Goal: Task Accomplishment & Management: Manage account settings

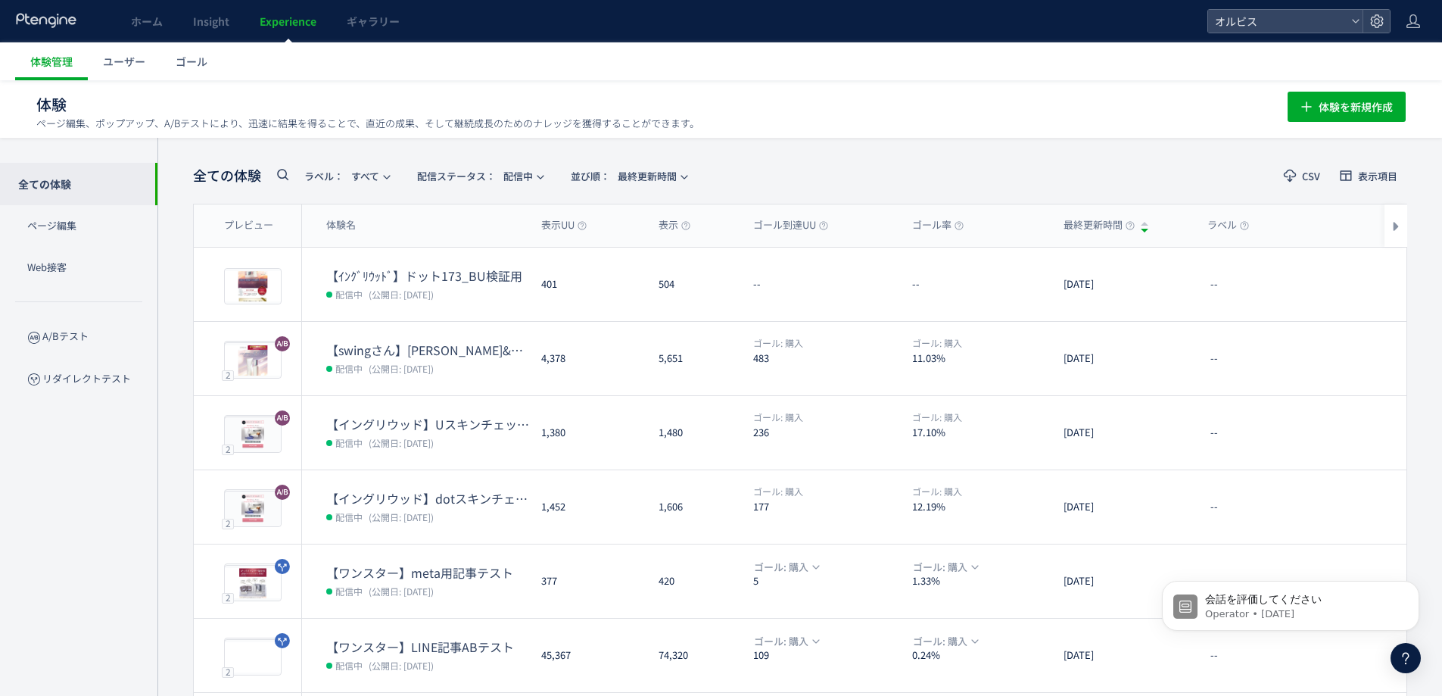
click at [308, 27] on span "Experience" at bounding box center [288, 21] width 57 height 15
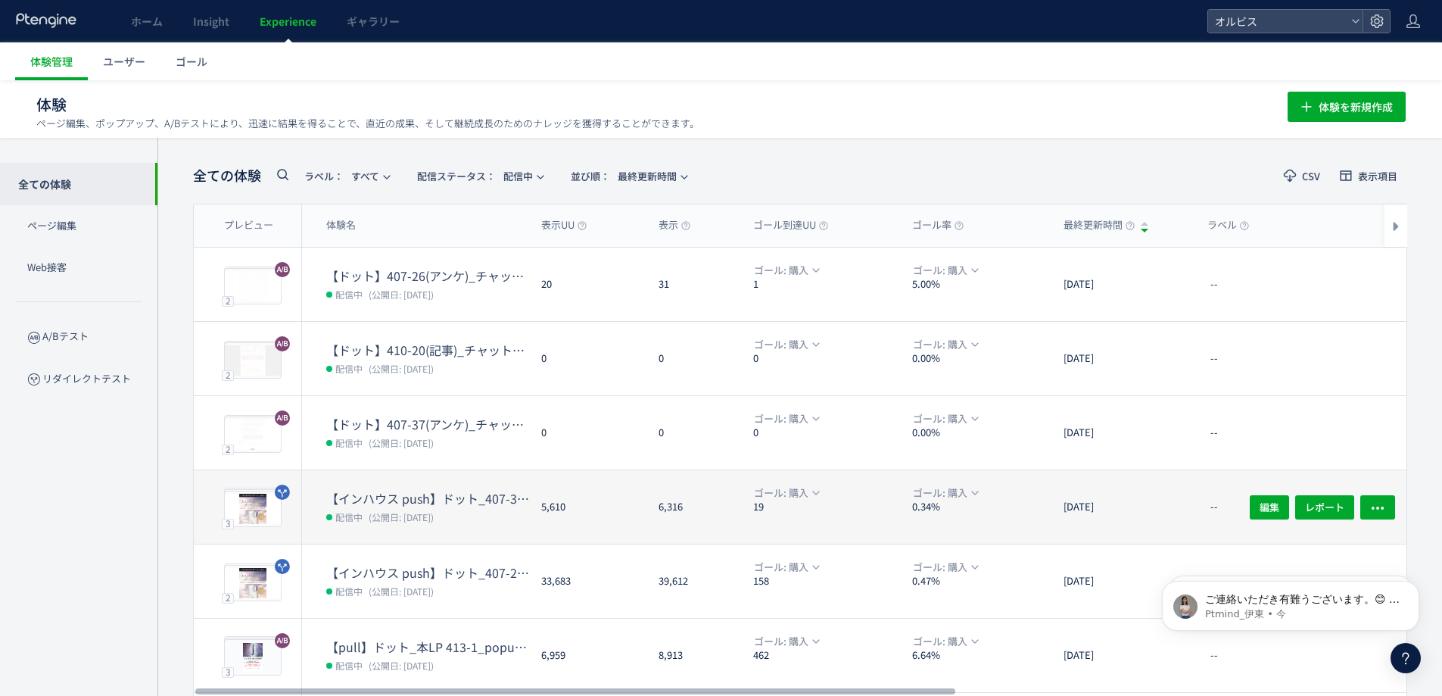
scroll to position [101, 0]
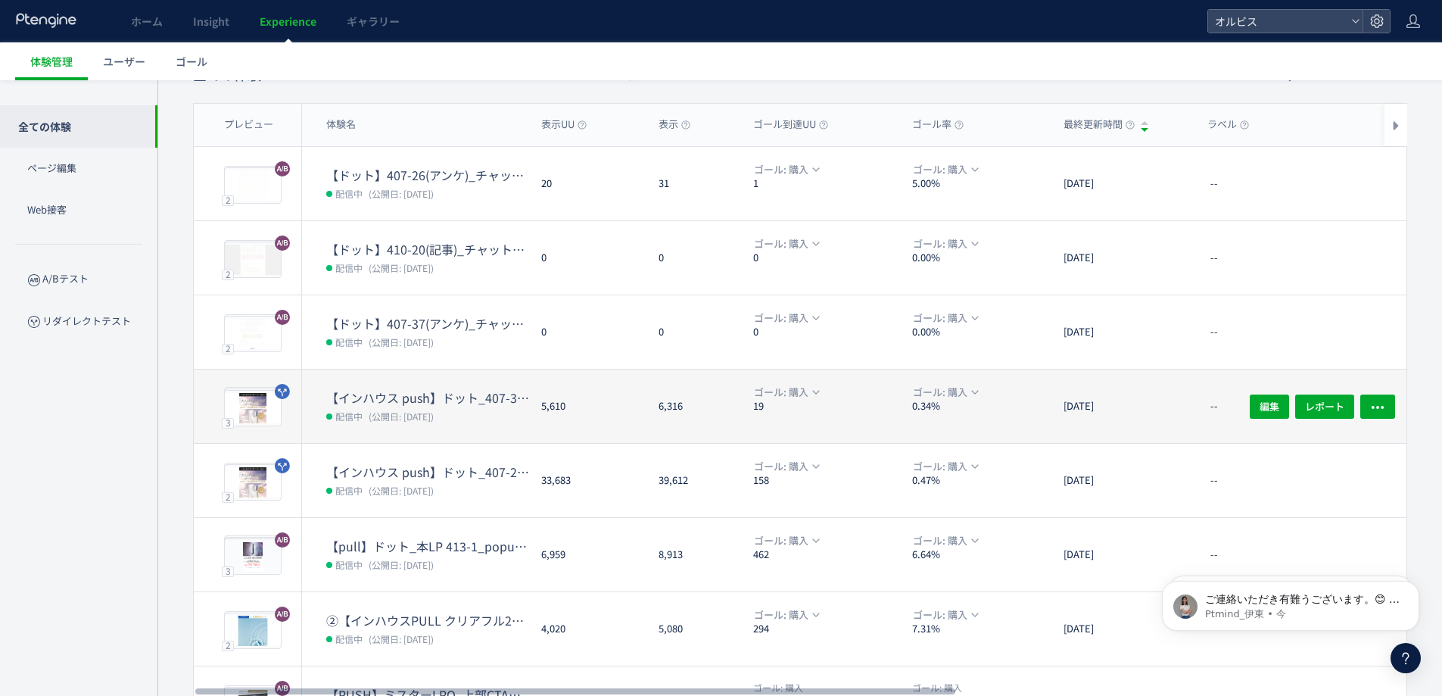
click at [513, 412] on dd "配信中 (公開日: 2025/10/01)" at bounding box center [427, 416] width 203 height 20
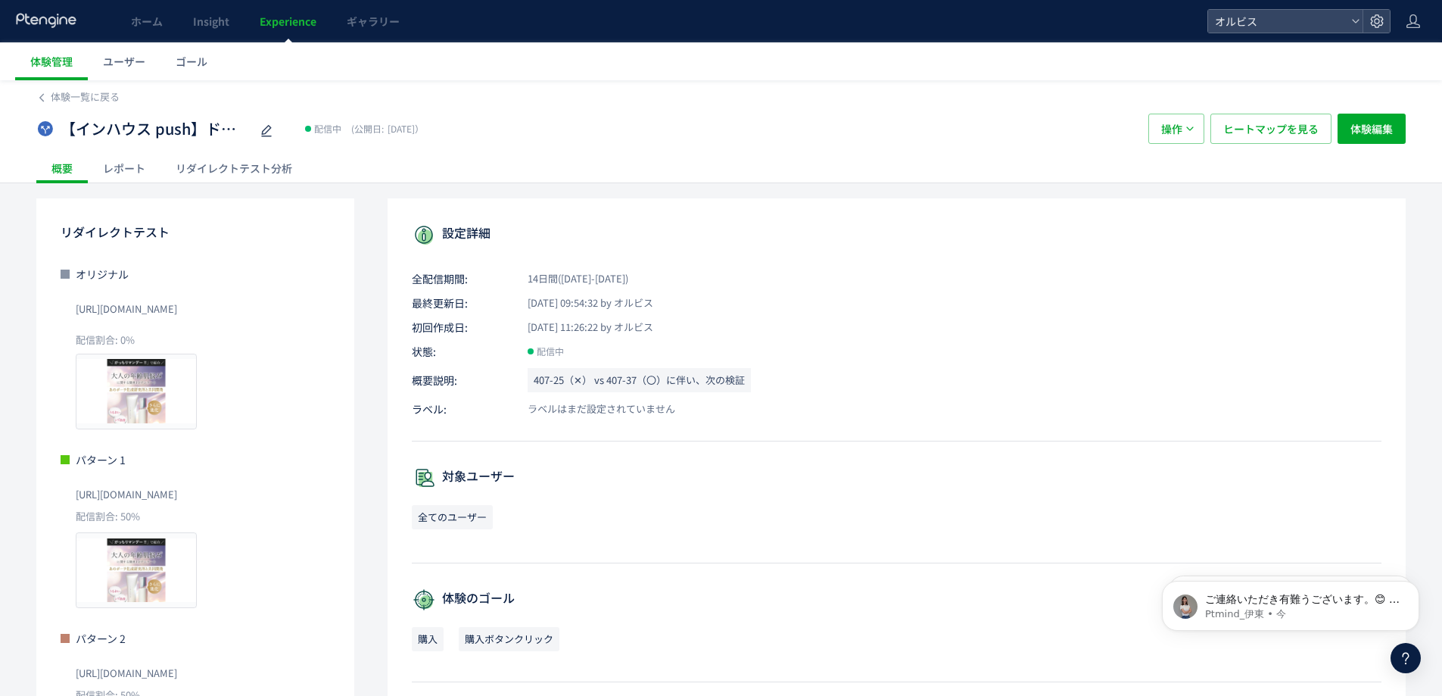
click at [185, 170] on div "リダイレクトテスト分析" at bounding box center [233, 168] width 147 height 30
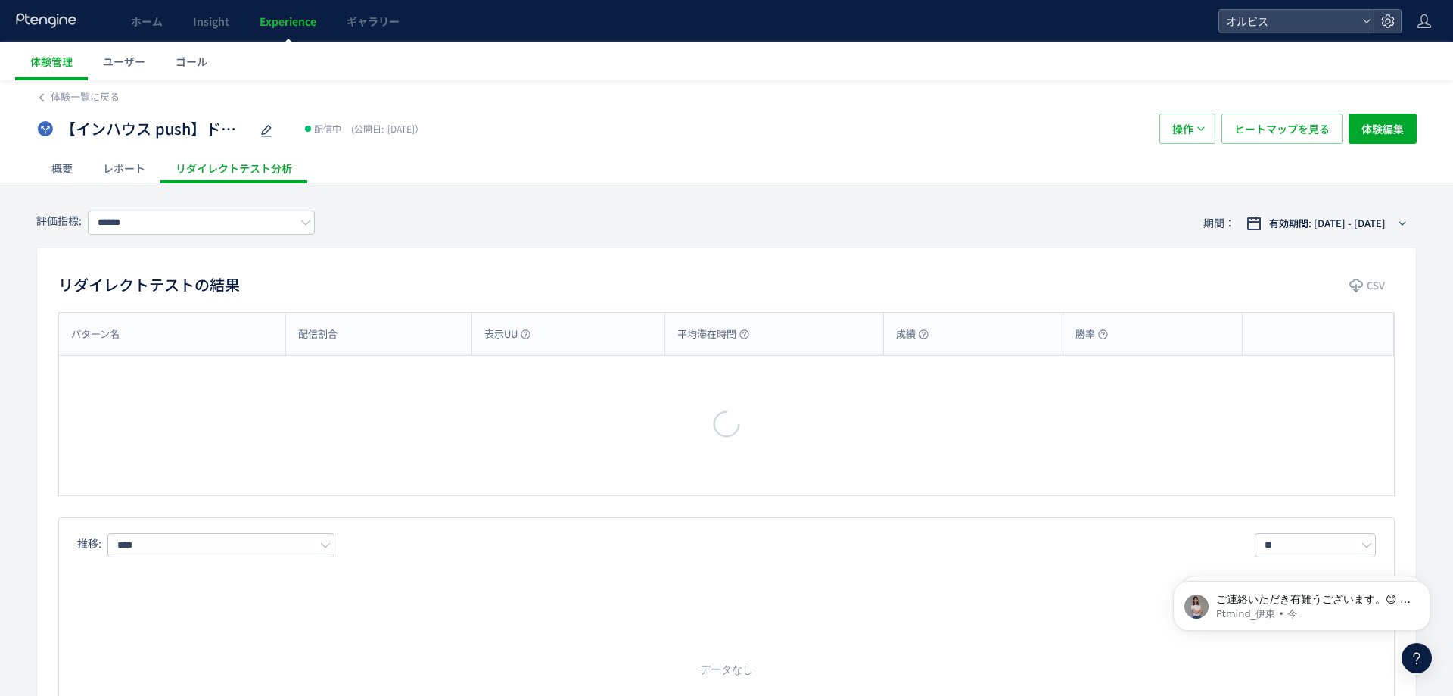
type input "**"
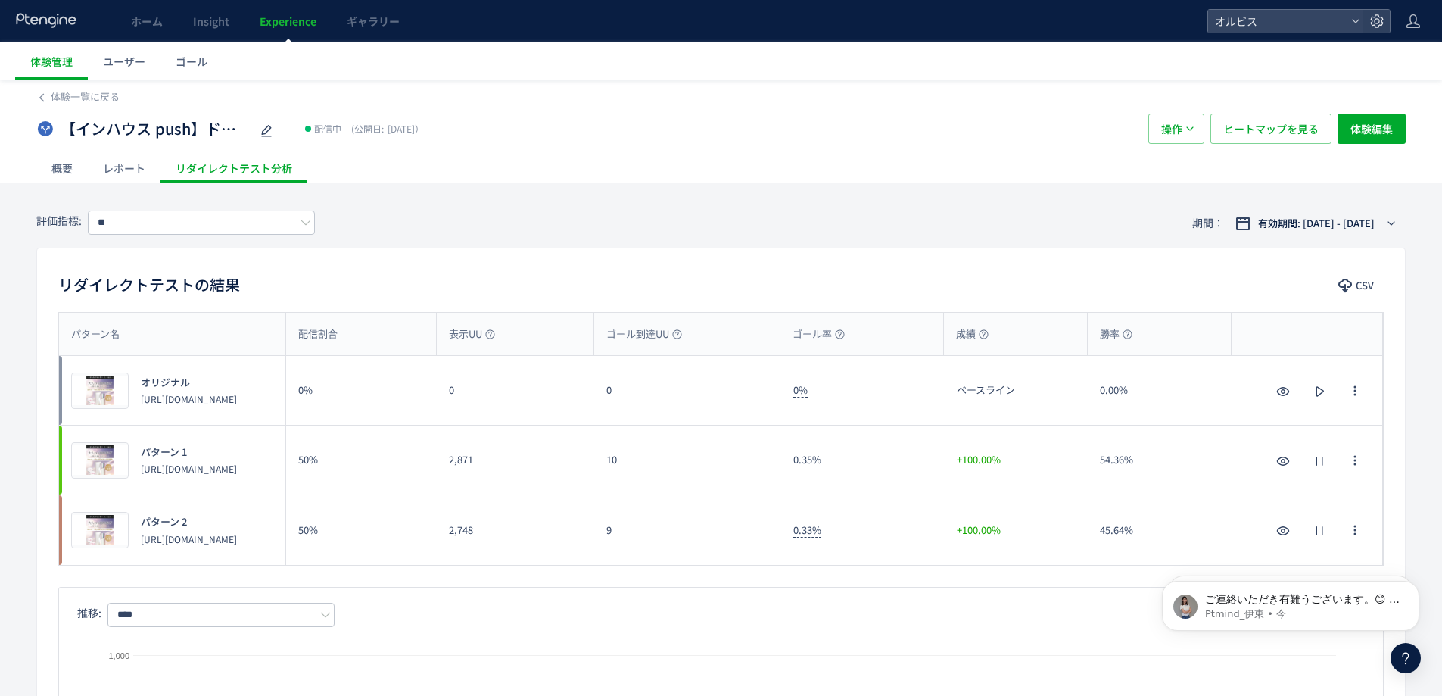
click at [71, 167] on div "概要" at bounding box center [61, 168] width 51 height 30
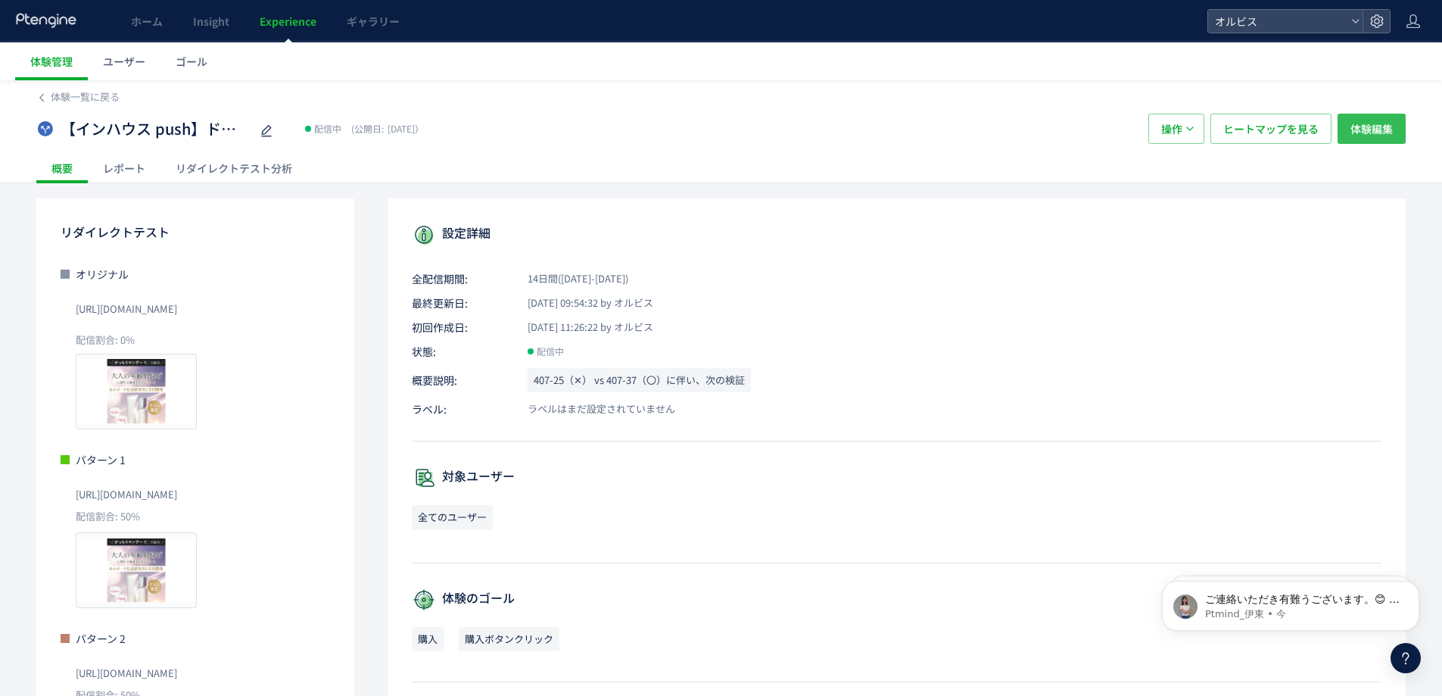
click at [1394, 129] on button "体験編集" at bounding box center [1372, 129] width 68 height 30
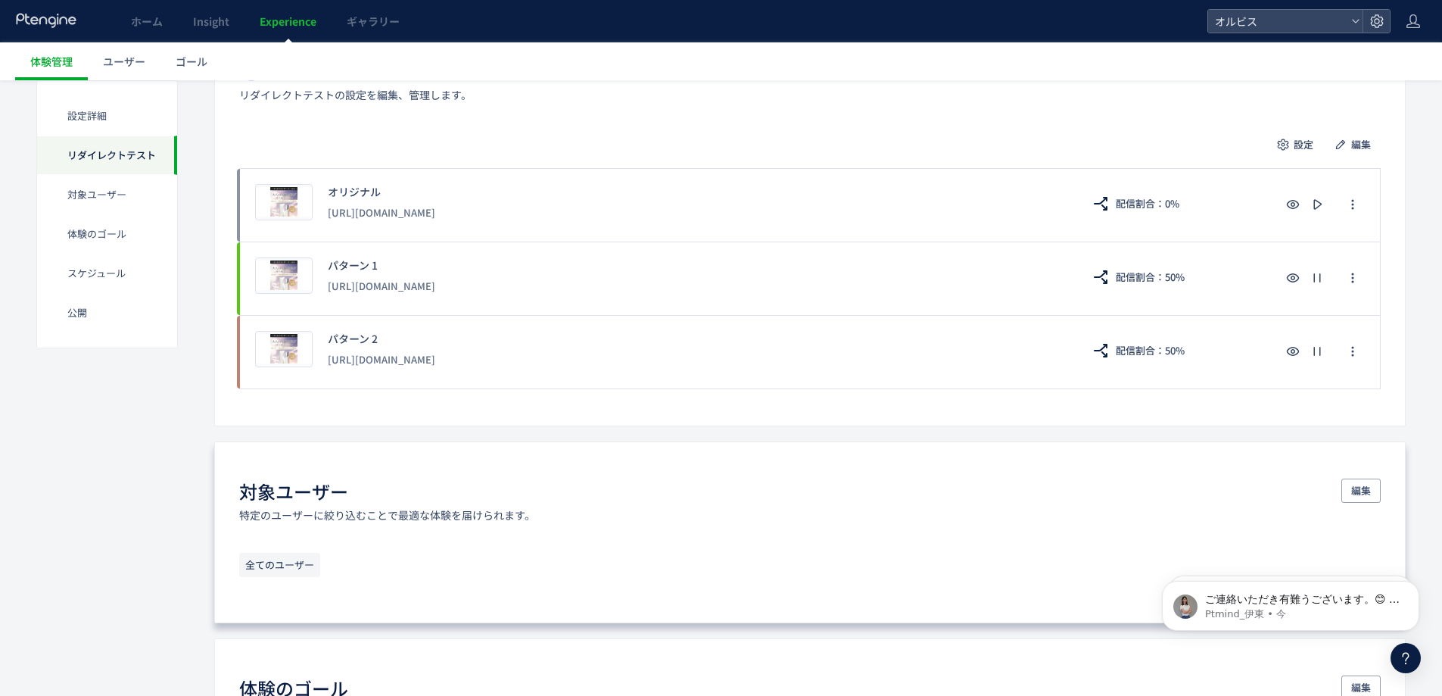
scroll to position [403, 0]
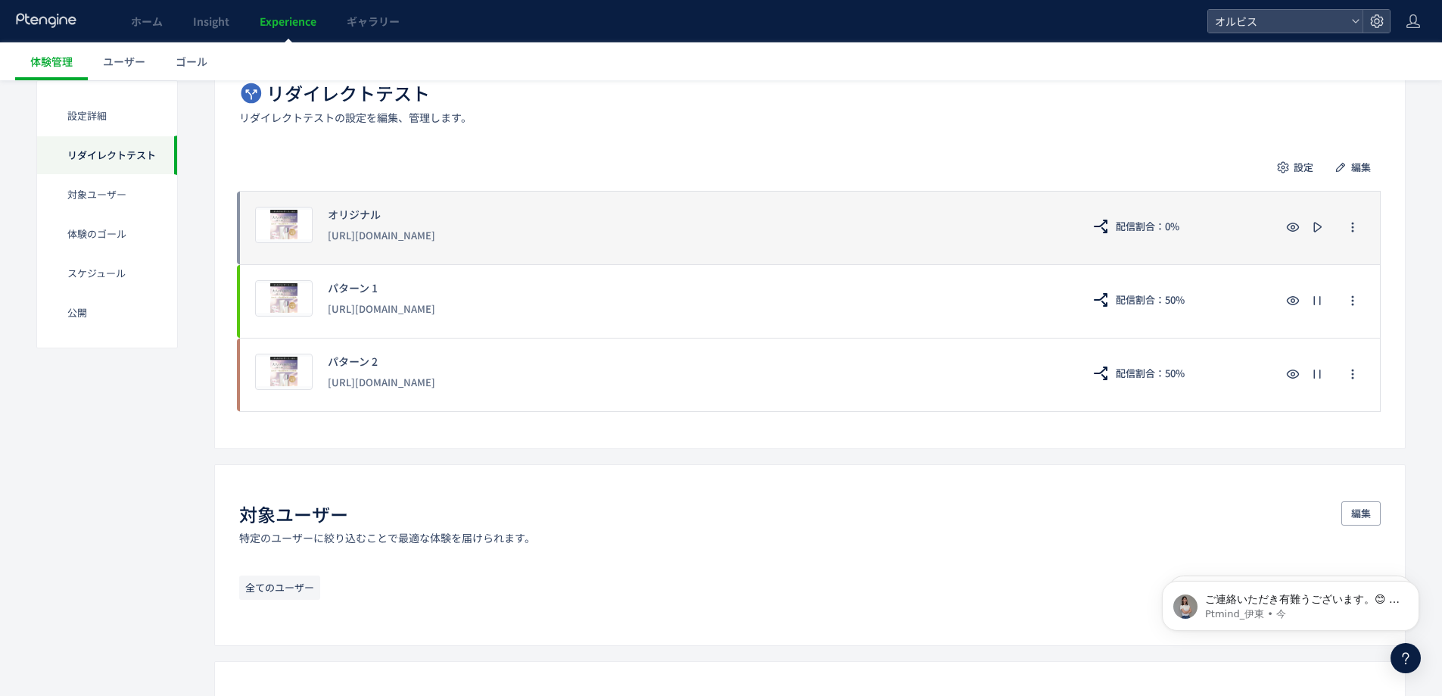
drag, startPoint x: 320, startPoint y: 238, endPoint x: 612, endPoint y: 237, distance: 291.4
click at [612, 237] on div "プレビュー オリジナル https://pr.orbis.co.jp/cosmetics/udot/407-25/ 配信割合：0%" at bounding box center [810, 227] width 1142 height 73
copy div "https://pr.orbis.co.jp/cosmetics/udot/407-25/"
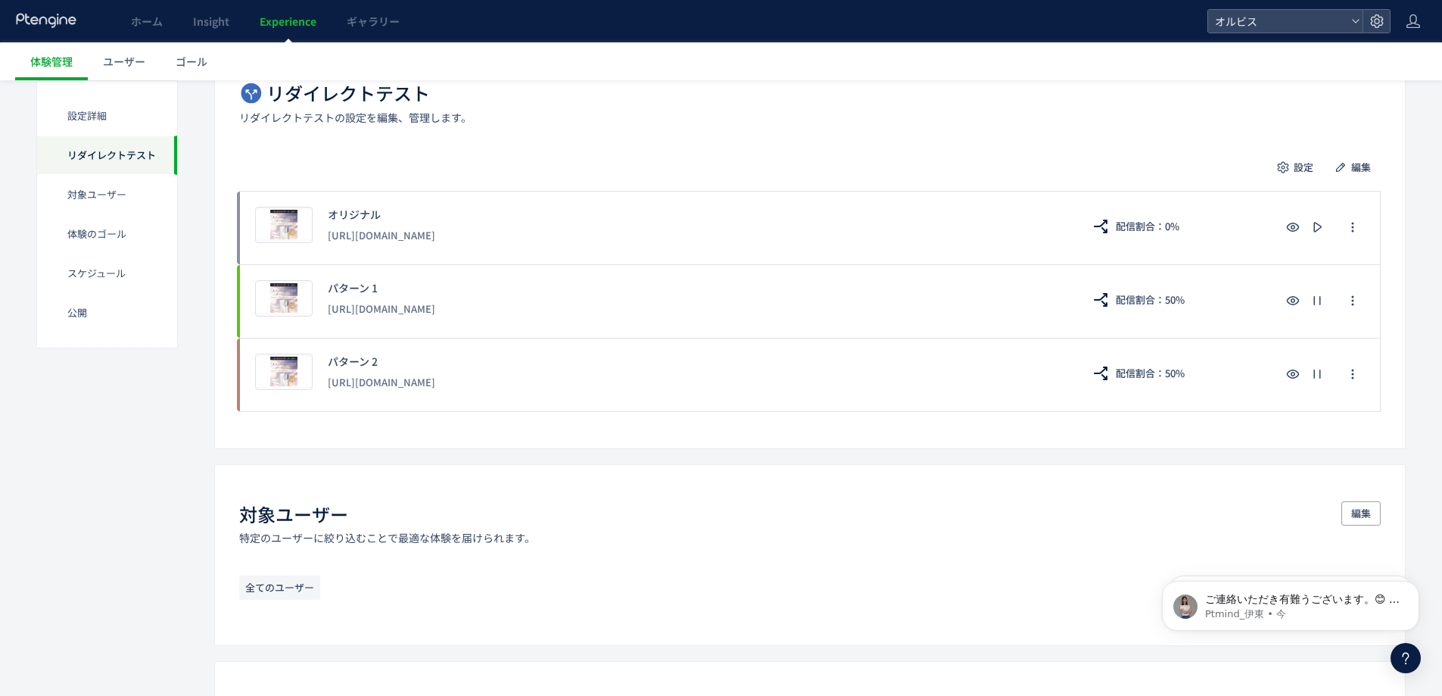
scroll to position [0, 0]
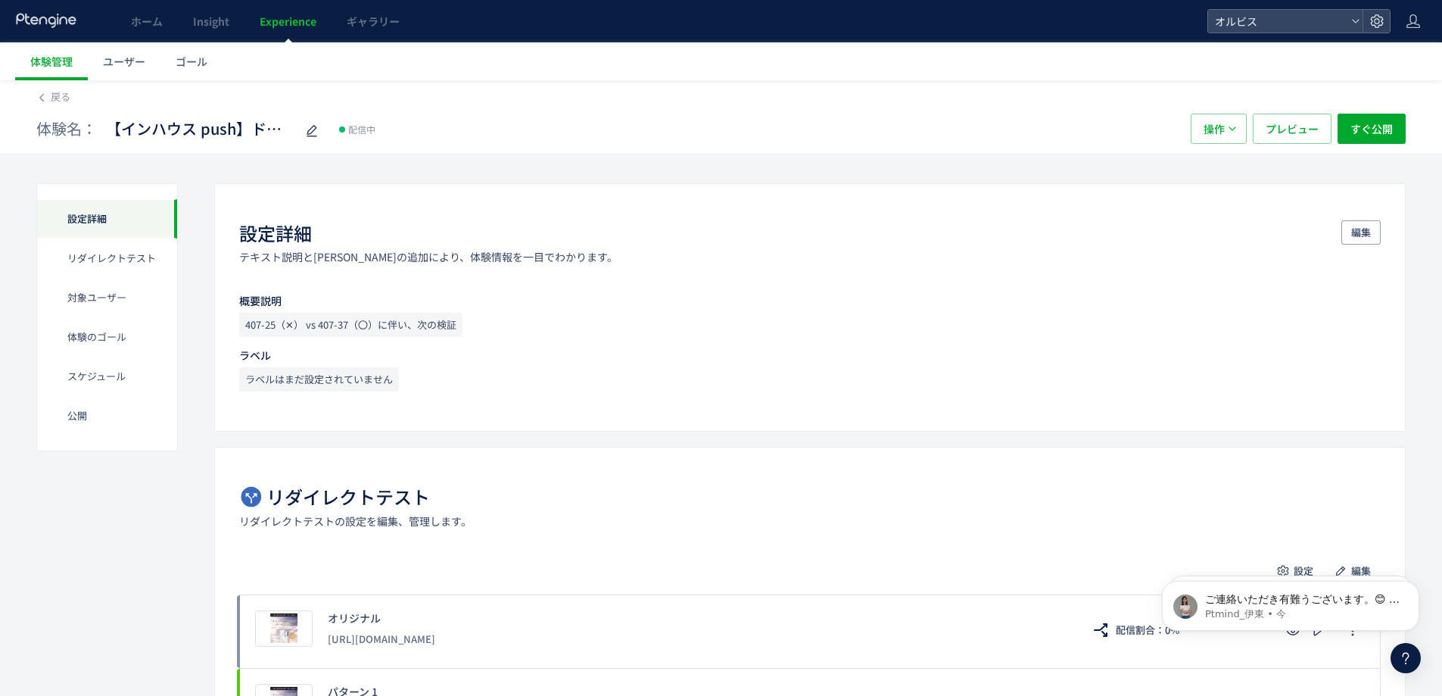
click at [233, 131] on span "【インハウス push】ドット_407-37(アンケ)vs407-26(アンケ)" at bounding box center [200, 129] width 189 height 22
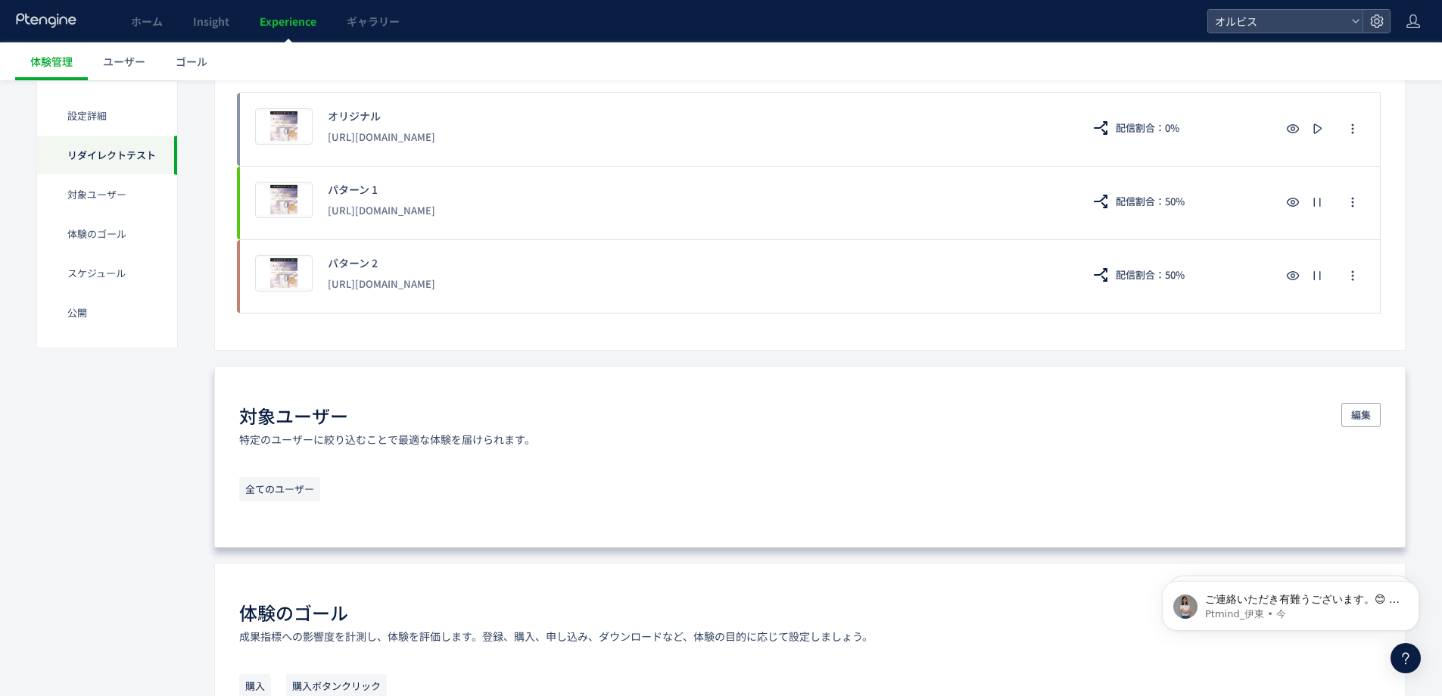
scroll to position [453, 0]
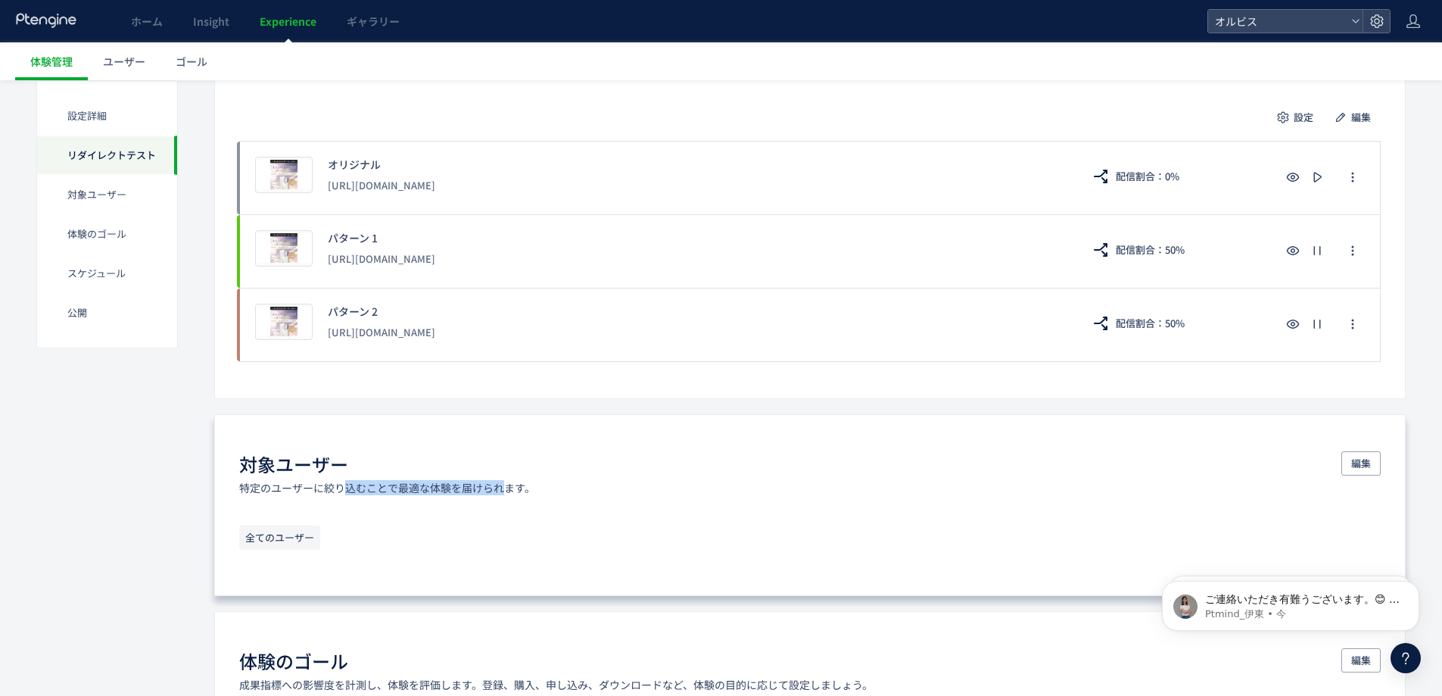
drag, startPoint x: 368, startPoint y: 491, endPoint x: 534, endPoint y: 499, distance: 166.0
click at [527, 496] on div "対象ユーザー 特定のユーザーに絞り込むことで最適な体験を届けられます。 編集 全てのユーザー" at bounding box center [809, 505] width 1191 height 182
click at [535, 500] on div "対象ユーザー 特定のユーザーに絞り込むことで最適な体験を届けられます。 編集 全てのユーザー" at bounding box center [809, 505] width 1191 height 182
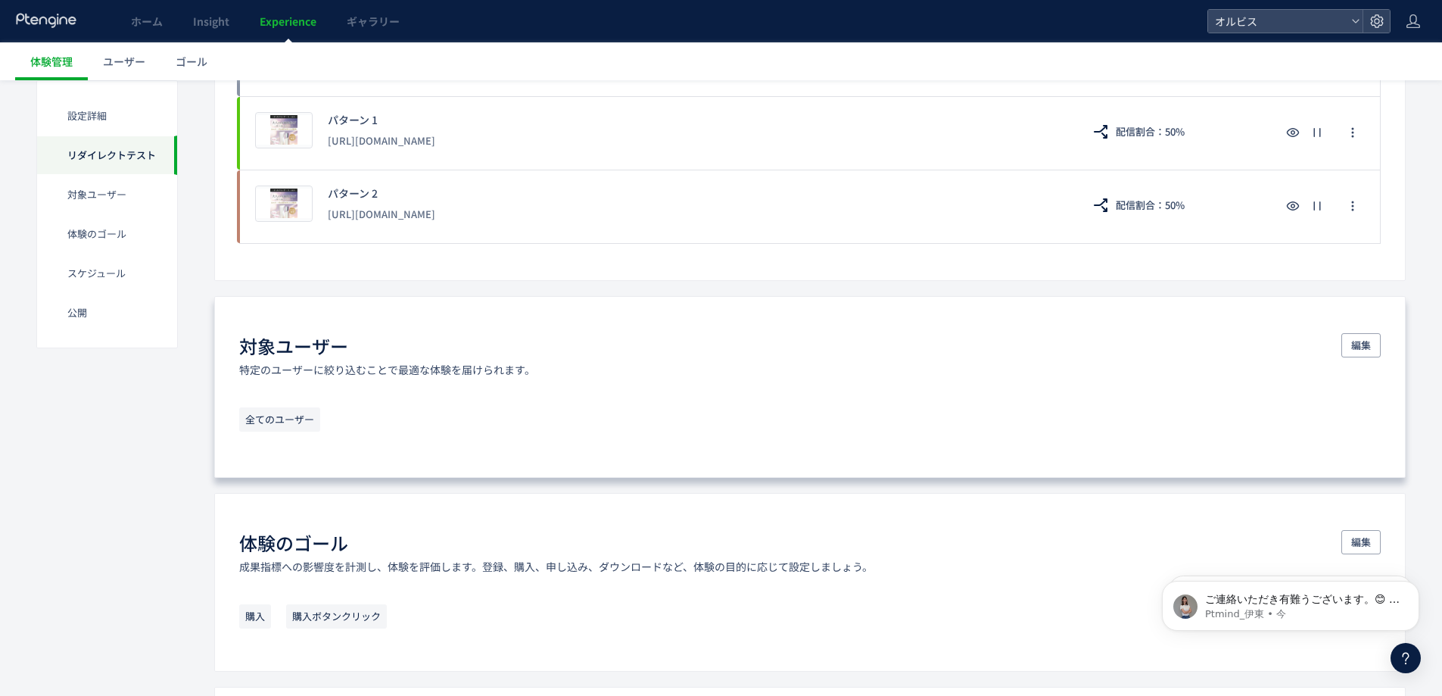
scroll to position [606, 0]
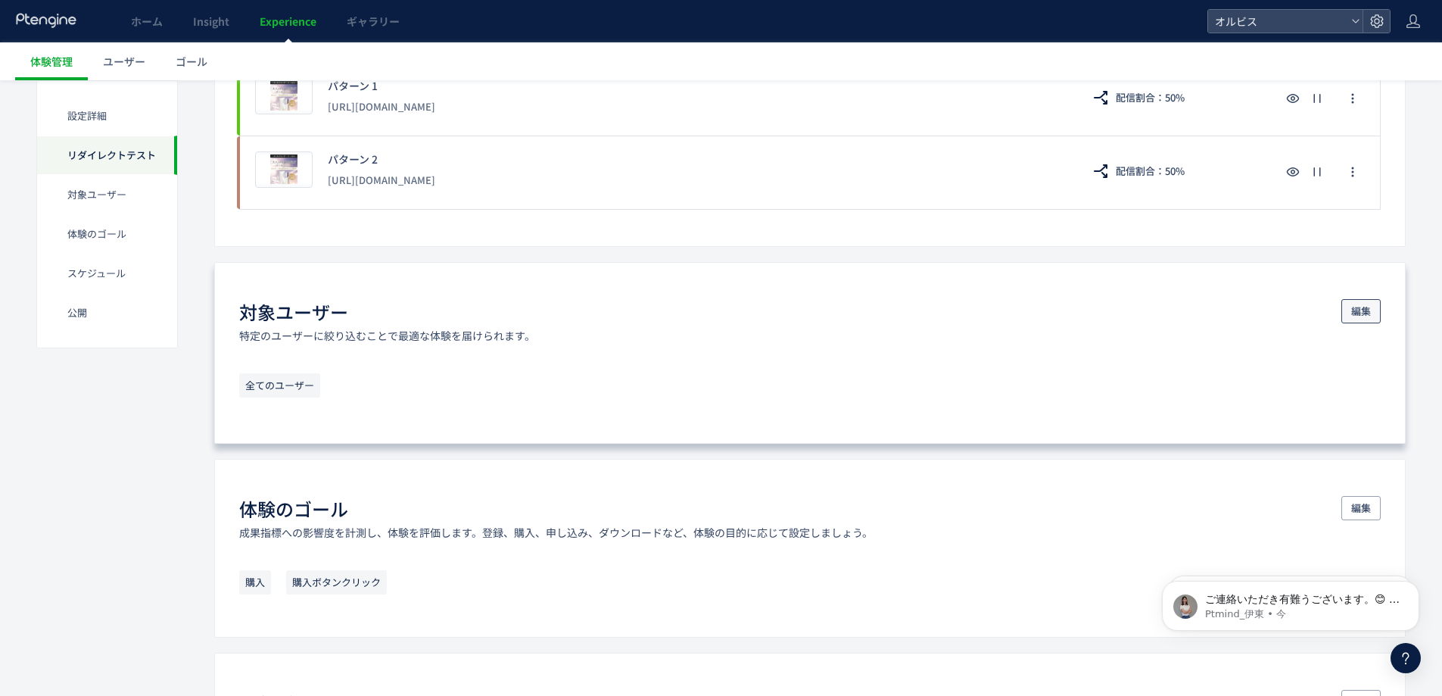
click at [1376, 299] on button "編集" at bounding box center [1360, 311] width 39 height 24
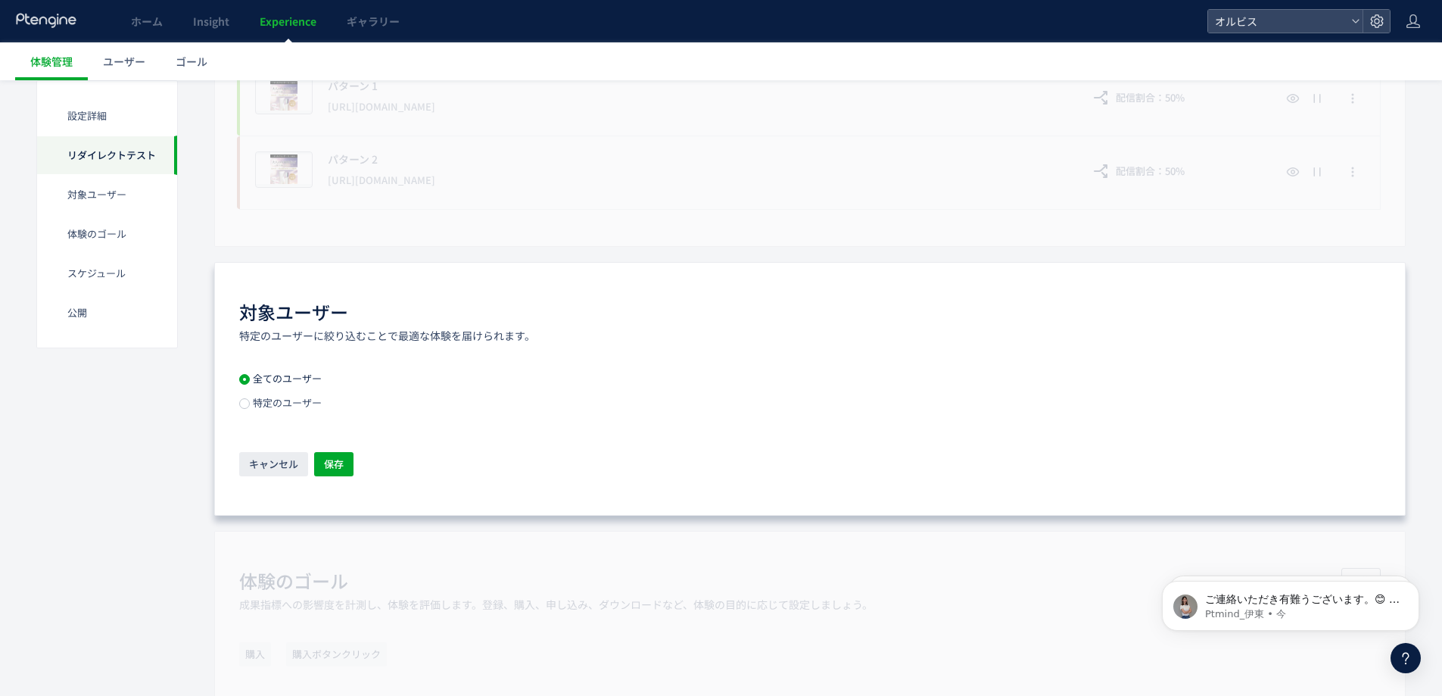
click at [282, 397] on span "特定のユーザー" at bounding box center [286, 402] width 72 height 14
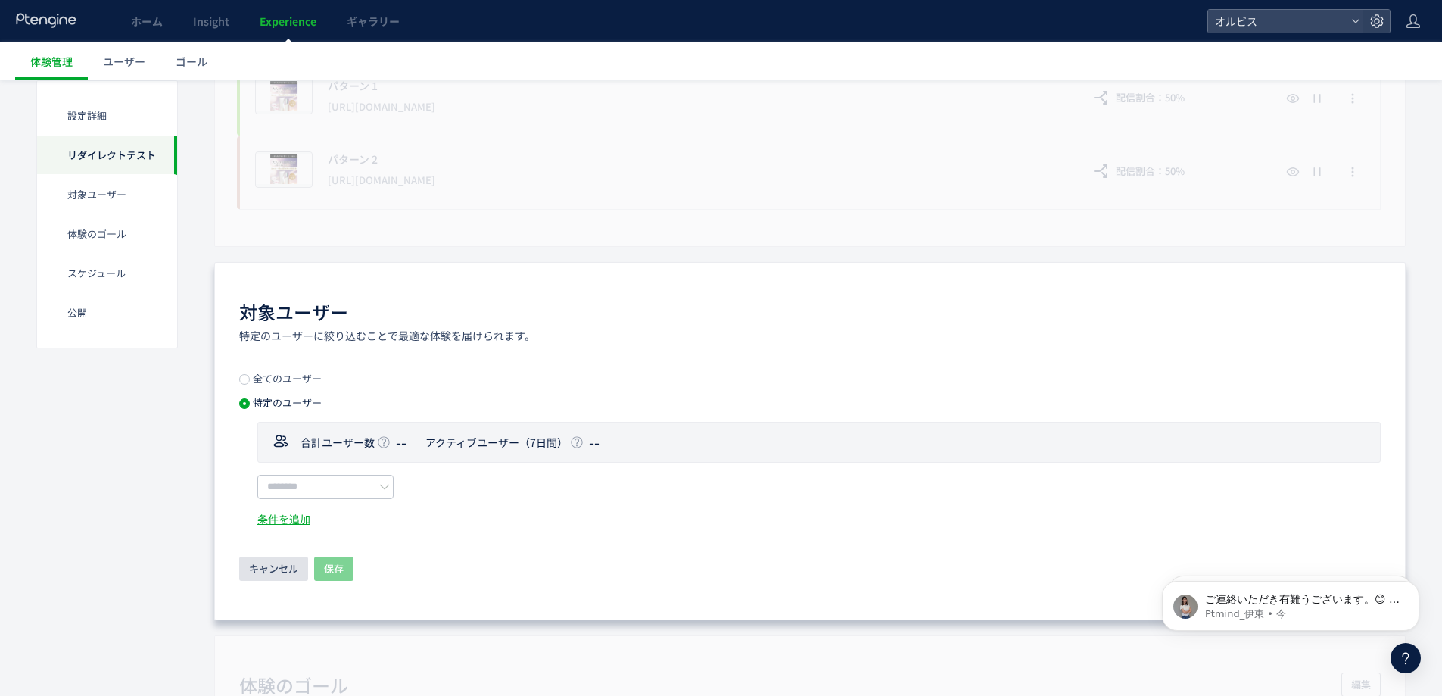
click at [291, 579] on span "キャンセル" at bounding box center [273, 568] width 49 height 24
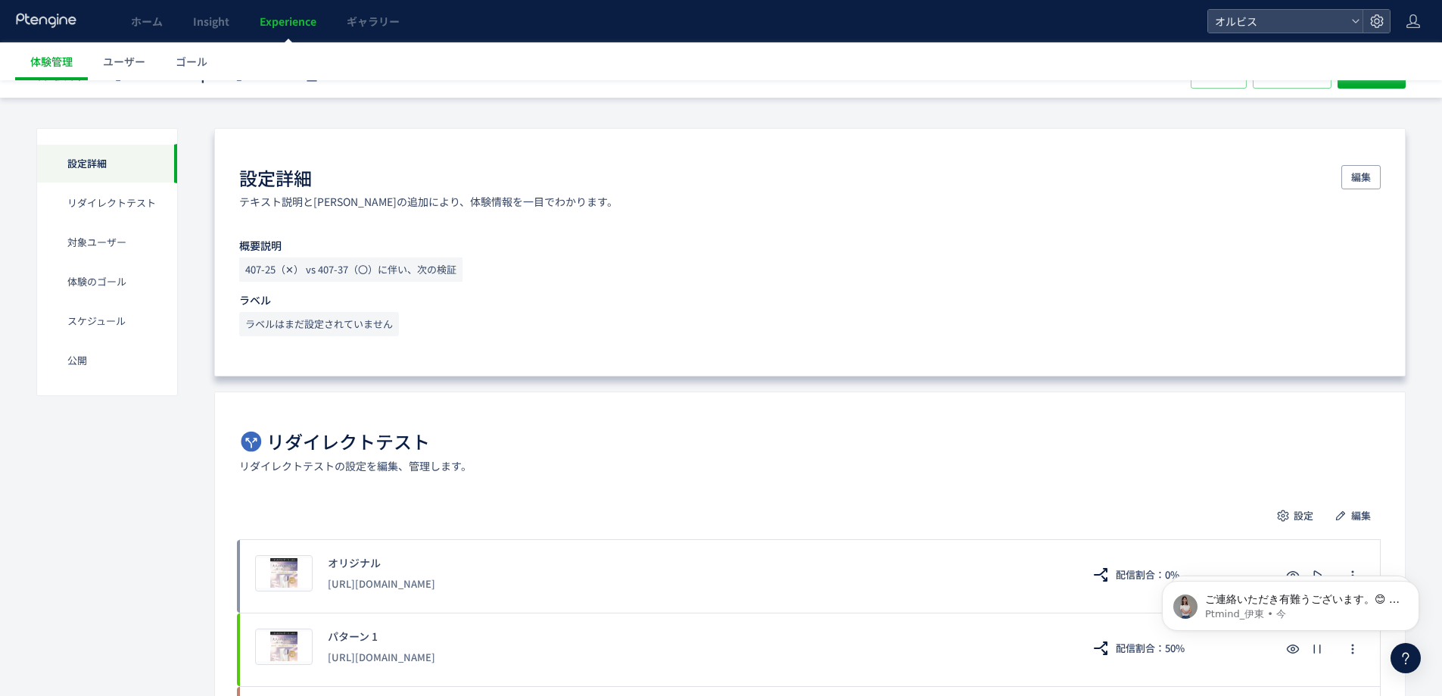
scroll to position [0, 0]
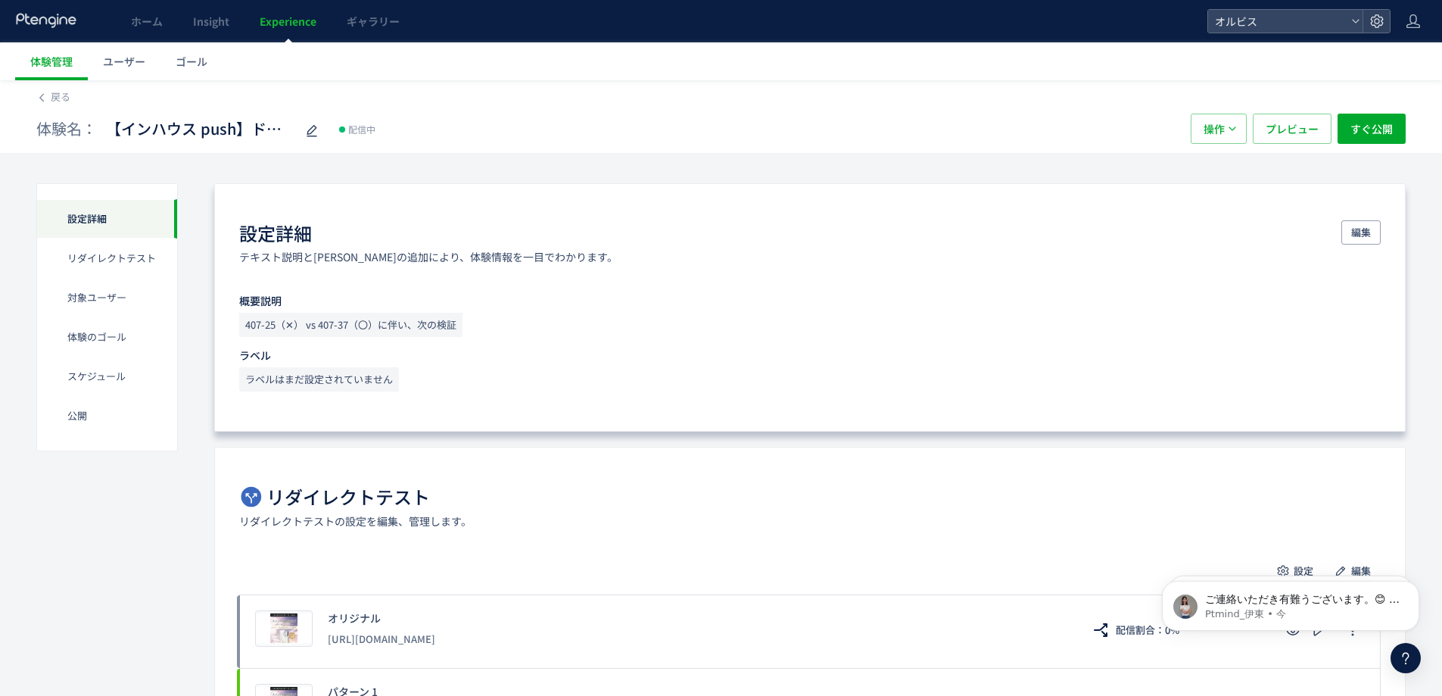
click at [342, 384] on span "ラベルはまだ設定されていません" at bounding box center [319, 379] width 160 height 24
click at [483, 419] on div "設定詳細 テキスト説明とラベルの追加により、体験情報を一目でわかります。 編集 概要説明 407-25（✕） vs 407-37（〇）に伴い、次の検証 ラベル…" at bounding box center [809, 307] width 1191 height 248
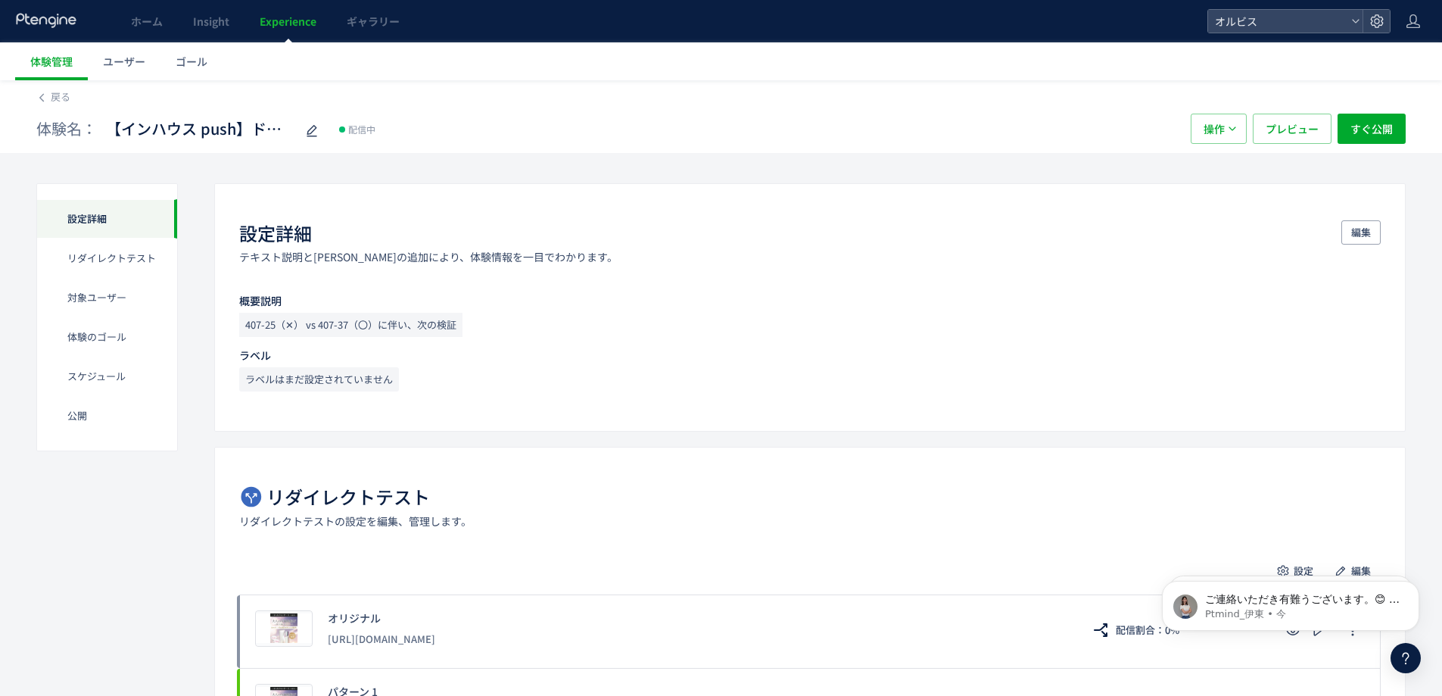
click at [310, 21] on span "Experience" at bounding box center [288, 21] width 57 height 15
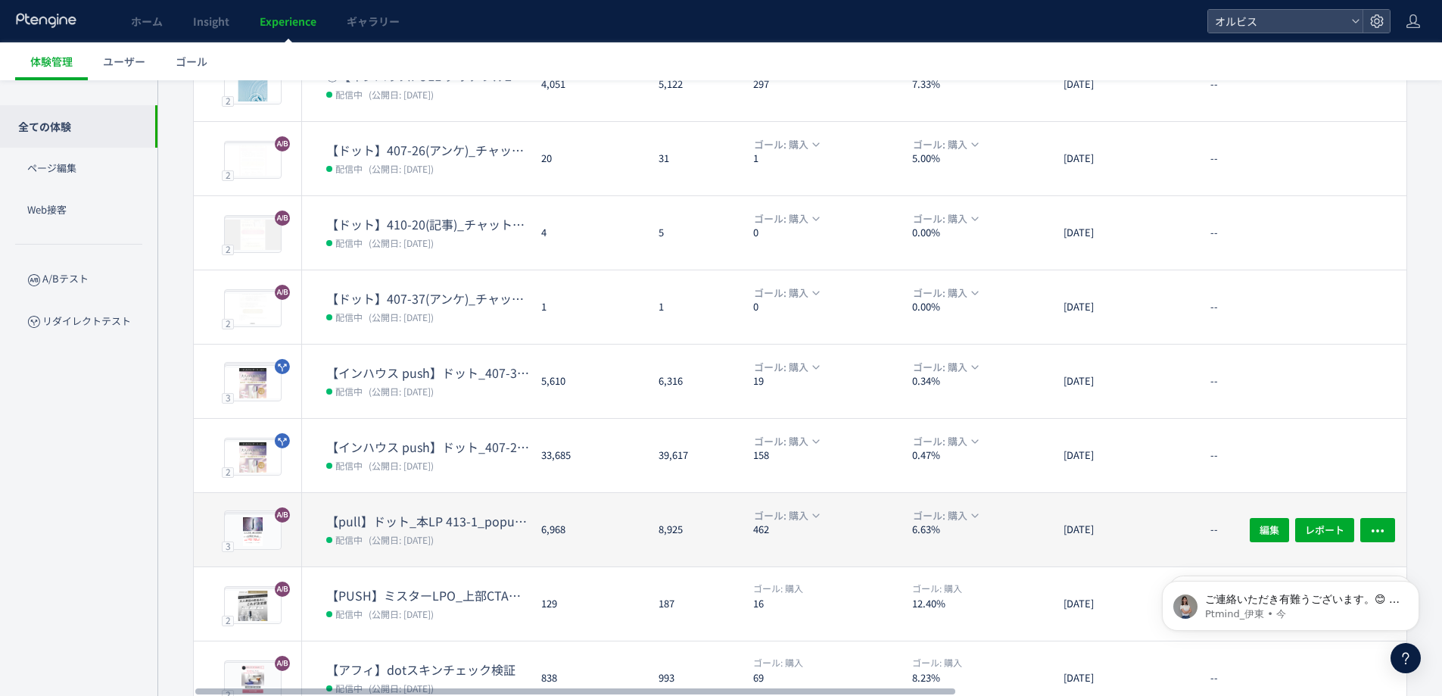
scroll to position [202, 0]
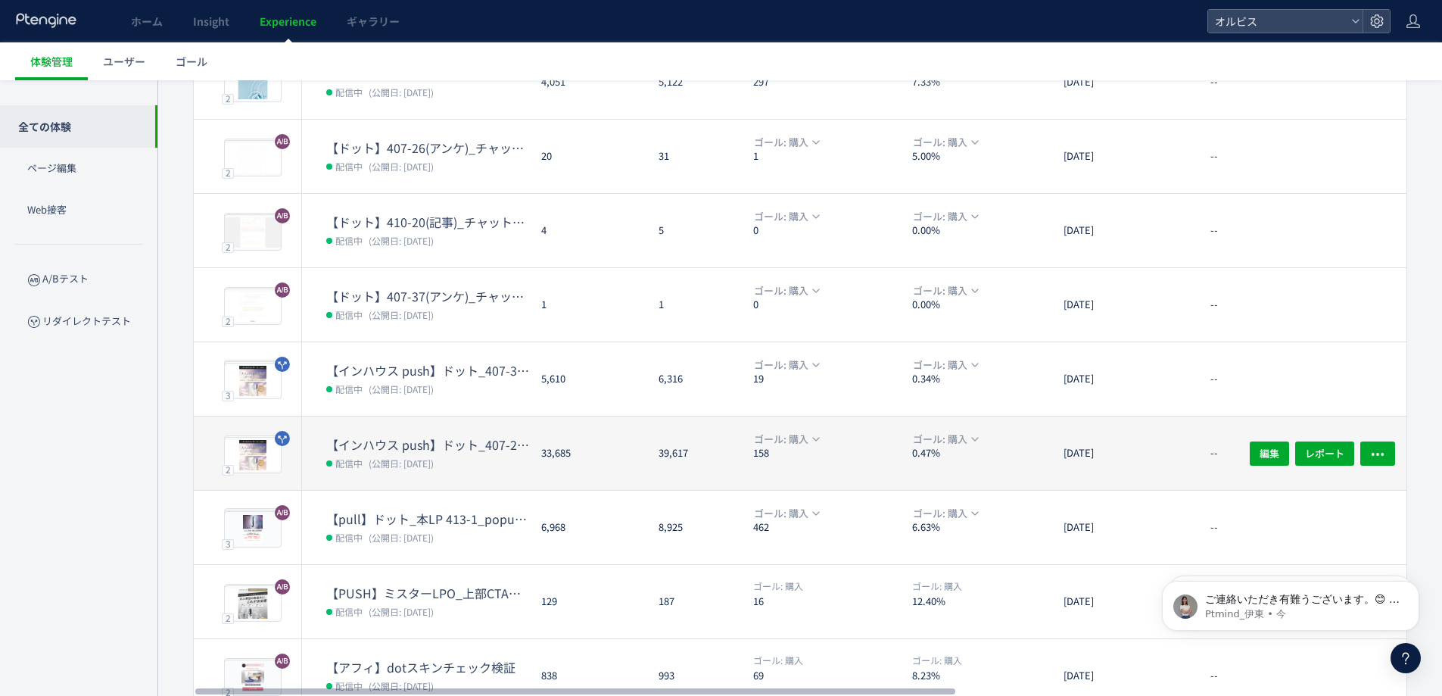
click at [472, 447] on dt "【インハウス push】ドット_407-25(アンケ)vs407-37(アンケ)" at bounding box center [427, 444] width 203 height 17
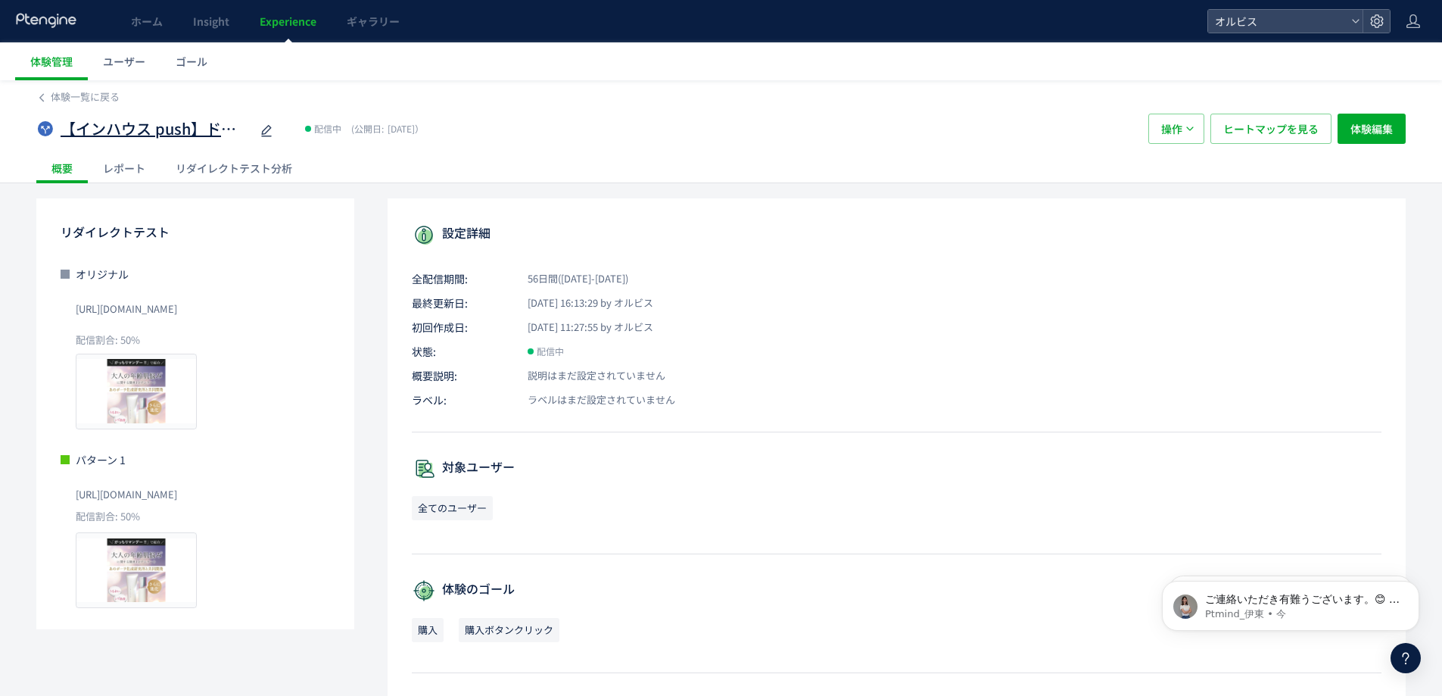
click at [160, 127] on span "【インハウス push】ドット_407-25(アンケ)vs407-37(アンケ)" at bounding box center [155, 129] width 189 height 22
click at [207, 128] on input "**********" at bounding box center [155, 129] width 189 height 30
click at [196, 129] on input "**********" at bounding box center [155, 129] width 189 height 30
drag, startPoint x: 151, startPoint y: 128, endPoint x: 422, endPoint y: 139, distance: 272.0
click at [422, 139] on div "**********" at bounding box center [584, 129] width 1097 height 30
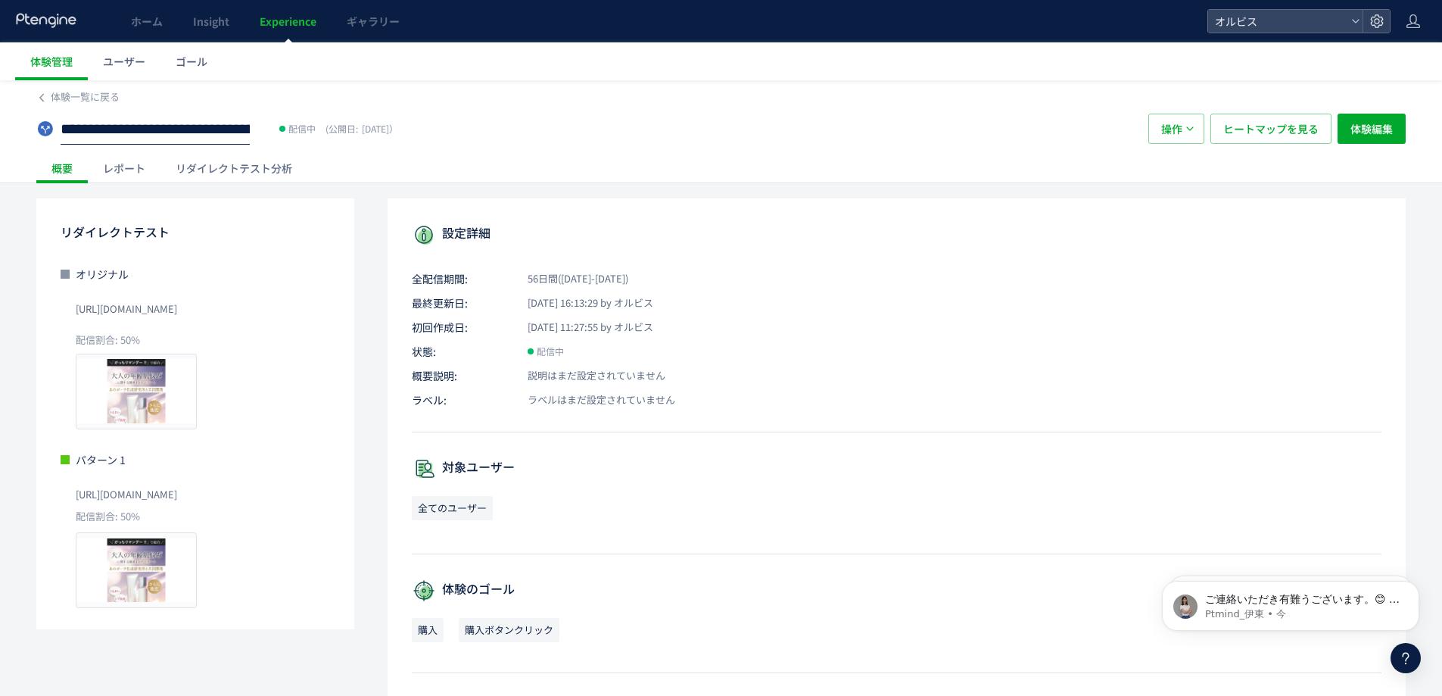
click at [366, 284] on div "リダイレクトテスト オリジナル https://pr.orbis.co.jp/cosmetics/udot/407-25/ 配信割合: 50% プレビュー パ…" at bounding box center [720, 600] width 1369 height 805
click at [244, 163] on div "リダイレクトテスト分析" at bounding box center [233, 168] width 147 height 30
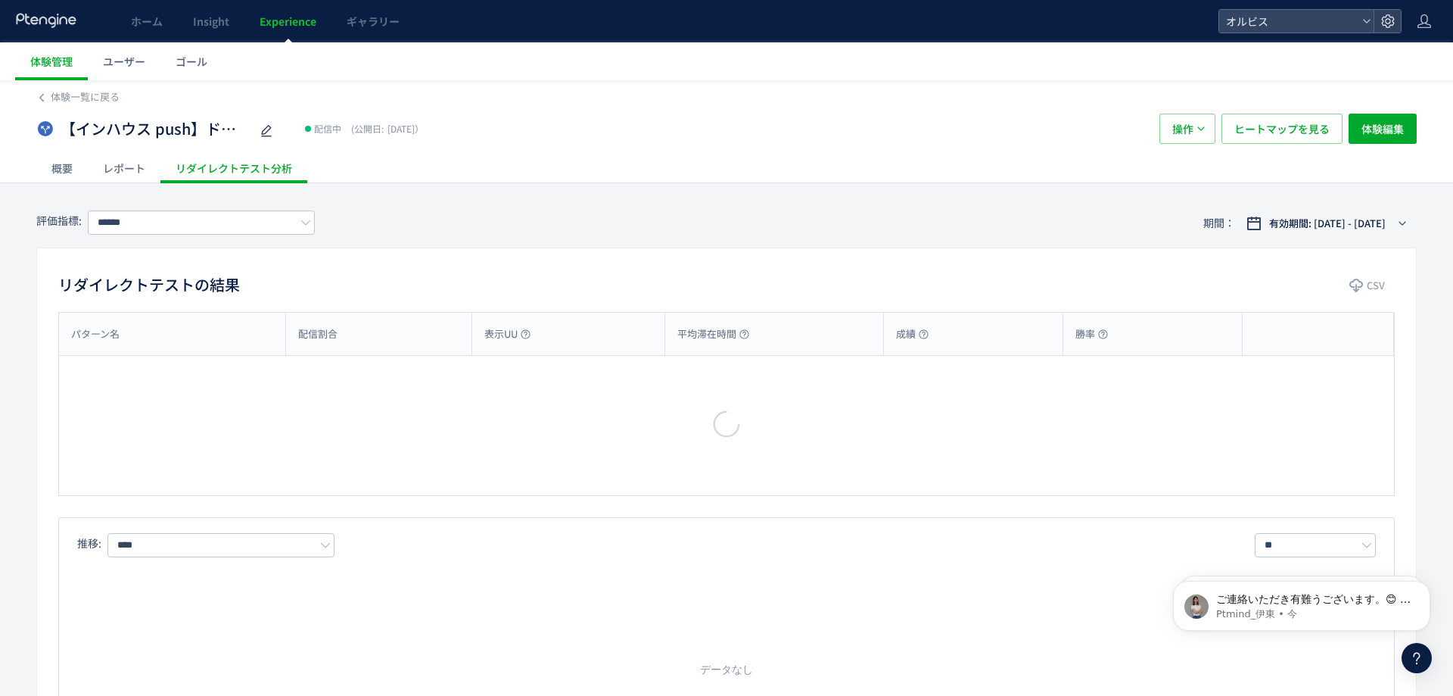
type input "**"
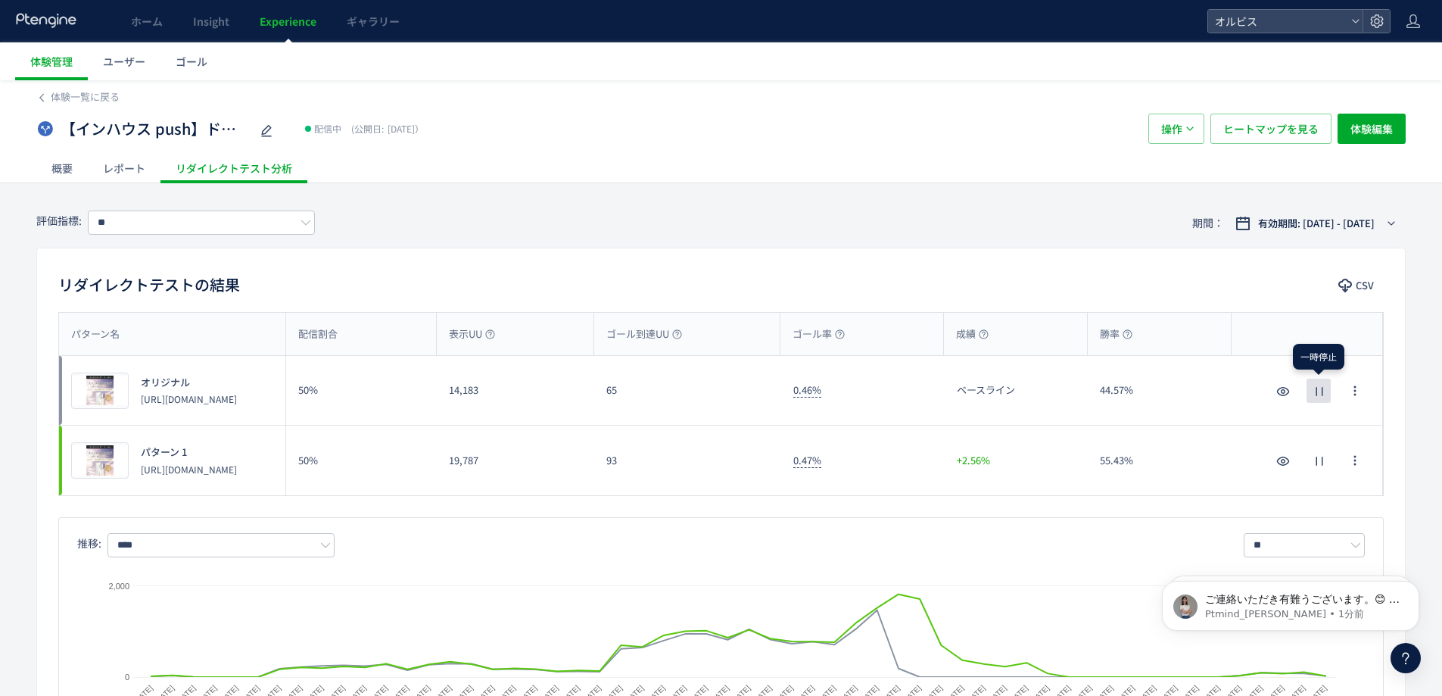
click at [1315, 394] on icon "button" at bounding box center [1319, 391] width 18 height 18
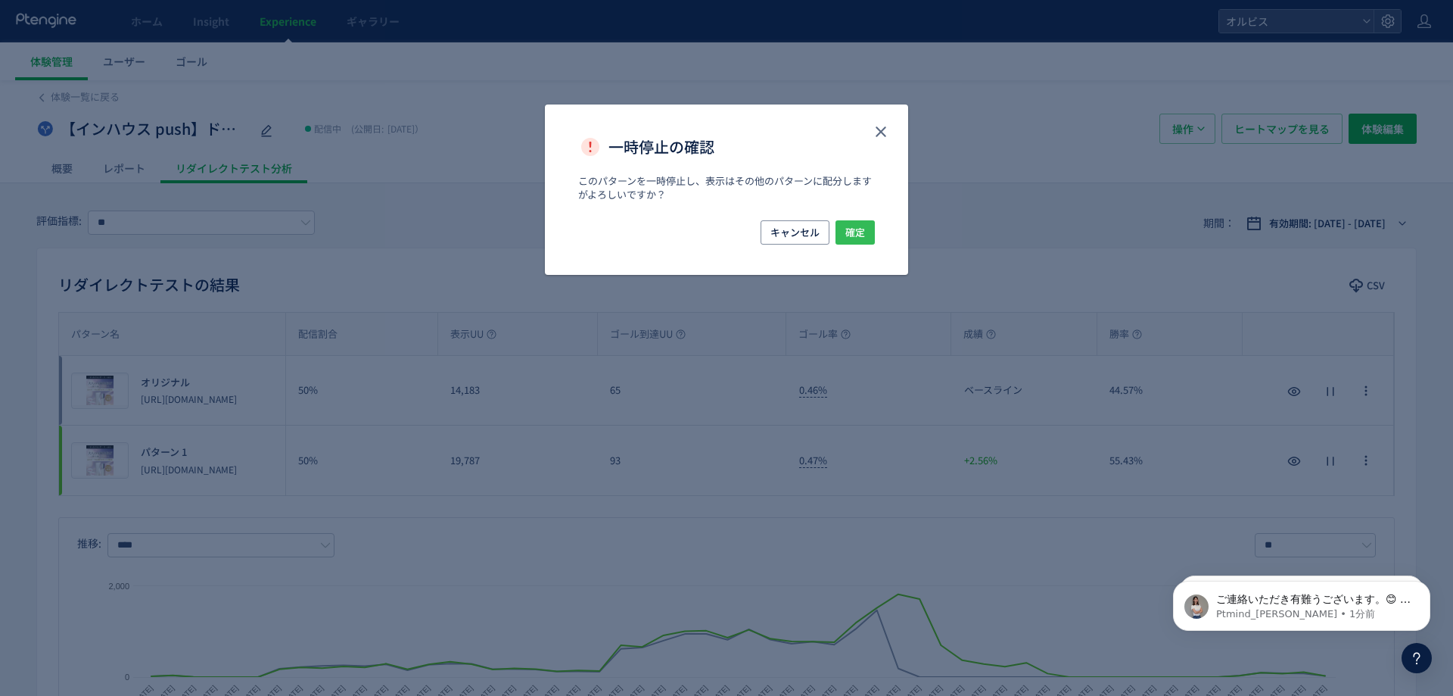
click at [843, 236] on button "確定" at bounding box center [855, 232] width 39 height 24
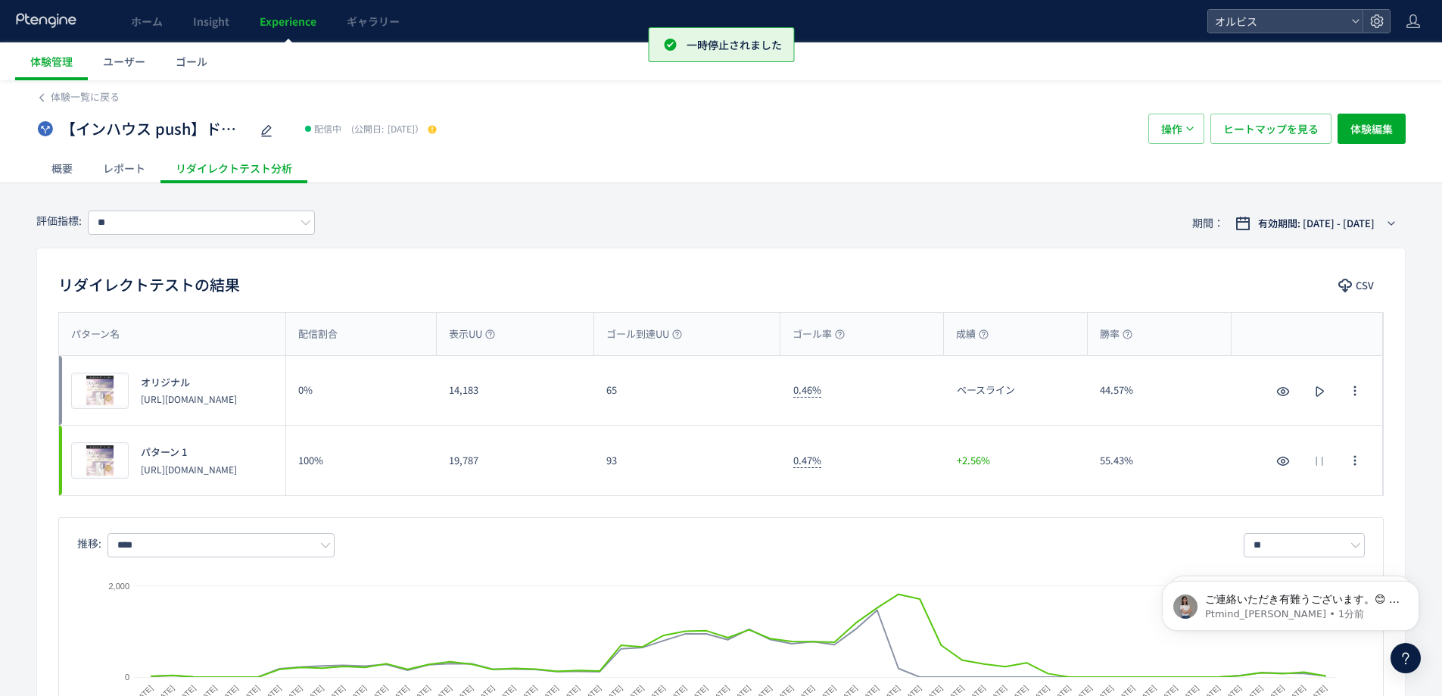
click at [289, 11] on link "Experience" at bounding box center [288, 21] width 87 height 42
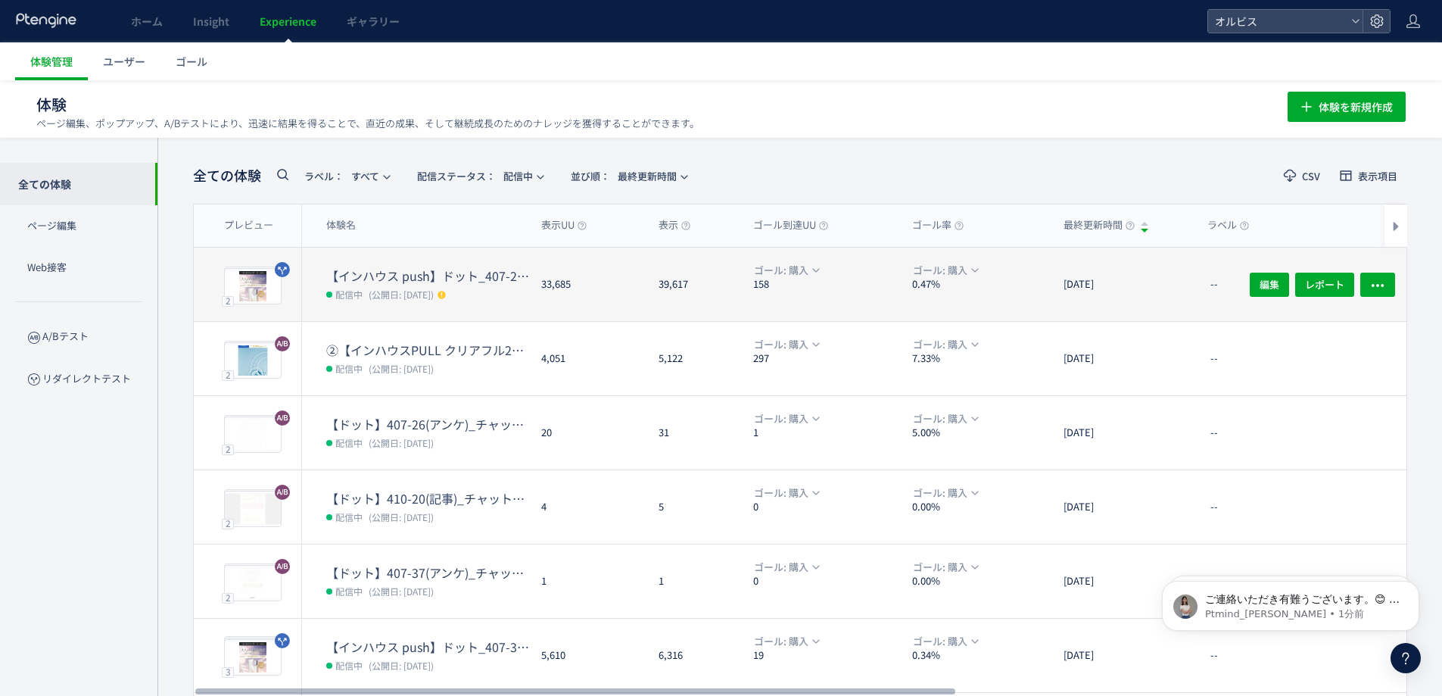
click at [431, 279] on dt "【インハウス push】ドット_407-25(アンケ)vs407-37(アンケ)" at bounding box center [427, 275] width 203 height 17
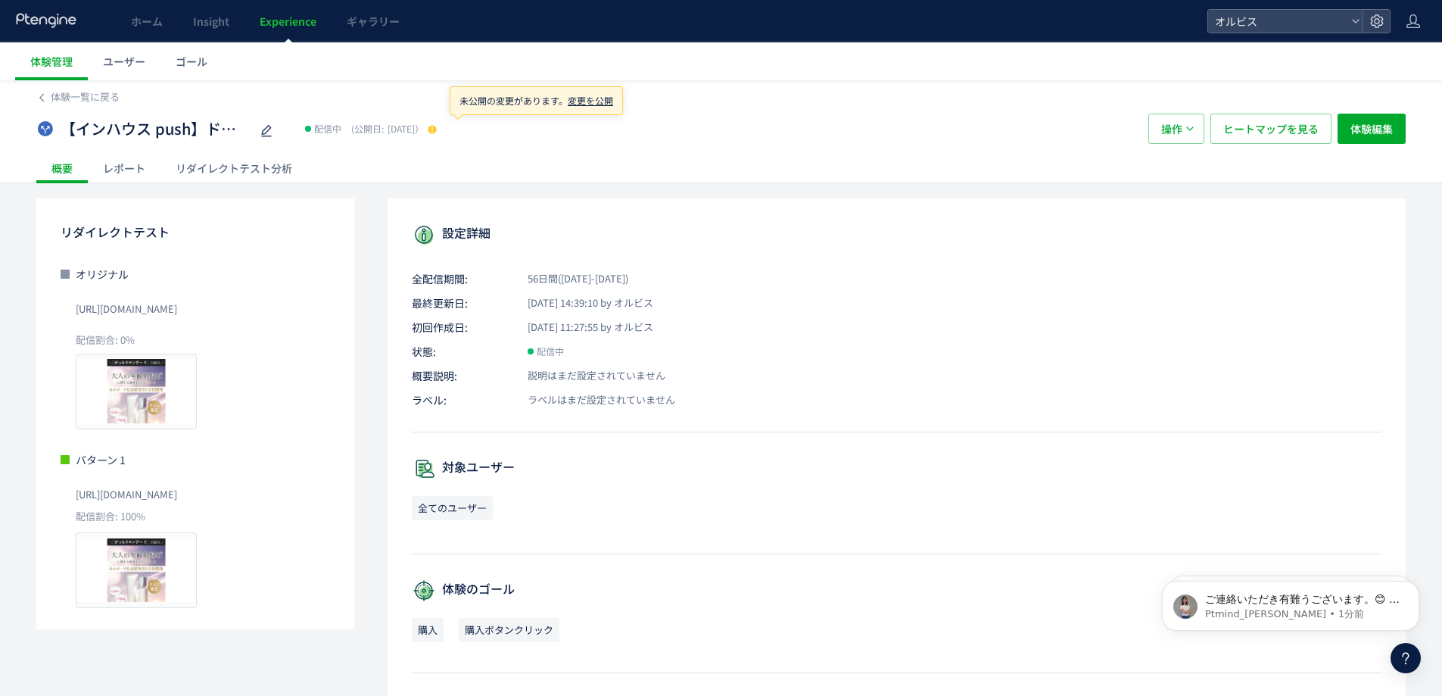
click at [436, 129] on use at bounding box center [432, 129] width 8 height 8
click at [592, 103] on span "変更を公開" at bounding box center [590, 100] width 45 height 13
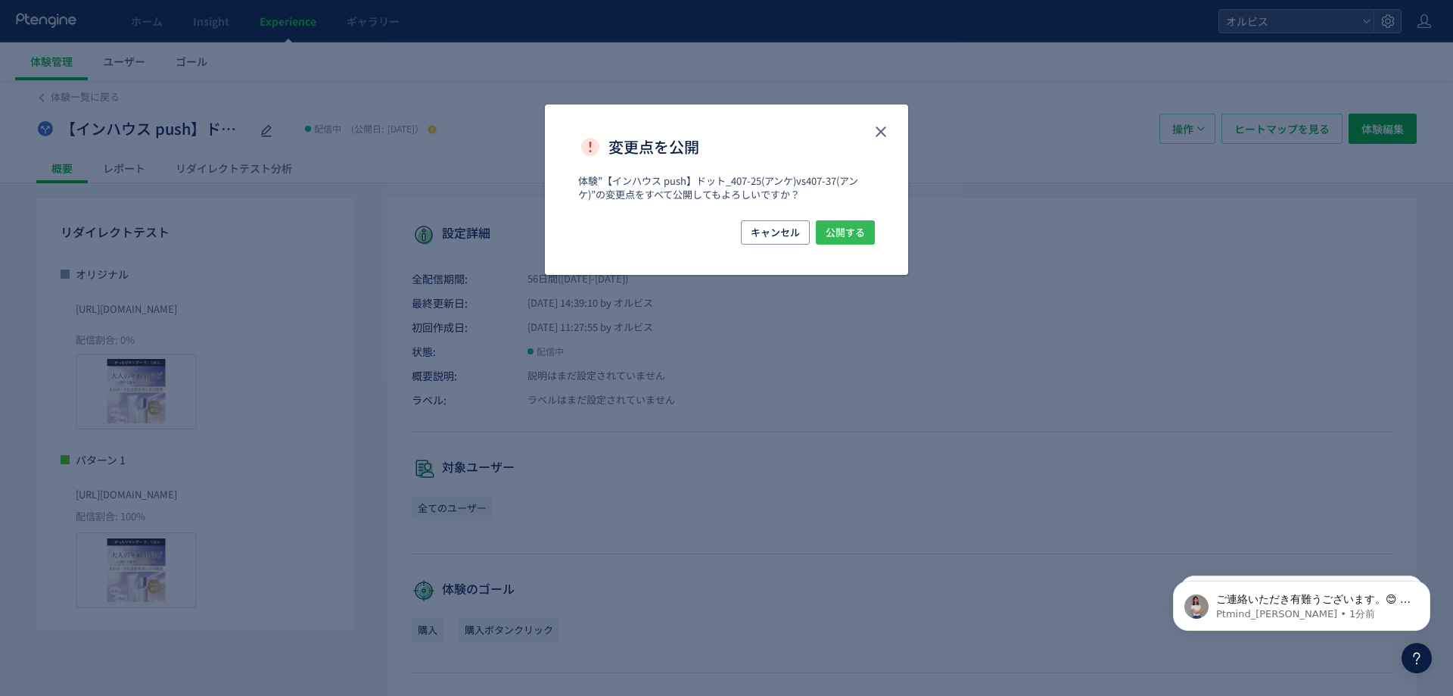
click at [851, 235] on span "公開する" at bounding box center [845, 232] width 39 height 24
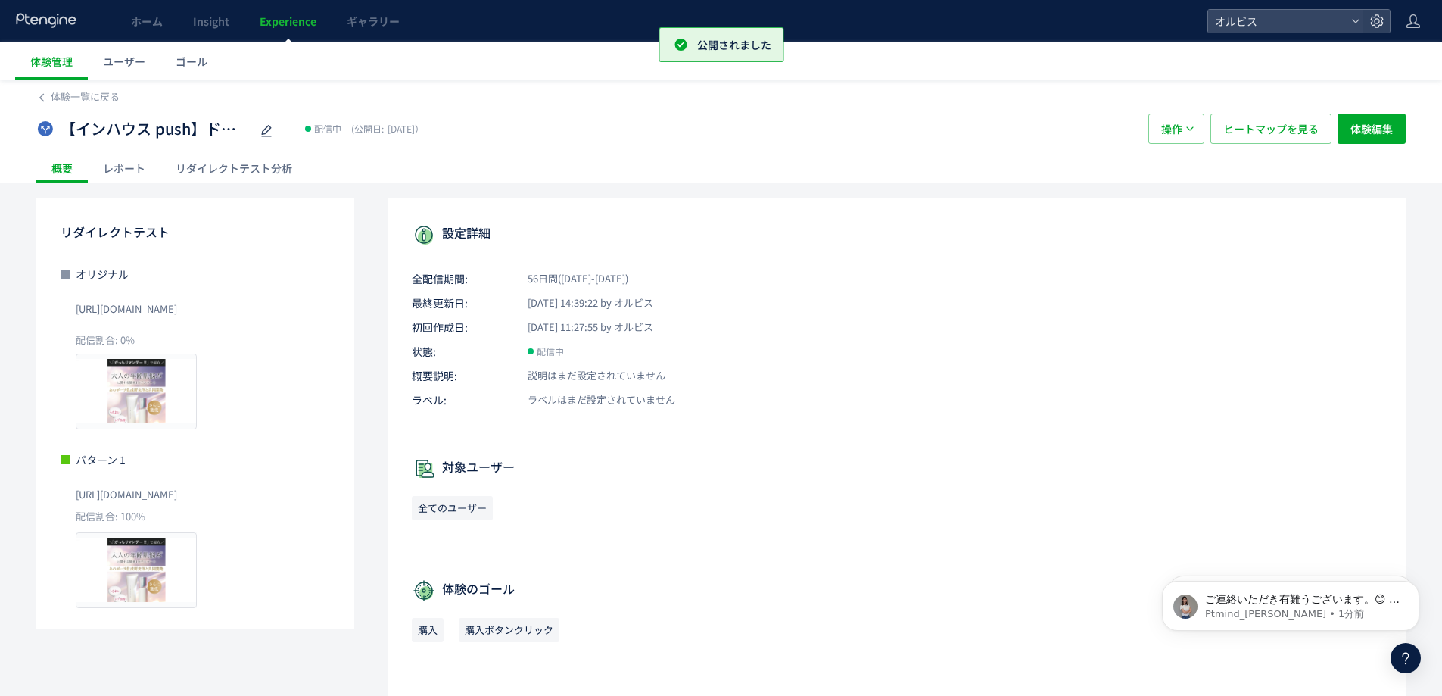
click at [303, 31] on link "Experience" at bounding box center [288, 21] width 87 height 42
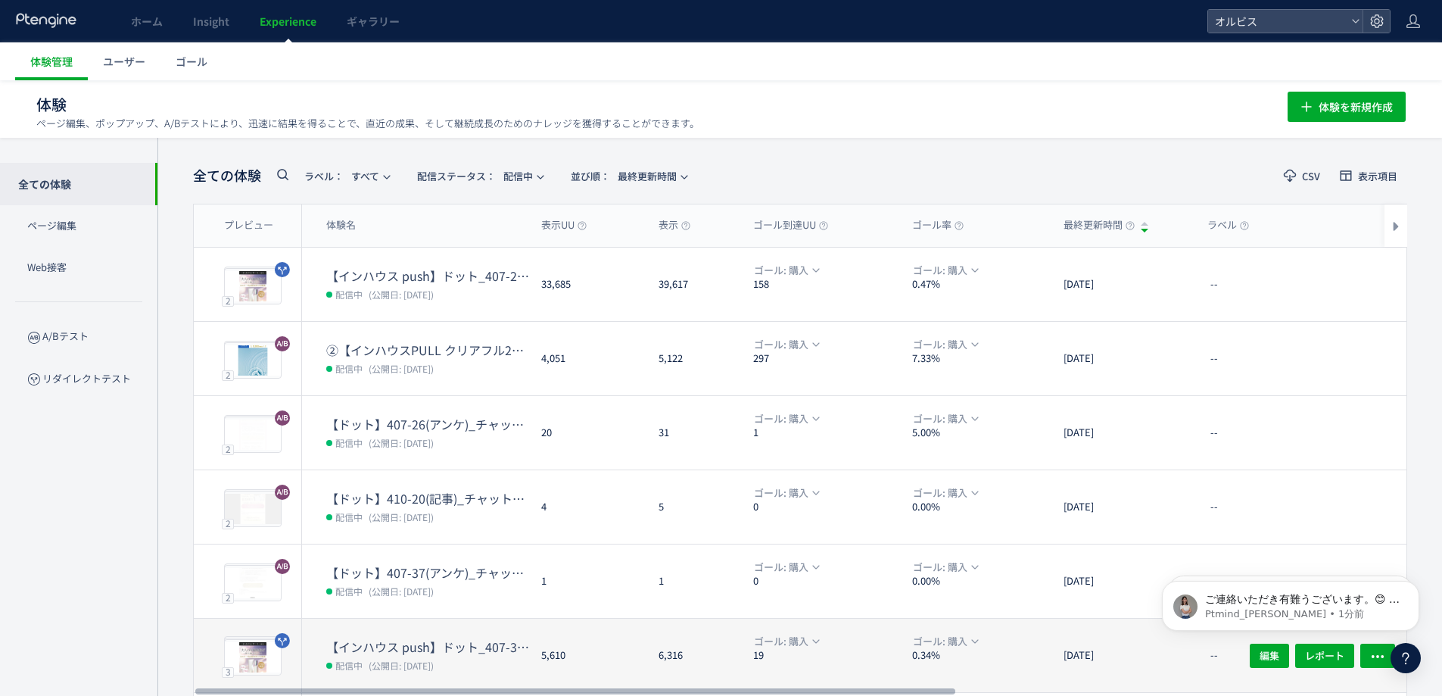
click at [454, 647] on dt "【インハウス push】ドット_407-37(アンケ)vs407-26(アンケ)" at bounding box center [427, 646] width 203 height 17
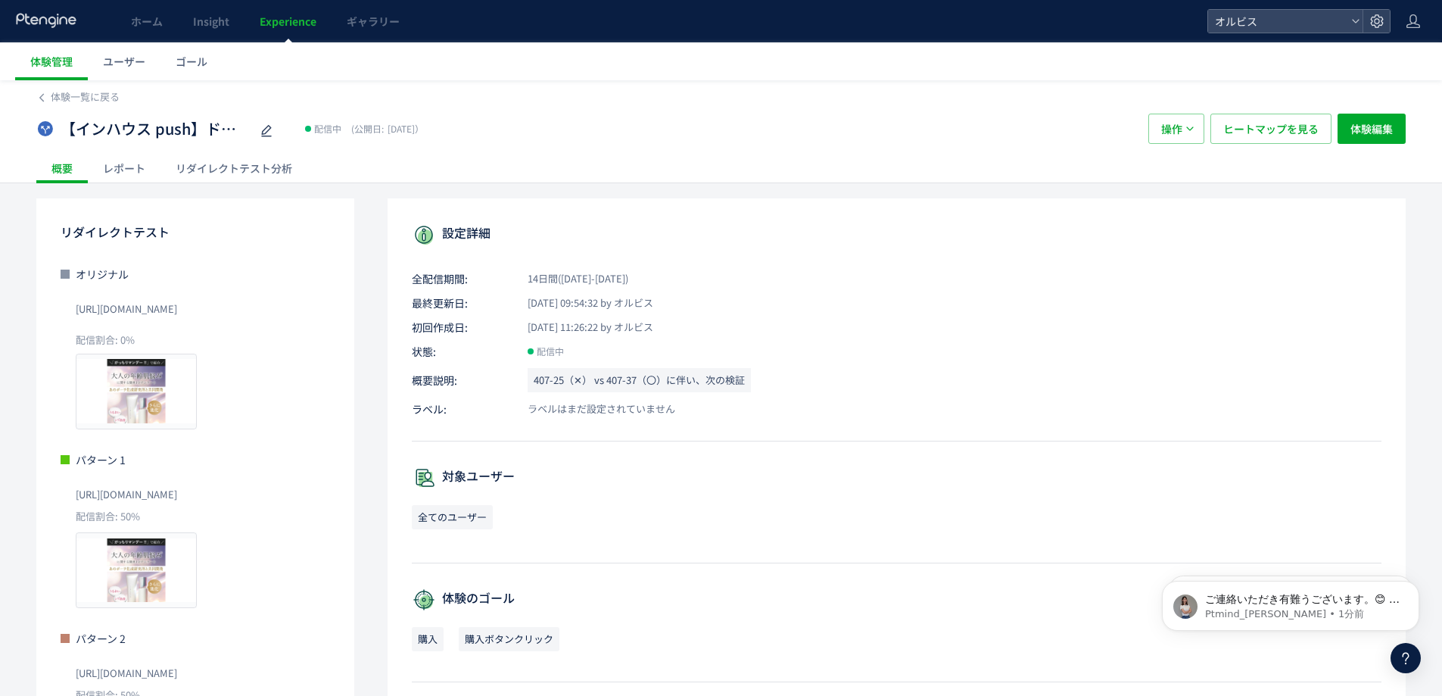
click at [288, 22] on span "Experience" at bounding box center [288, 21] width 57 height 15
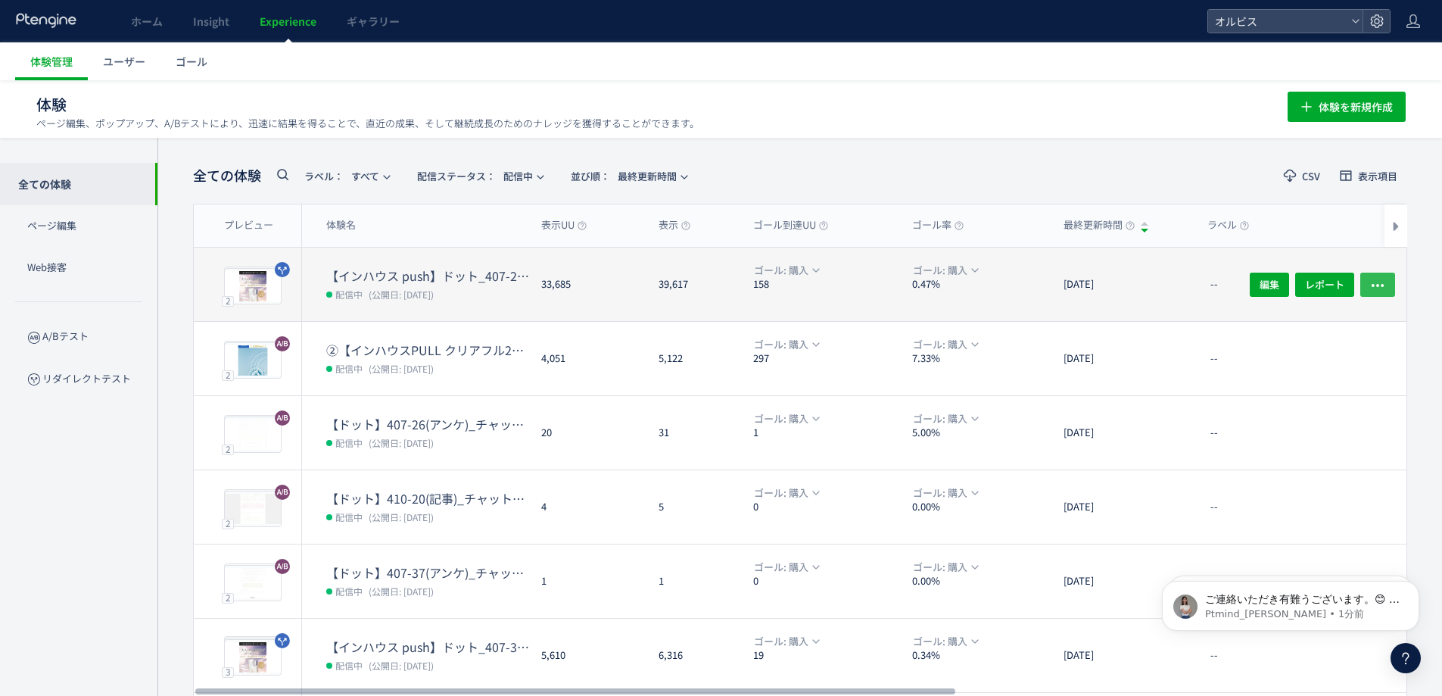
click at [1373, 284] on use "button" at bounding box center [1378, 285] width 12 height 3
click at [1259, 231] on div "ラベル" at bounding box center [1346, 225] width 303 height 42
click at [1379, 281] on icon "button" at bounding box center [1377, 284] width 15 height 15
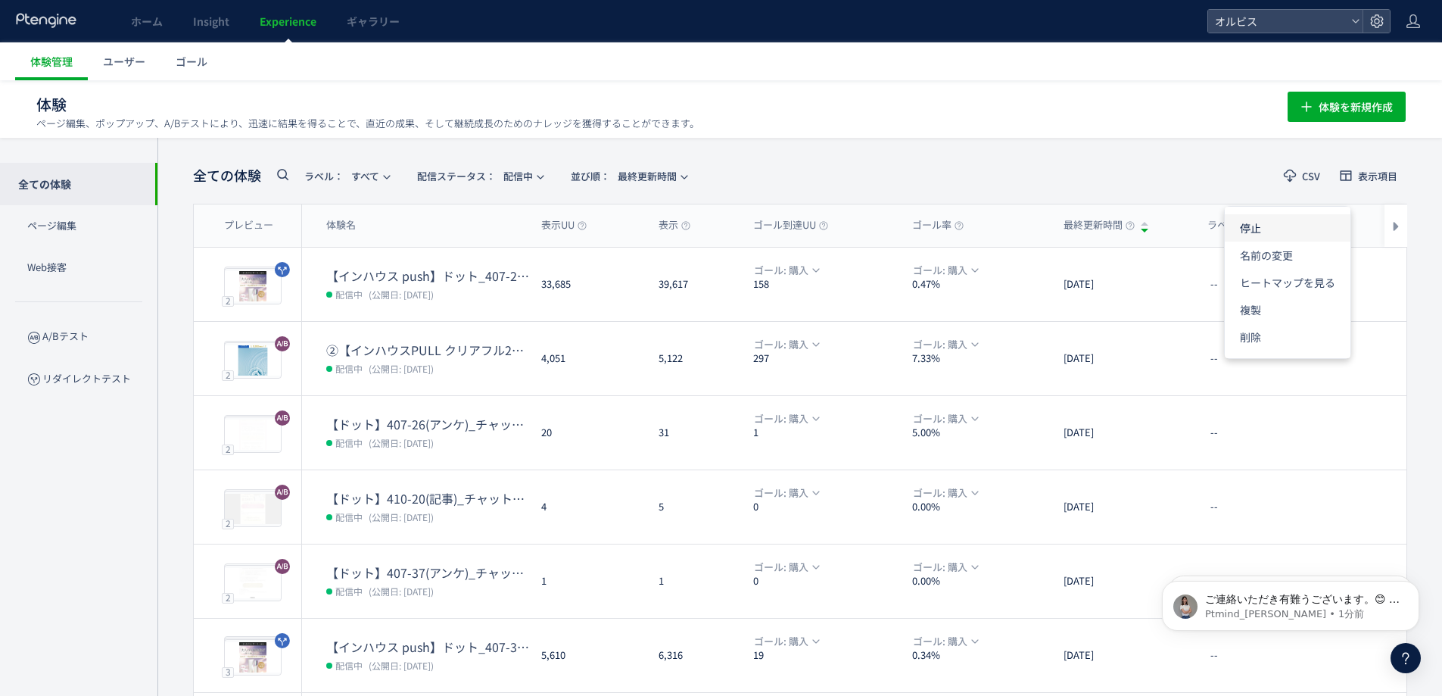
click at [1300, 232] on li "停止" at bounding box center [1288, 227] width 126 height 27
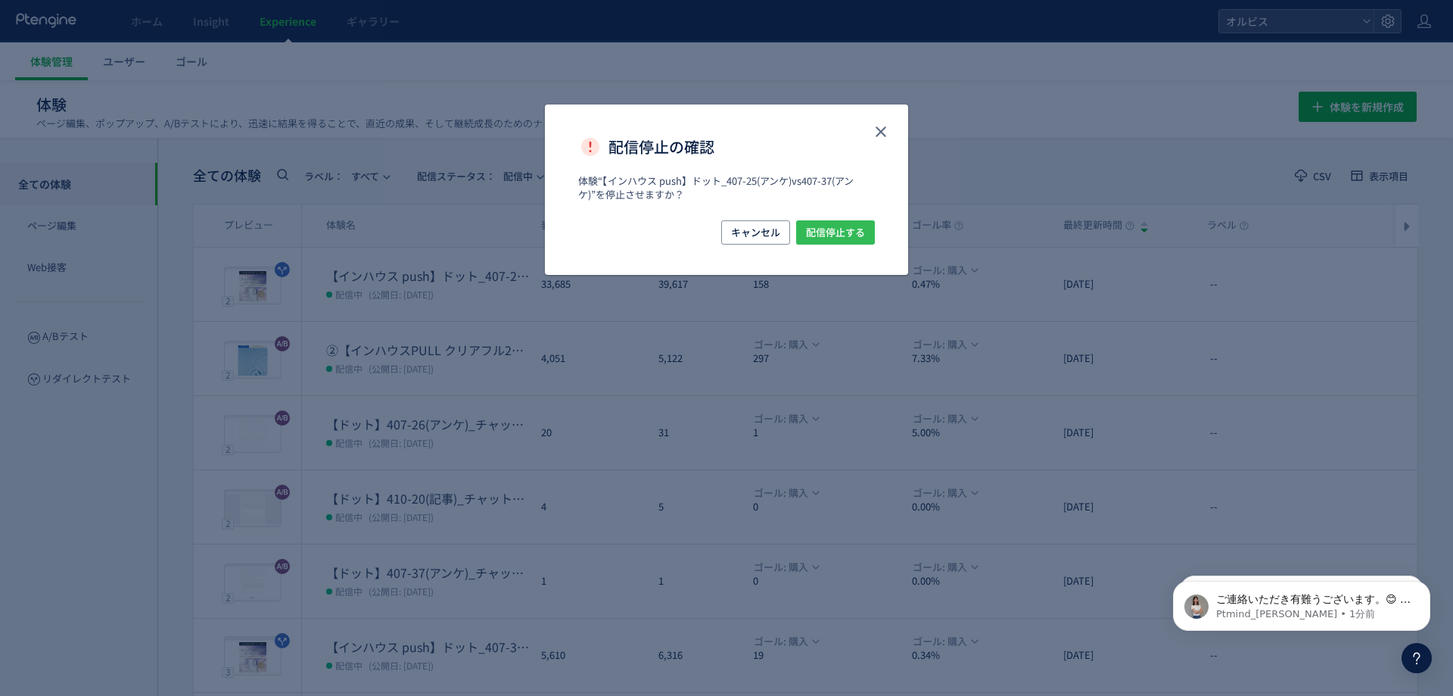
click at [846, 224] on span "配信停止する" at bounding box center [835, 232] width 59 height 24
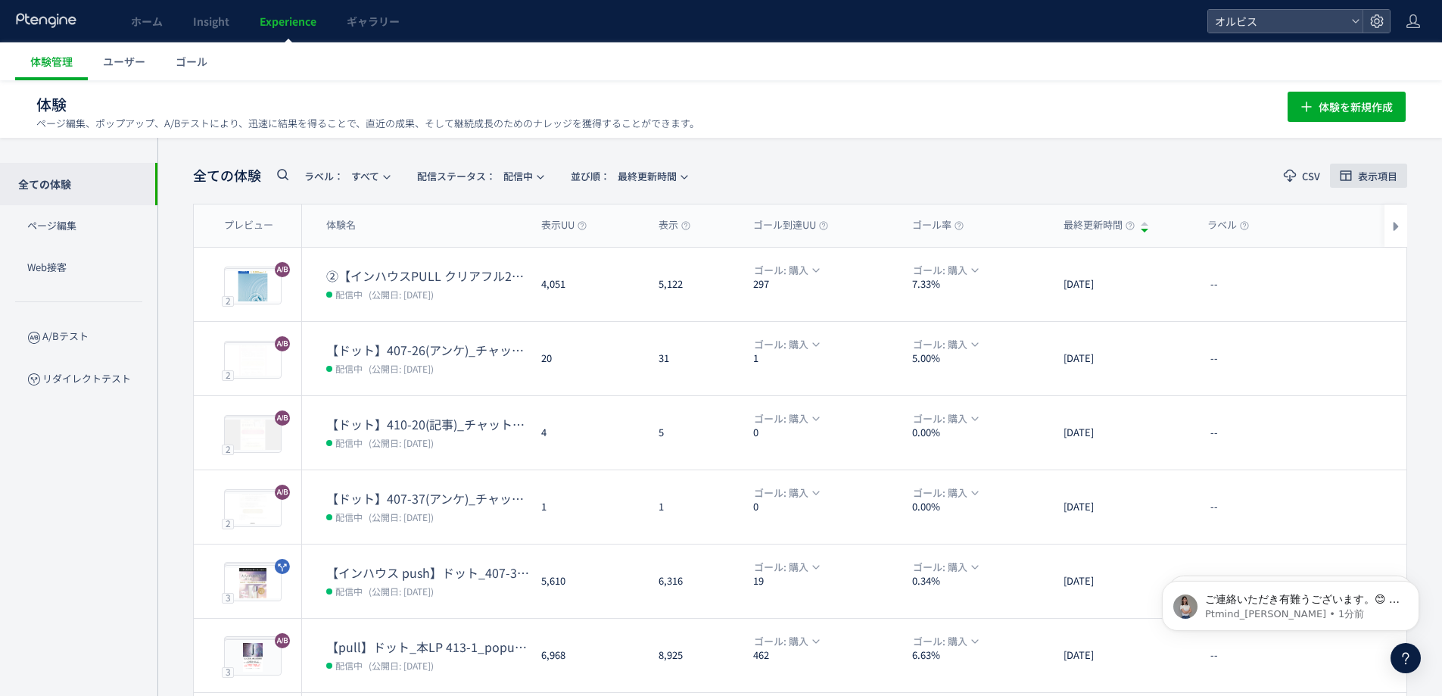
click at [1353, 182] on icon "button" at bounding box center [1346, 176] width 18 height 18
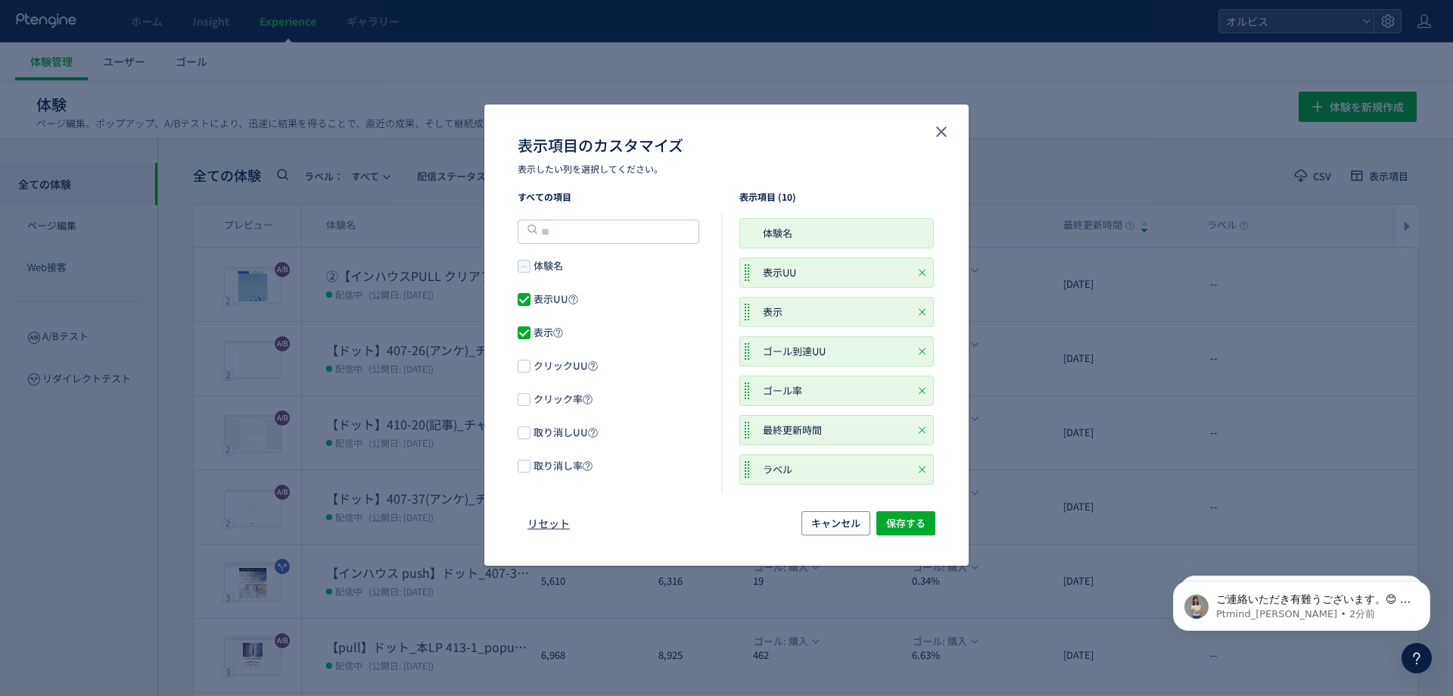
click at [918, 128] on div "表示項目のカスタマイズ​ 表示したい列を選択してください。" at bounding box center [726, 147] width 484 height 86
click at [948, 130] on icon "close" at bounding box center [942, 132] width 18 height 18
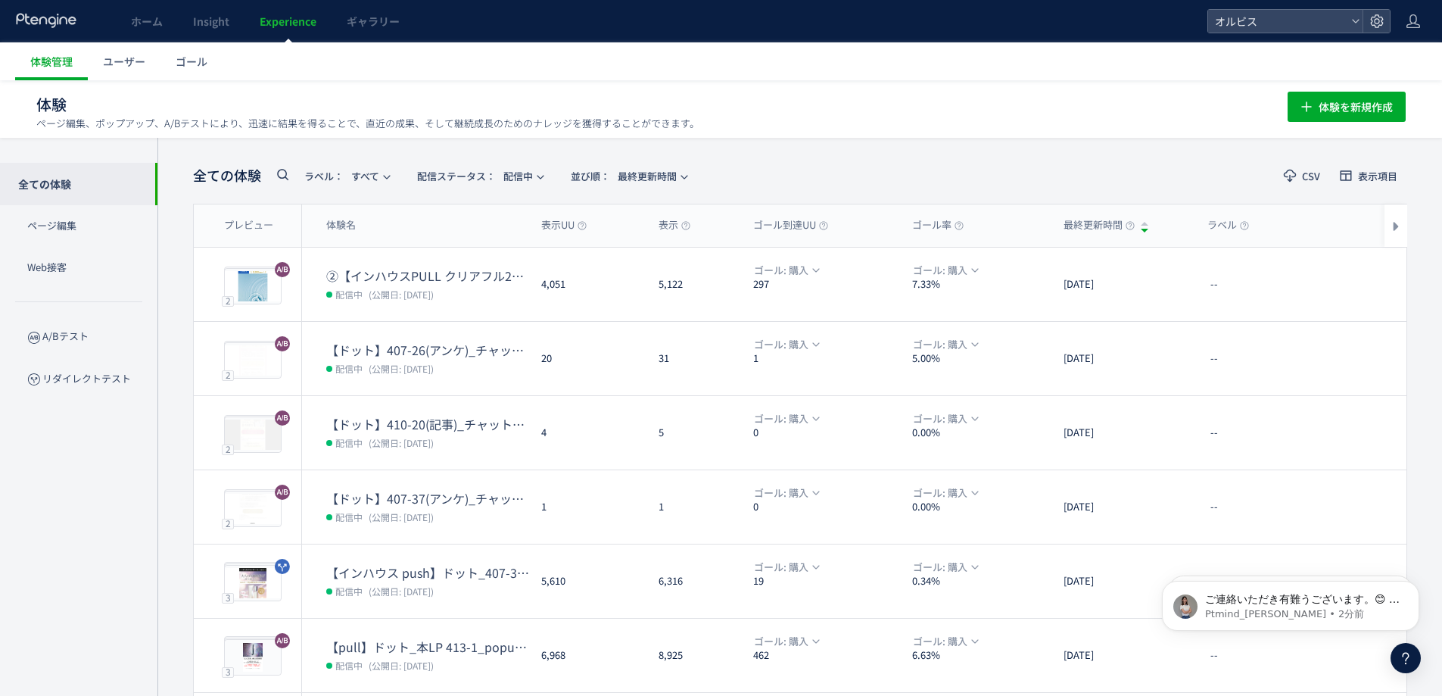
click at [285, 182] on icon at bounding box center [282, 174] width 18 height 18
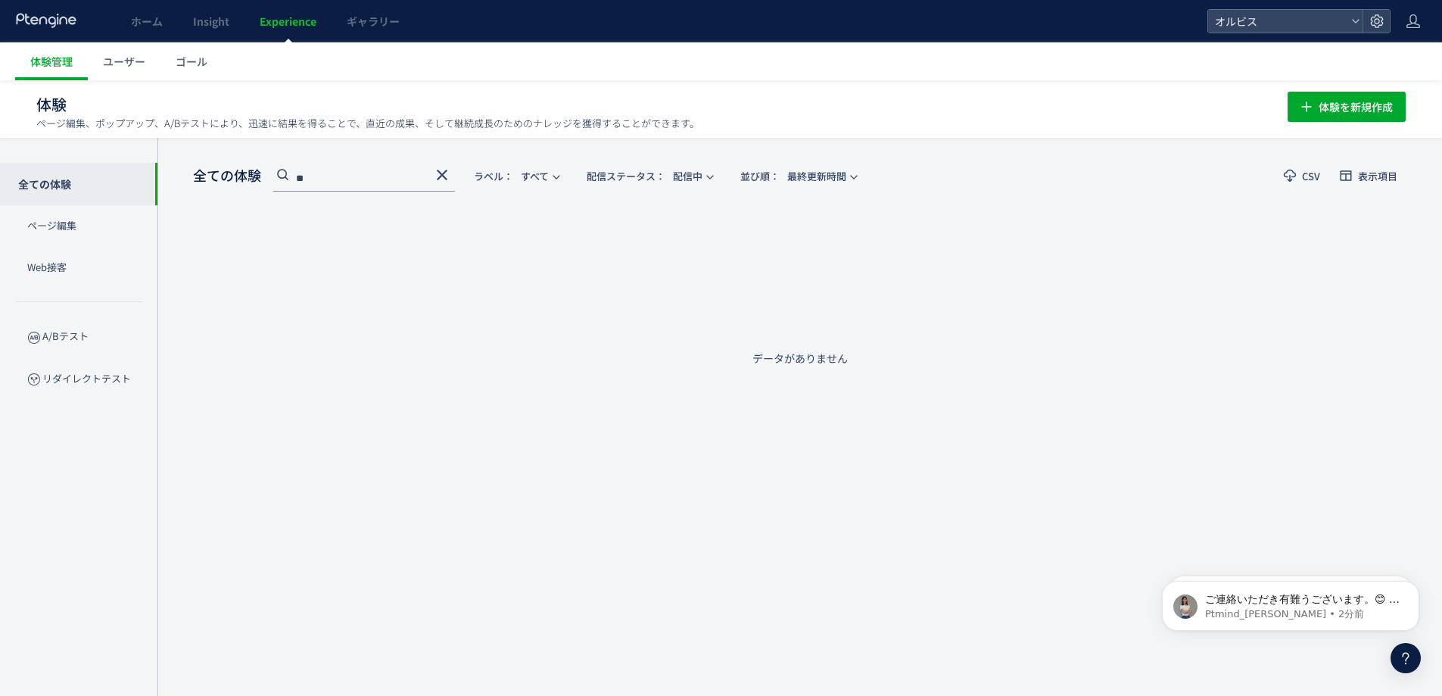
type input "*"
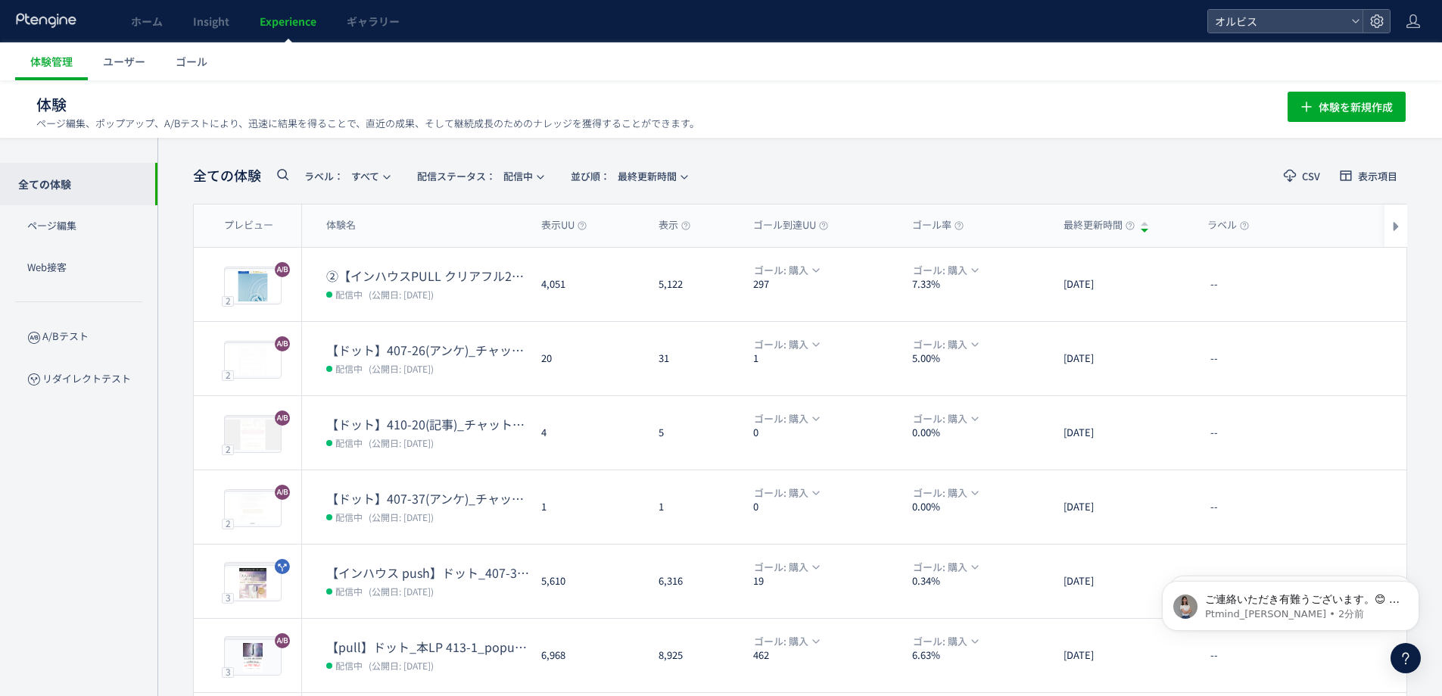
click at [285, 170] on icon at bounding box center [282, 174] width 18 height 18
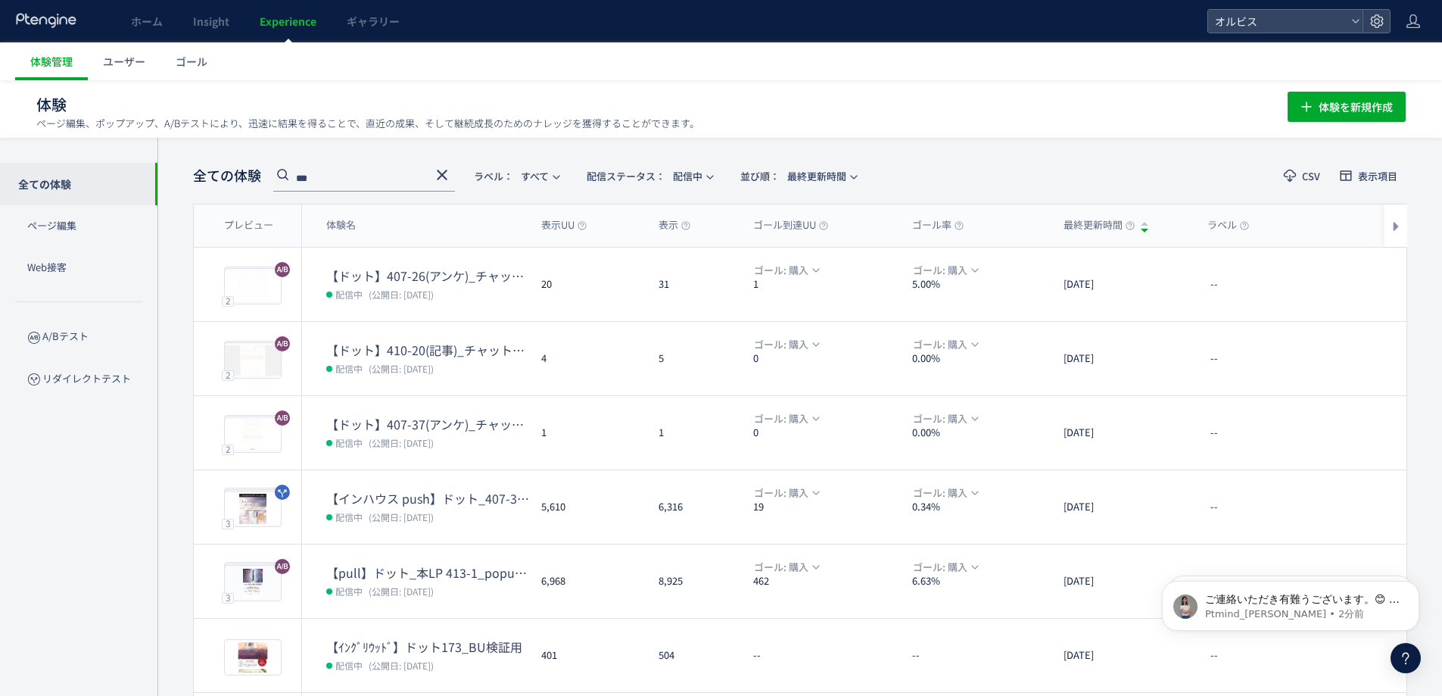
type input "***"
click at [444, 177] on icon at bounding box center [442, 175] width 18 height 18
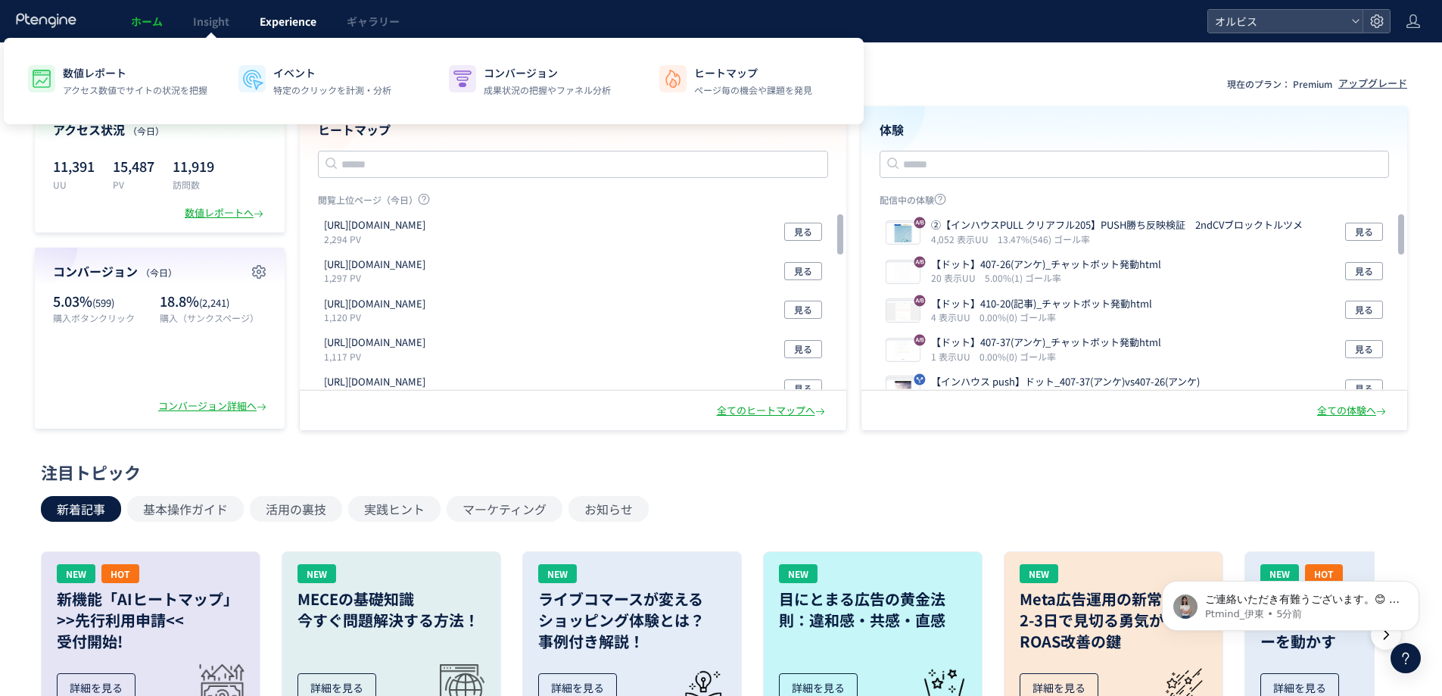
click at [264, 20] on span "Experience" at bounding box center [288, 21] width 57 height 15
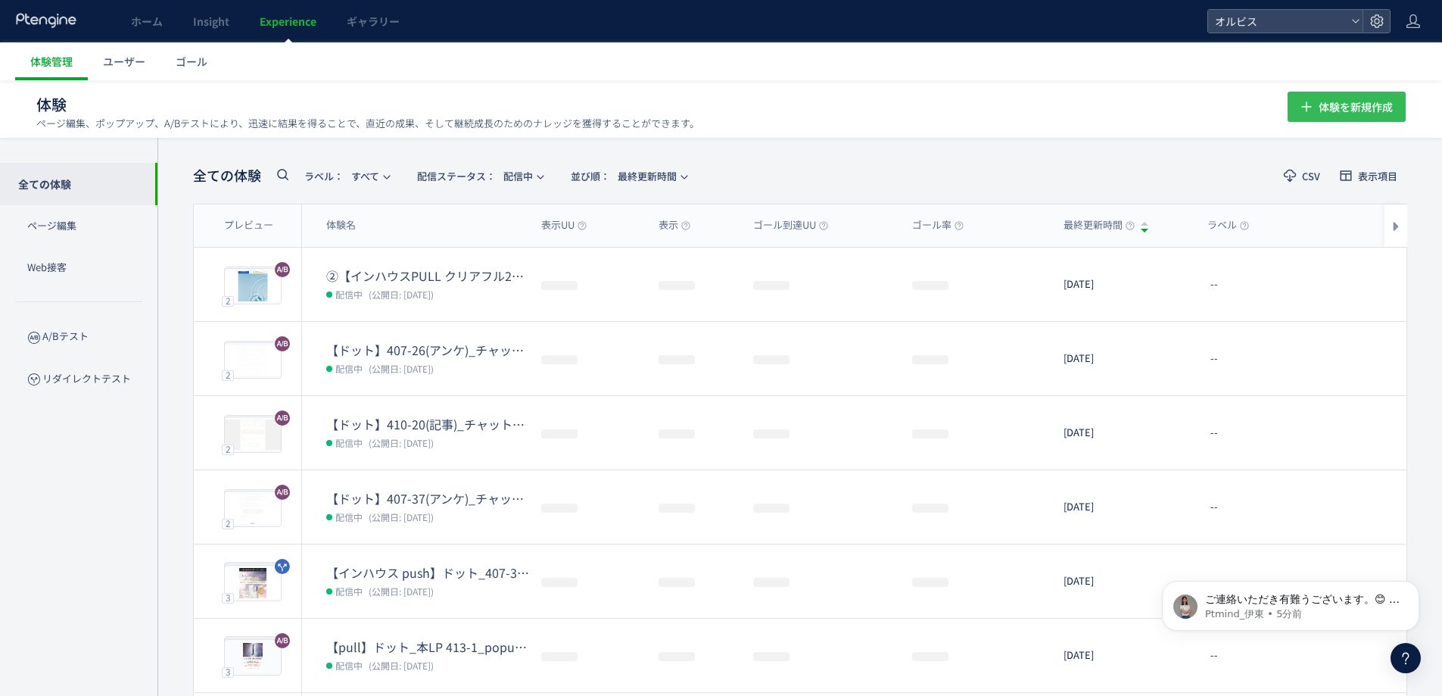
click at [1312, 111] on icon "button" at bounding box center [1306, 107] width 18 height 18
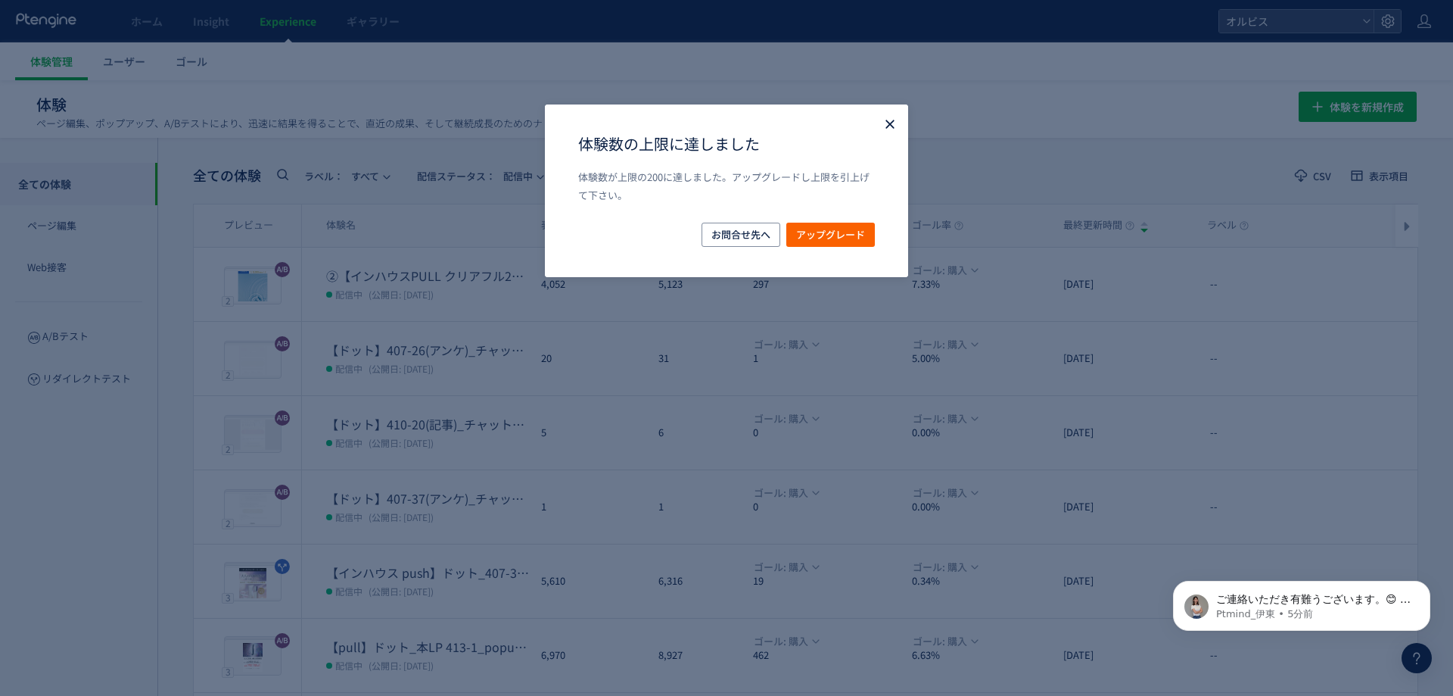
click at [883, 130] on icon "Close" at bounding box center [890, 124] width 15 height 15
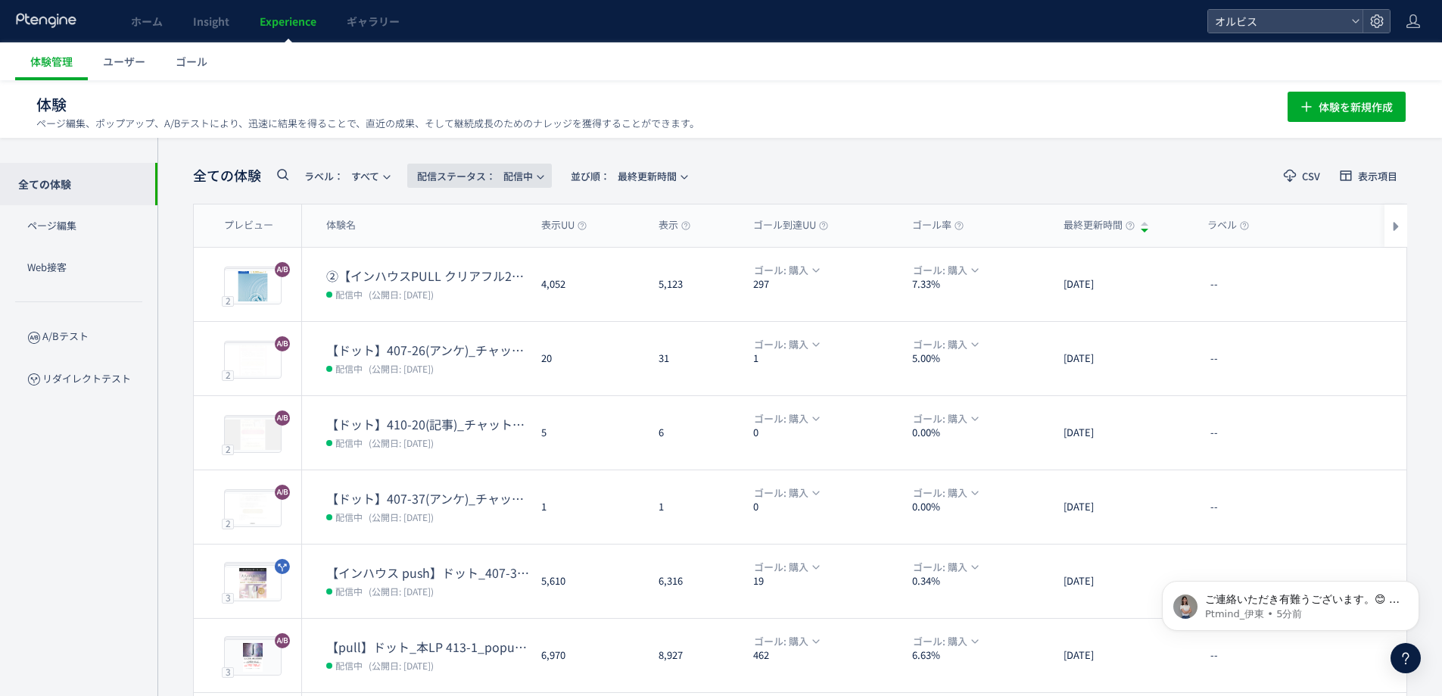
click at [459, 170] on span "配信ステータス​：" at bounding box center [456, 176] width 79 height 14
click at [495, 323] on li "下書き" at bounding box center [483, 326] width 62 height 27
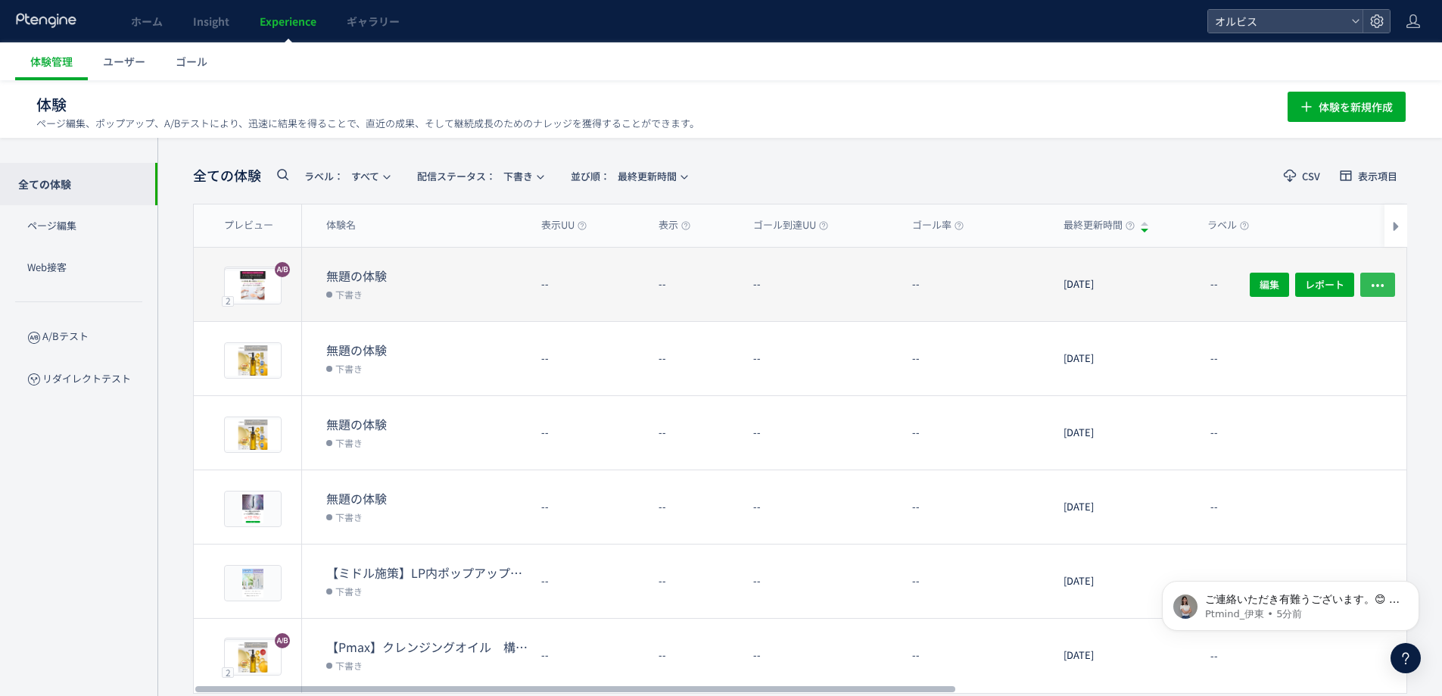
click at [1369, 287] on button "button" at bounding box center [1377, 284] width 35 height 24
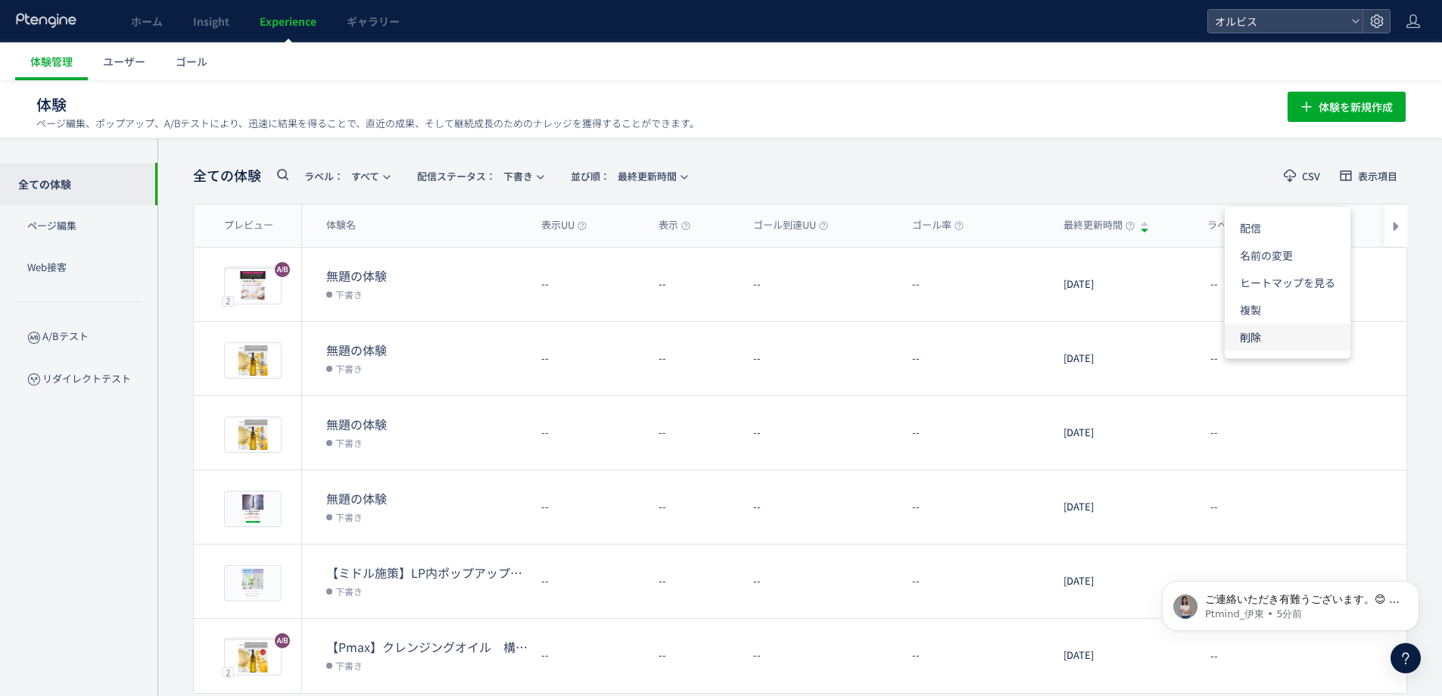
click at [1281, 338] on li "削除" at bounding box center [1288, 336] width 126 height 27
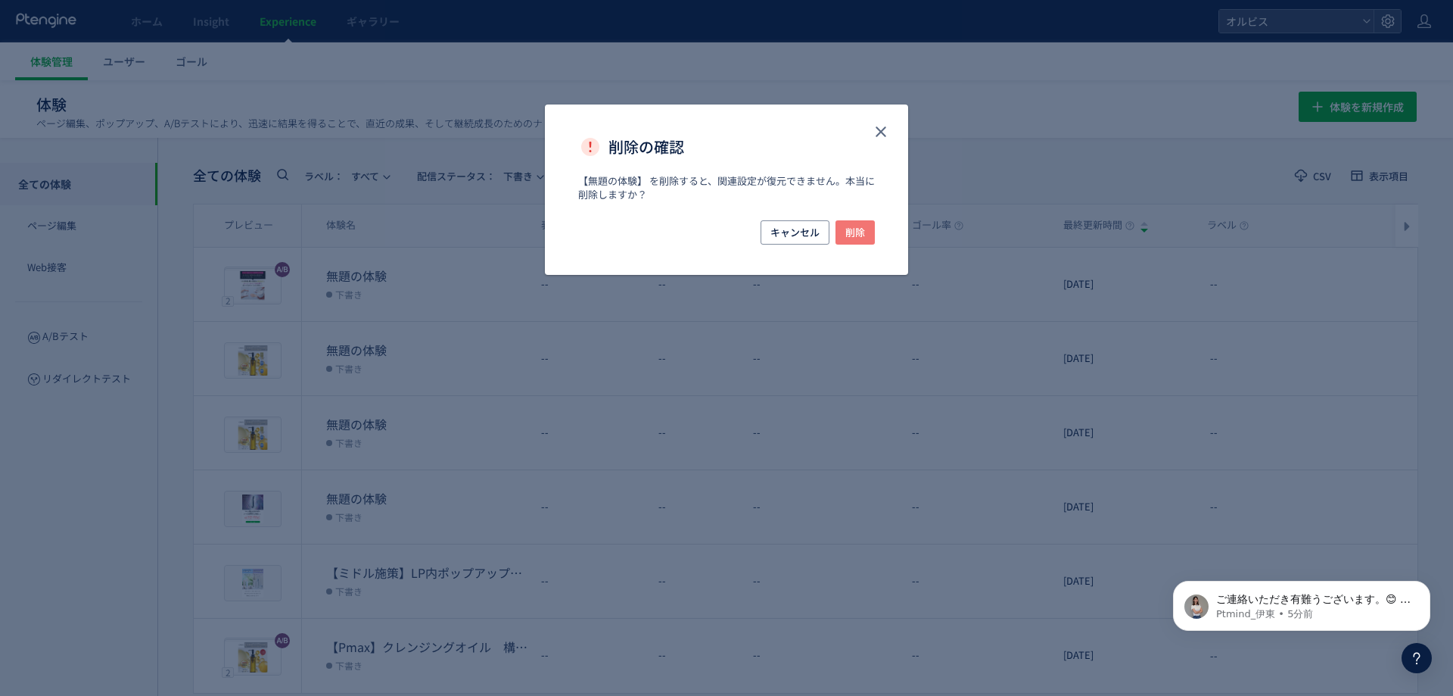
click at [864, 230] on span "削除" at bounding box center [856, 232] width 20 height 24
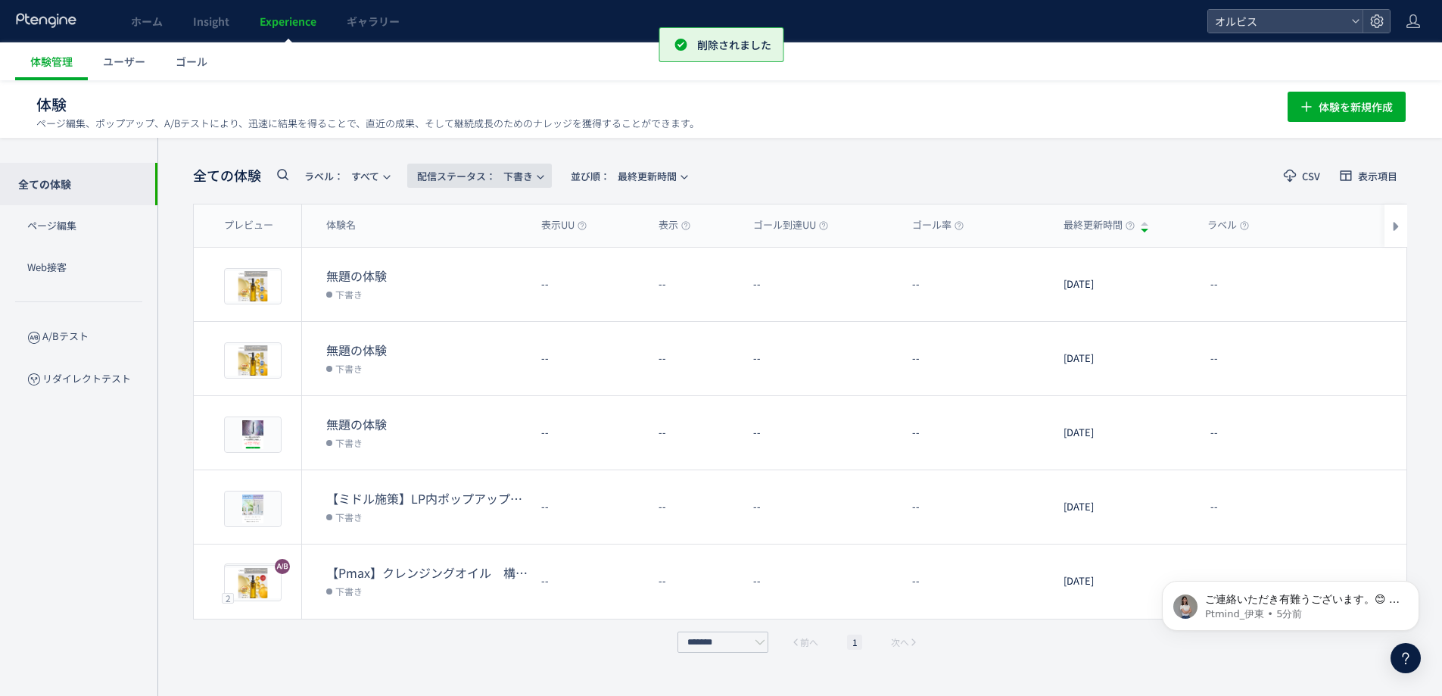
click at [505, 173] on span "配信ステータス​： 下書き" at bounding box center [475, 176] width 116 height 25
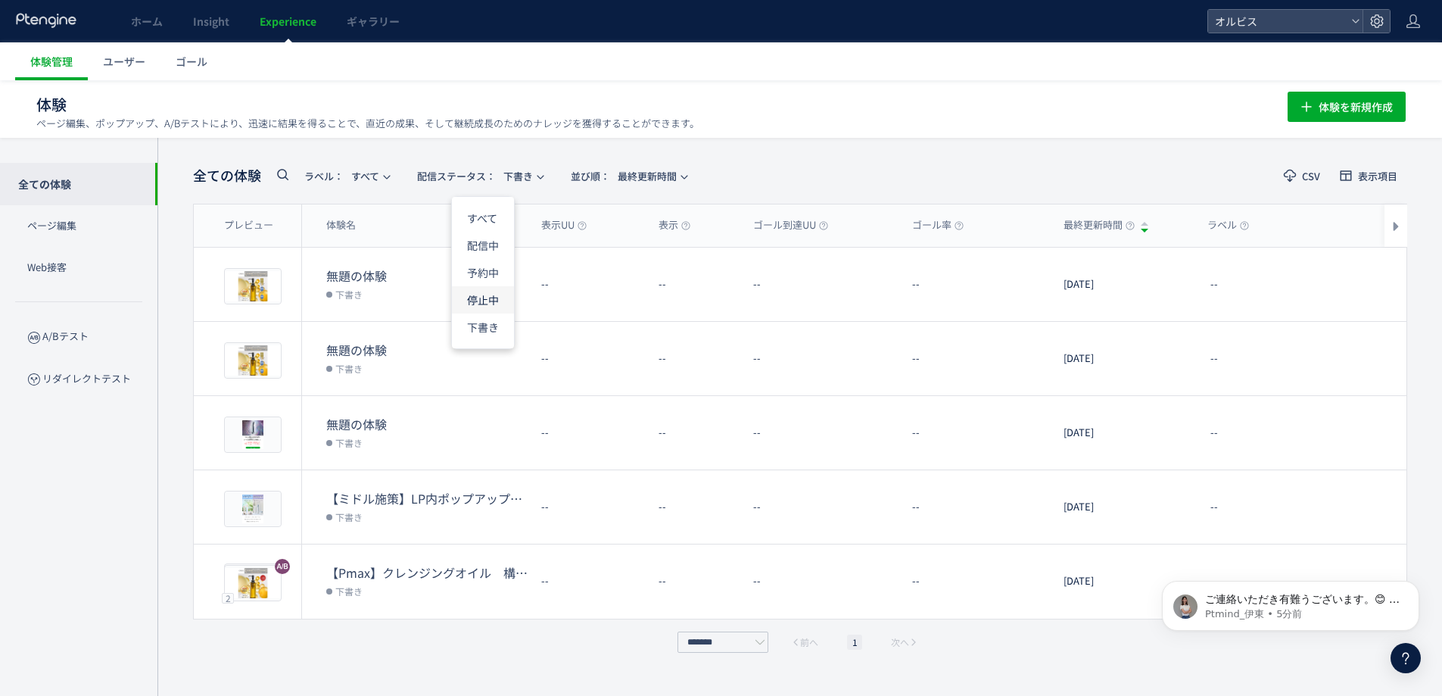
click at [480, 304] on li "停止中" at bounding box center [483, 299] width 62 height 27
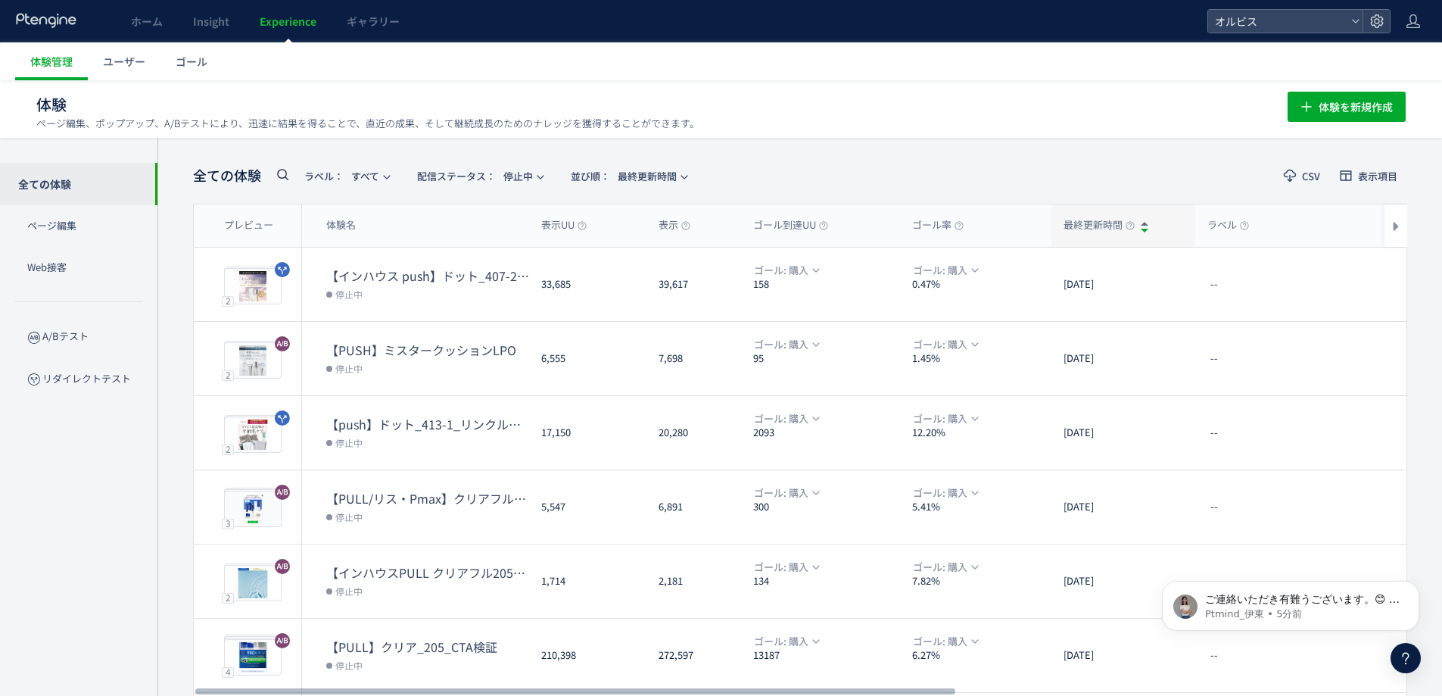
click at [1098, 225] on span "最終更新時間" at bounding box center [1099, 225] width 71 height 14
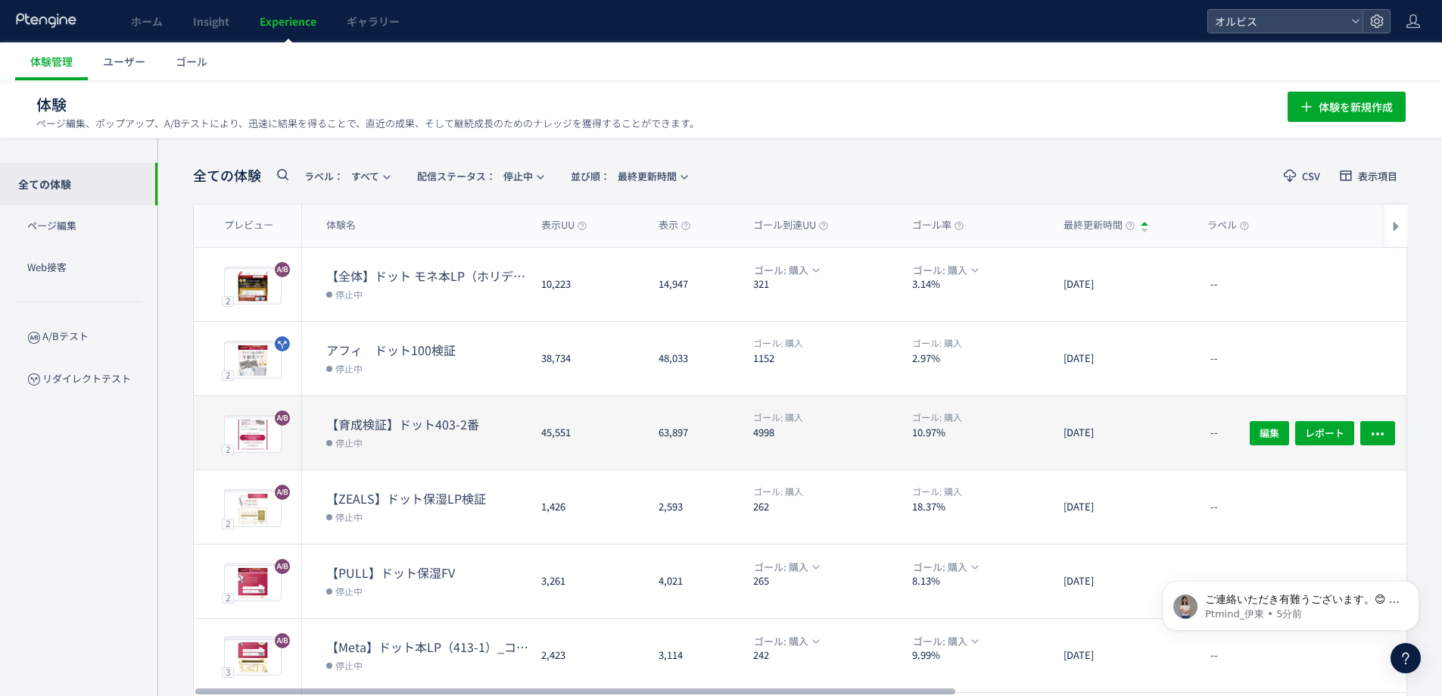
scroll to position [101, 0]
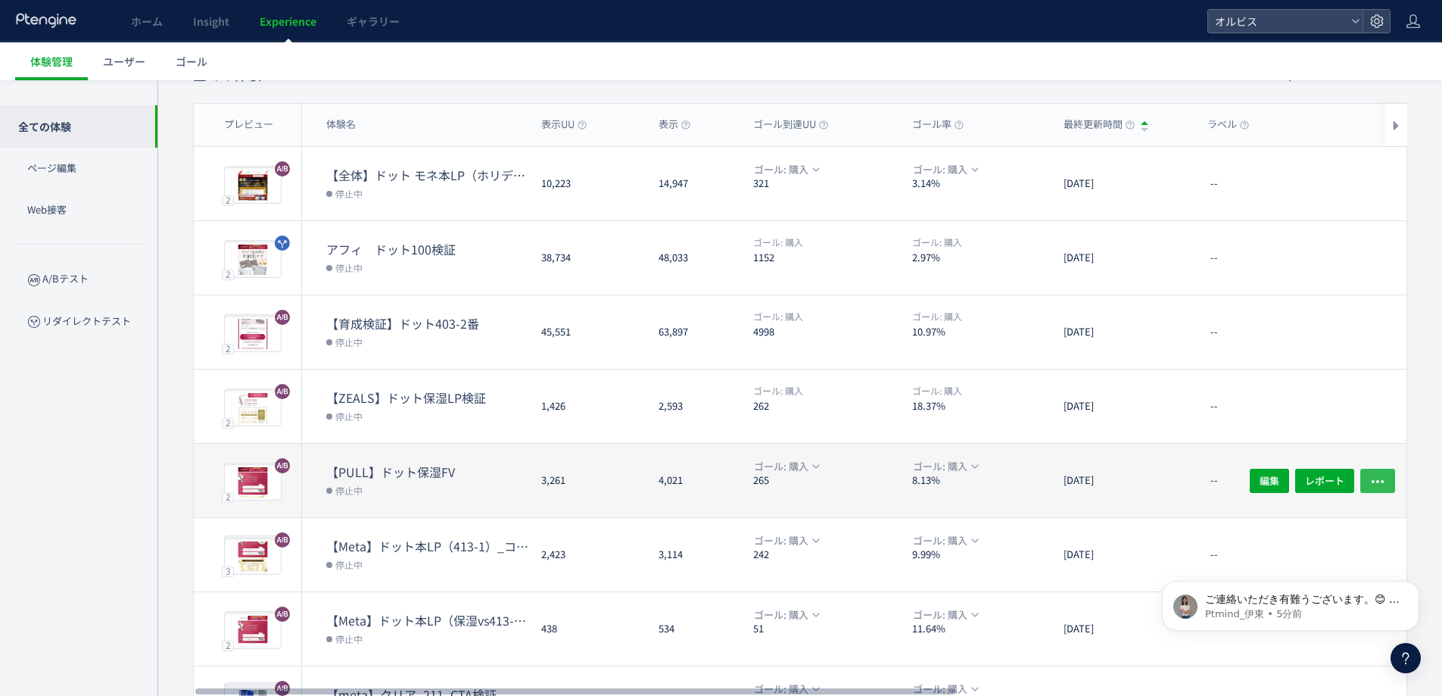
click at [1373, 481] on icon "button" at bounding box center [1377, 480] width 15 height 15
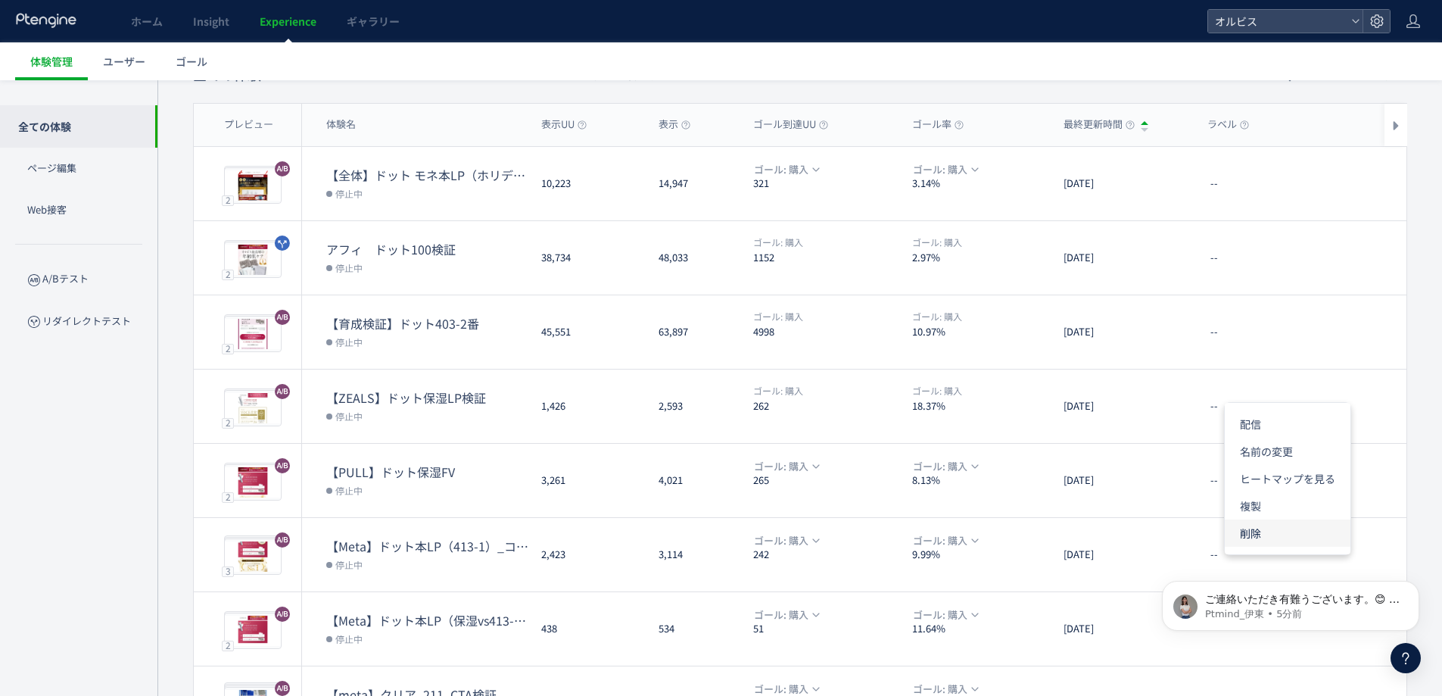
click at [1279, 529] on li "削除" at bounding box center [1288, 532] width 126 height 27
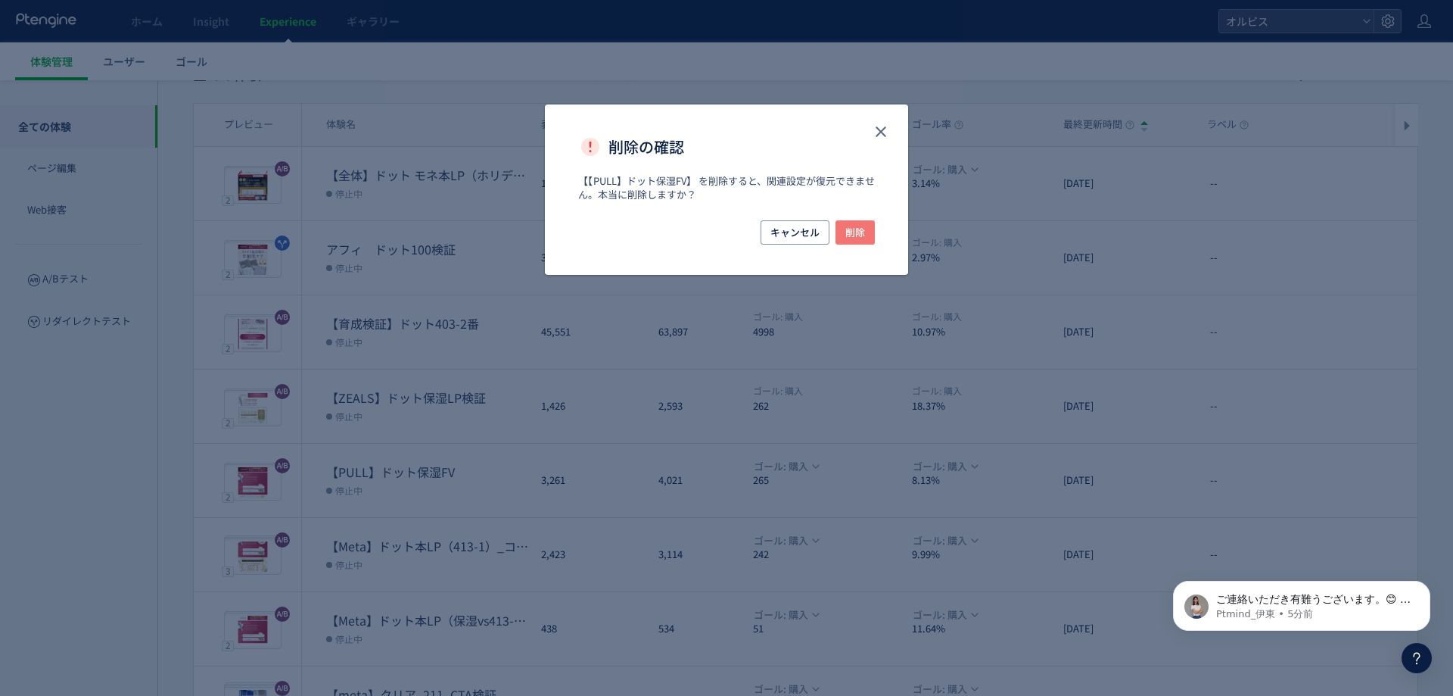
click at [859, 229] on span "削除" at bounding box center [856, 232] width 20 height 24
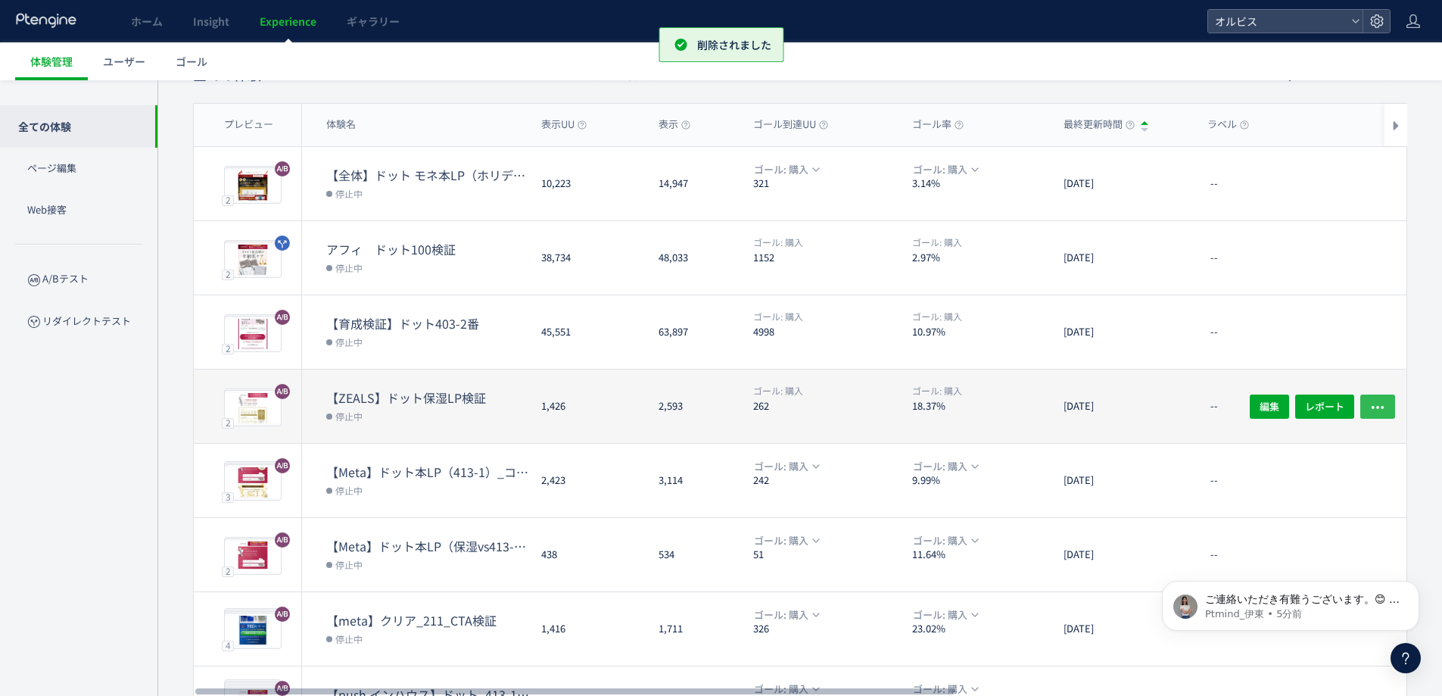
click at [1381, 416] on button "button" at bounding box center [1377, 406] width 35 height 24
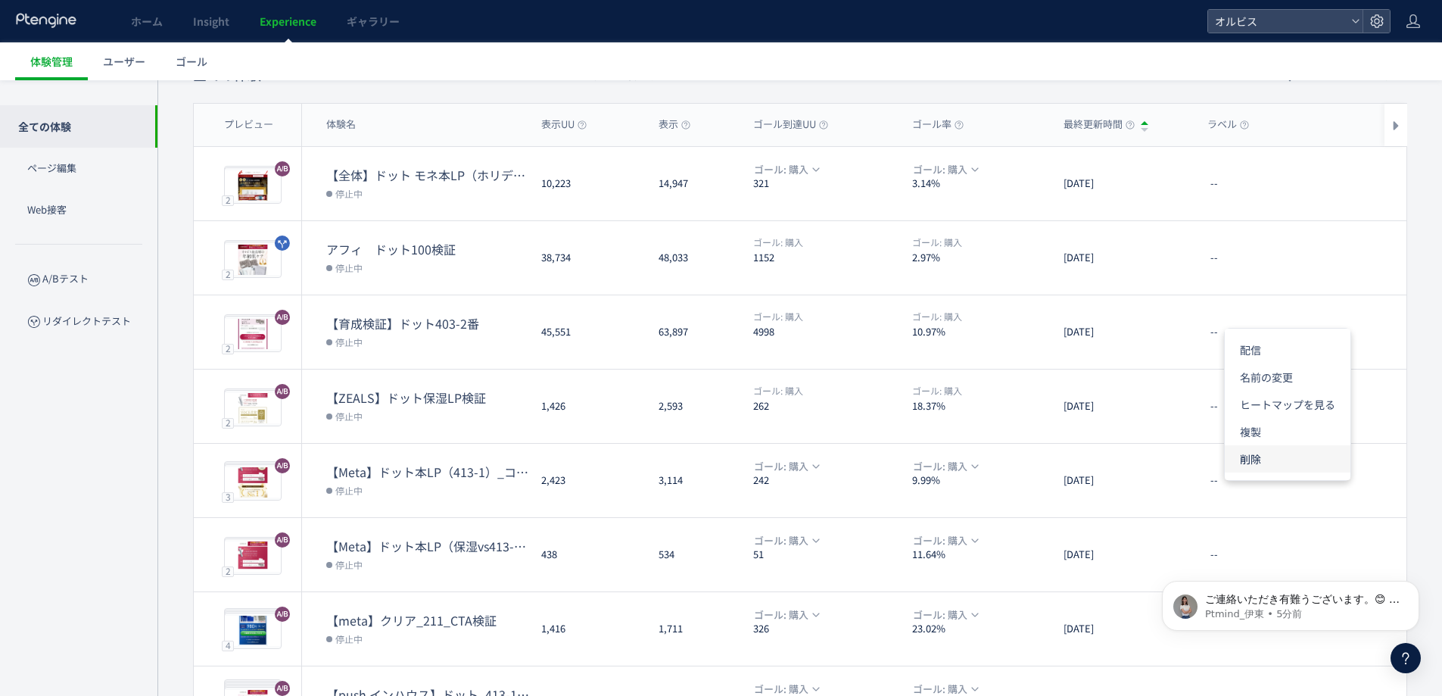
click at [1264, 462] on li "削除" at bounding box center [1288, 458] width 126 height 27
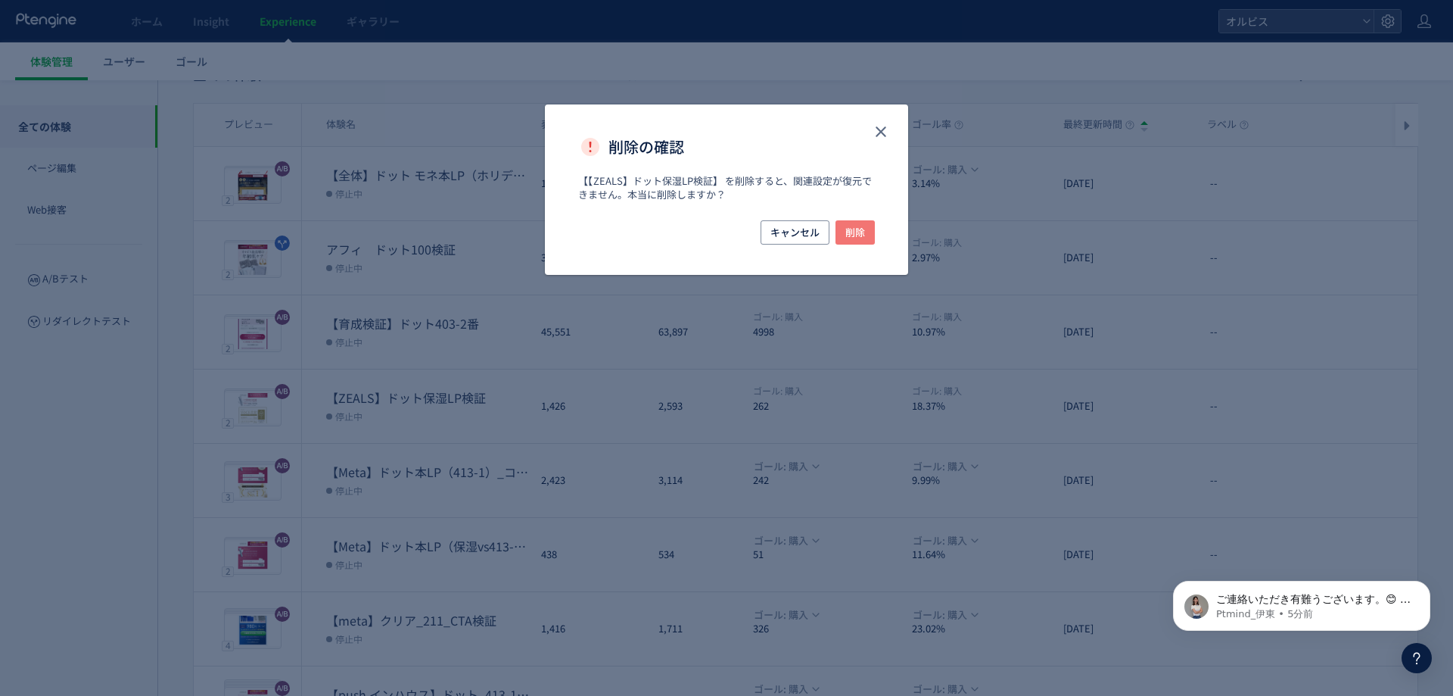
click at [842, 230] on button "削除" at bounding box center [855, 232] width 39 height 24
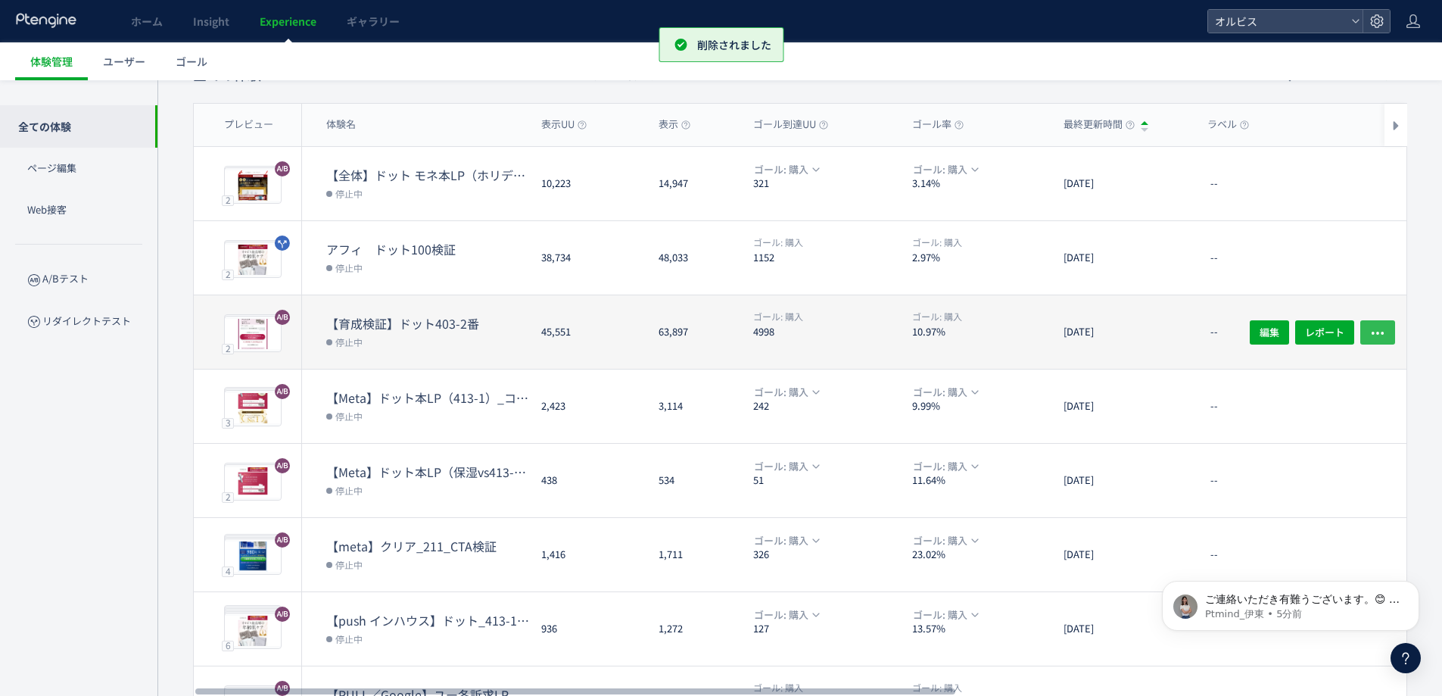
click at [1384, 339] on span "button" at bounding box center [1377, 331] width 15 height 24
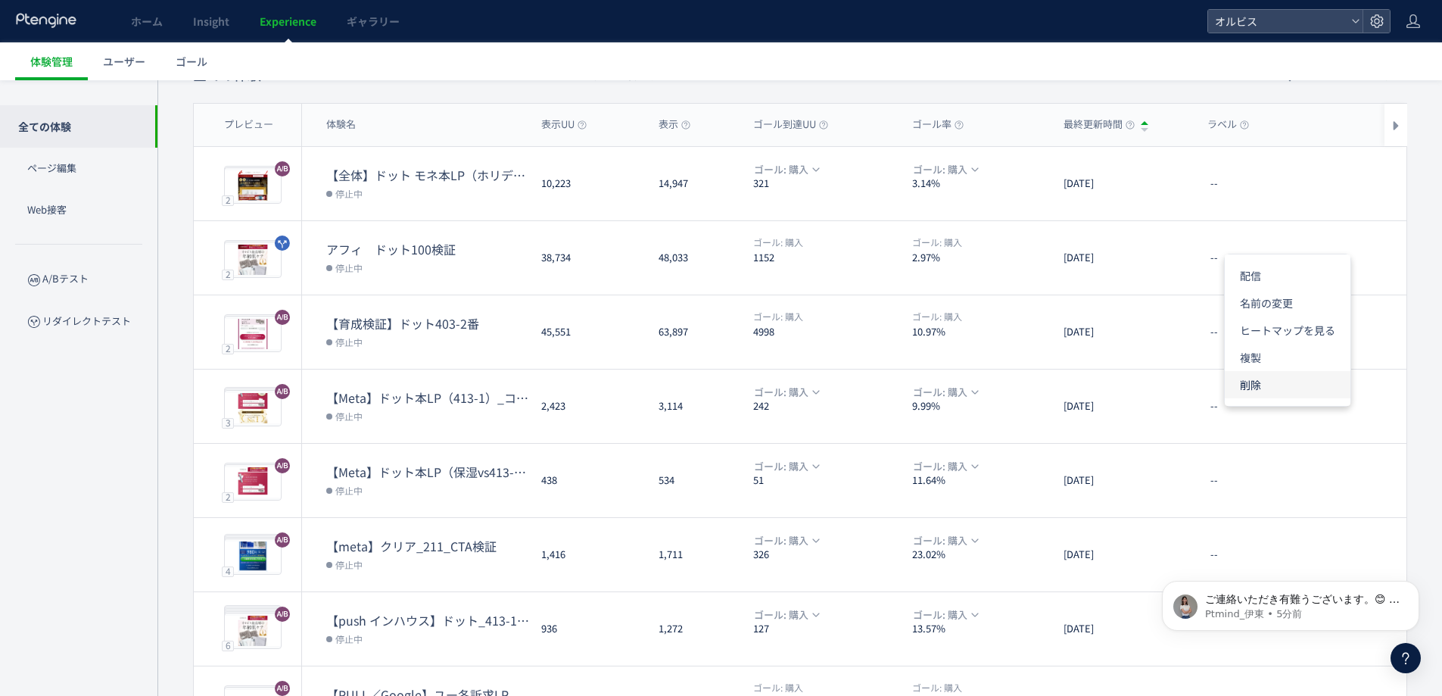
click at [1271, 380] on li "削除" at bounding box center [1288, 384] width 126 height 27
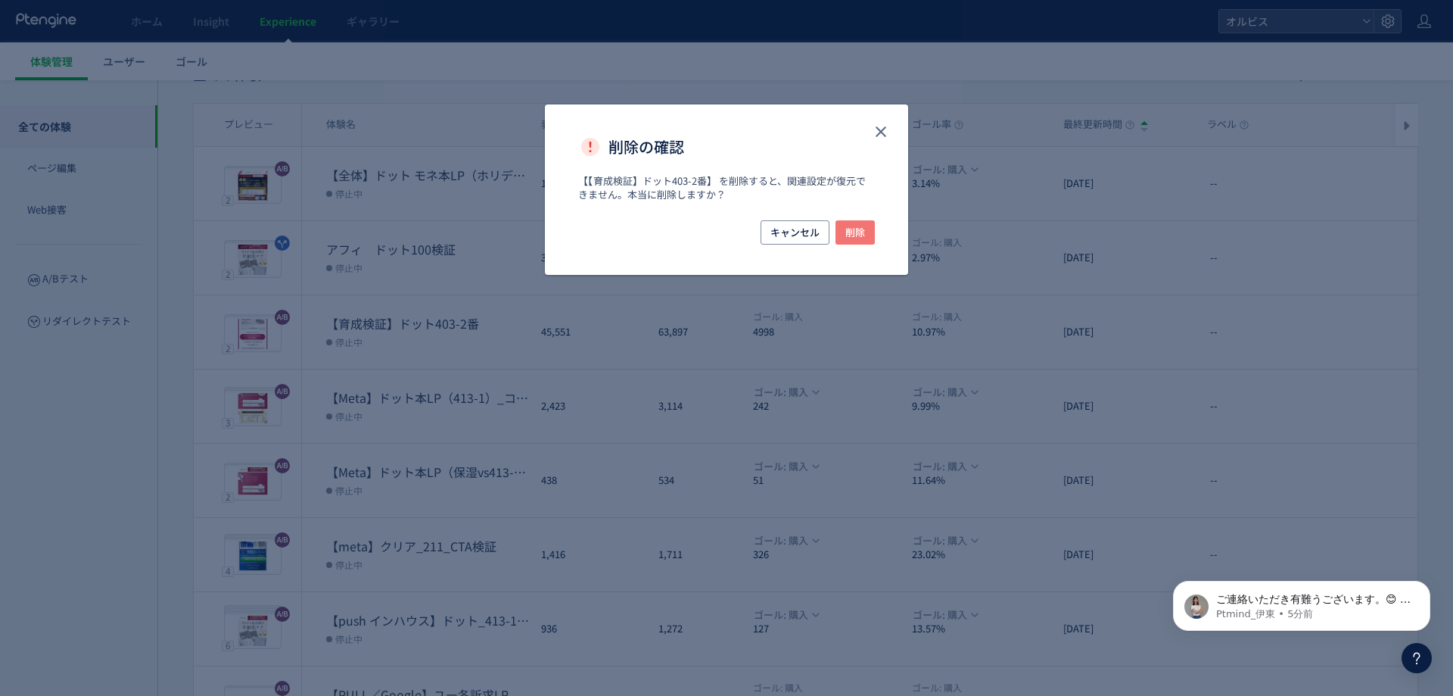
click at [844, 241] on button "削除" at bounding box center [855, 232] width 39 height 24
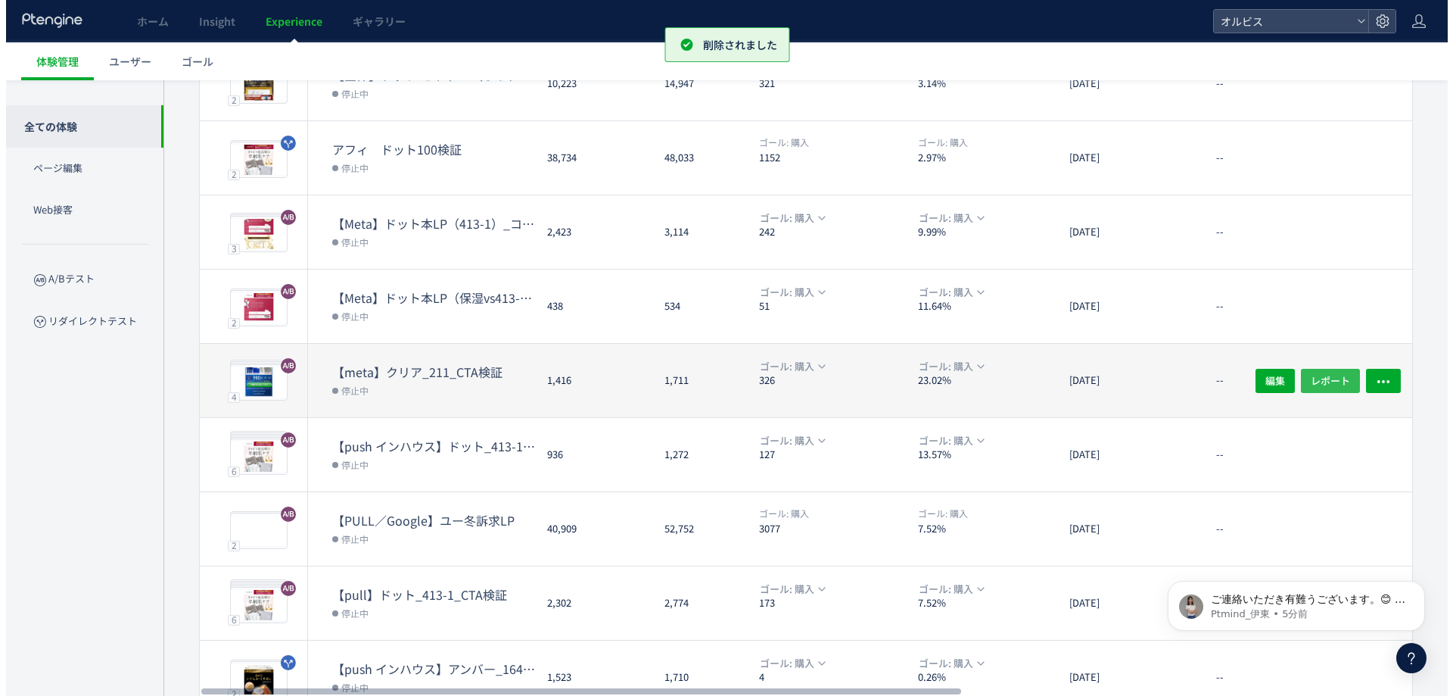
scroll to position [350, 0]
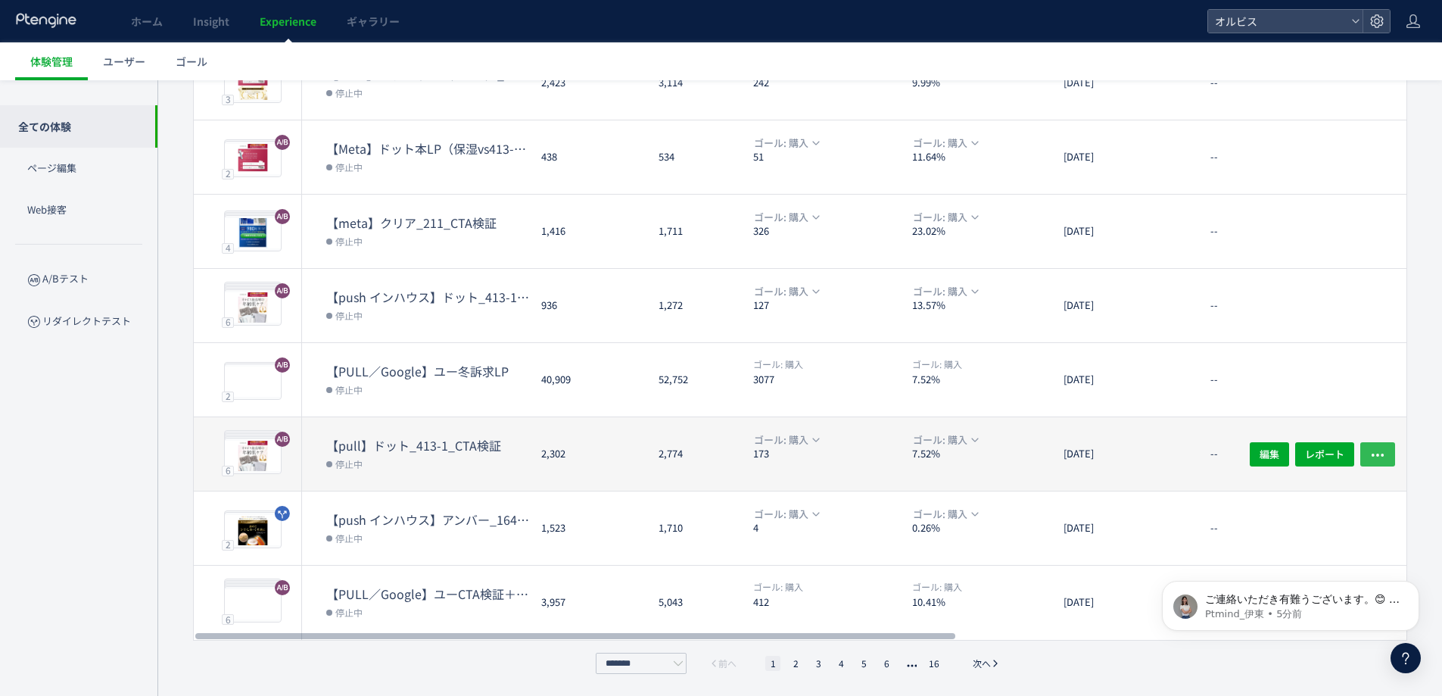
click at [1374, 458] on icon "button" at bounding box center [1377, 454] width 15 height 15
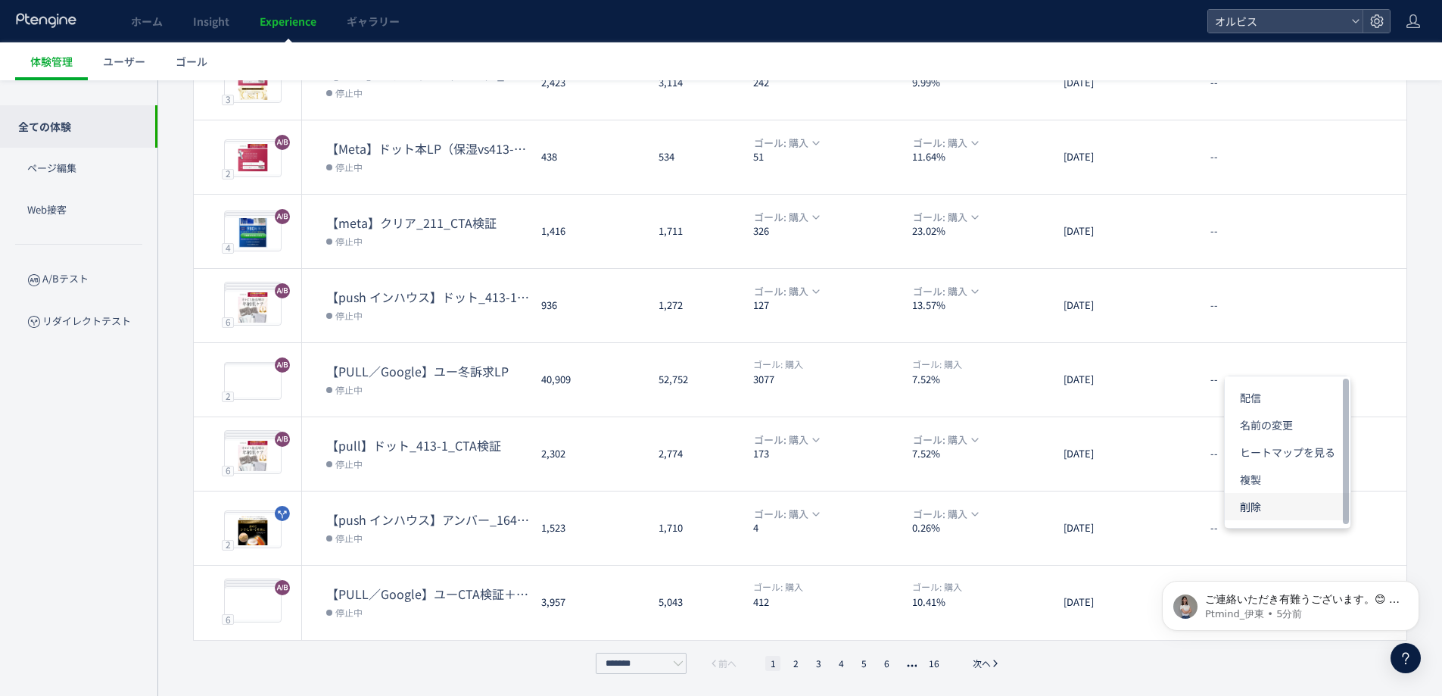
click at [1288, 504] on li "削除" at bounding box center [1288, 506] width 126 height 27
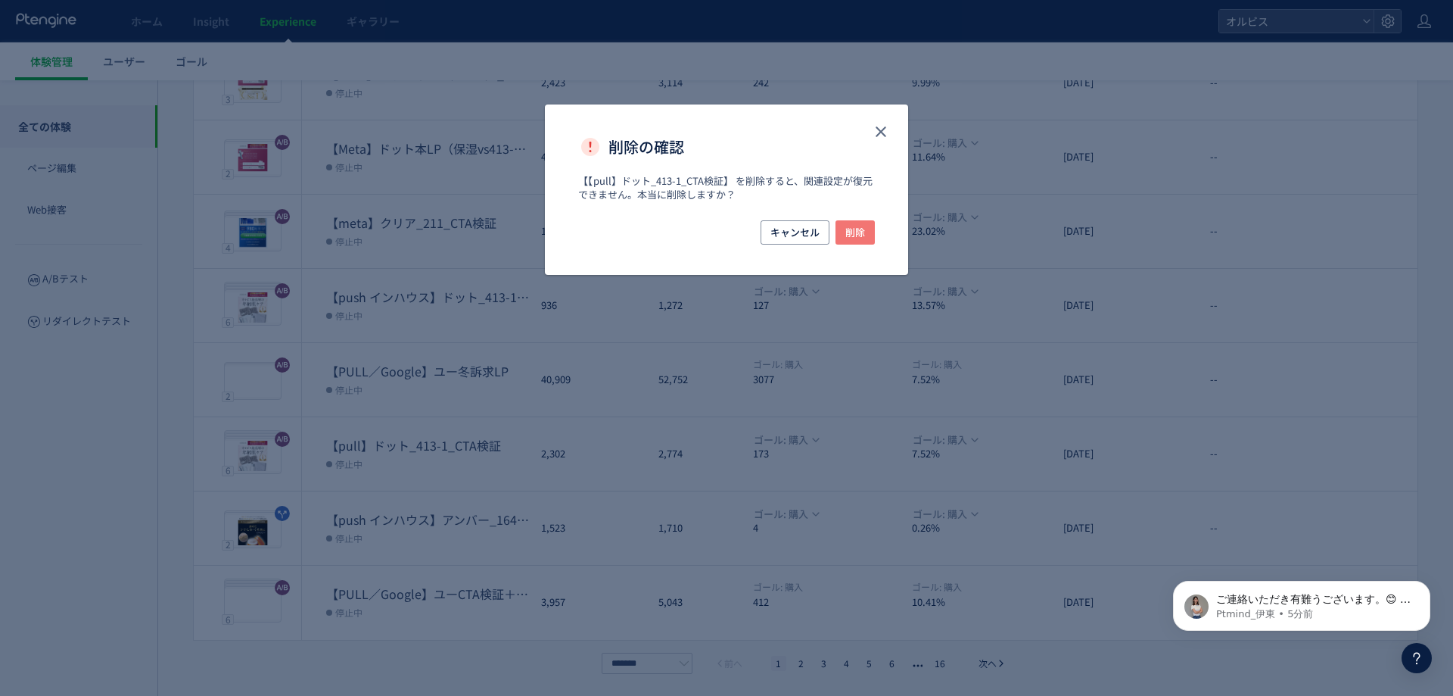
click at [843, 228] on button "削除" at bounding box center [855, 232] width 39 height 24
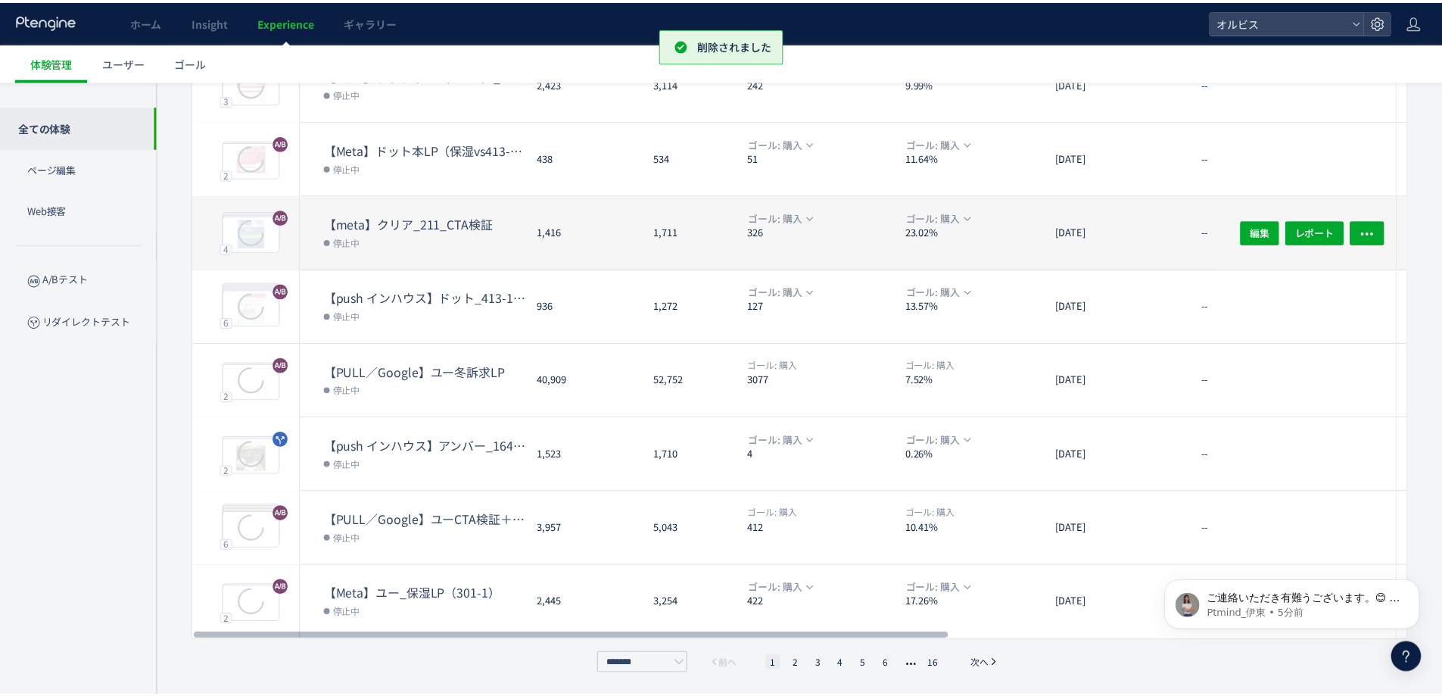
scroll to position [0, 0]
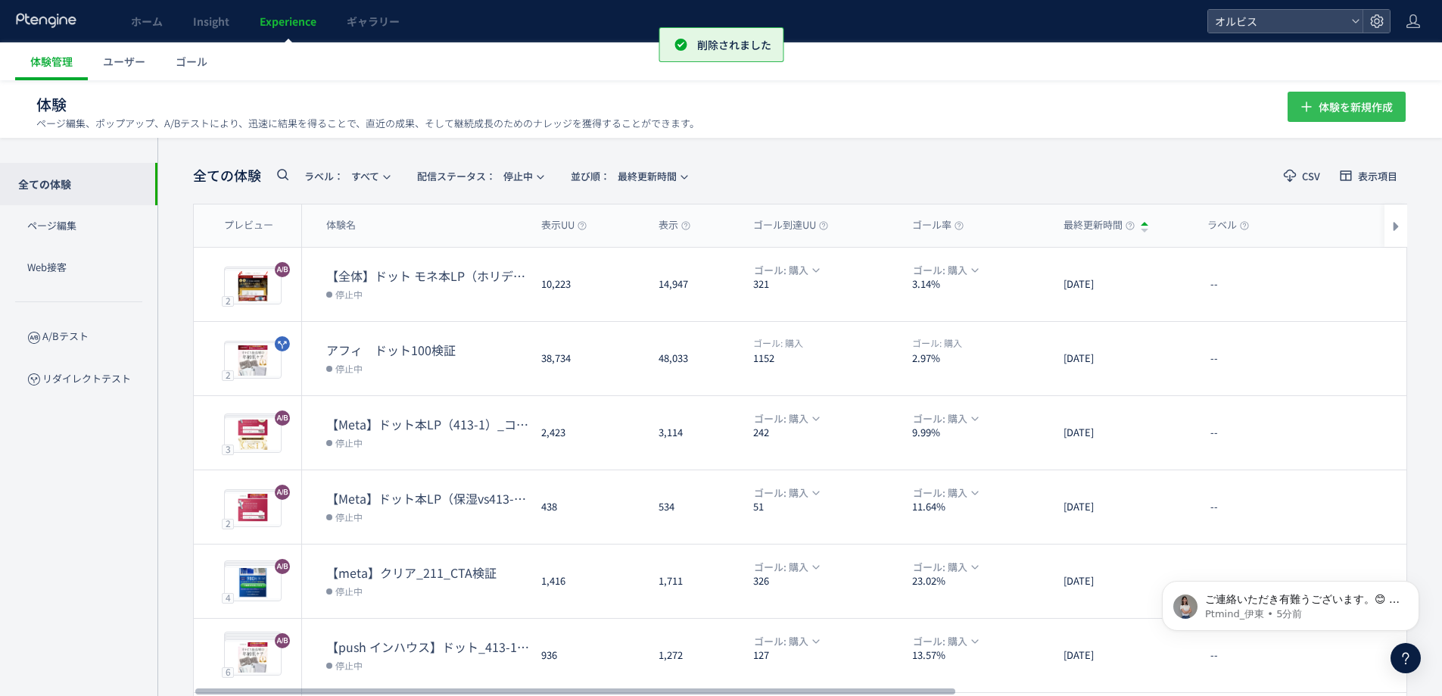
click at [1324, 99] on span "体験を新規作成" at bounding box center [1356, 107] width 74 height 30
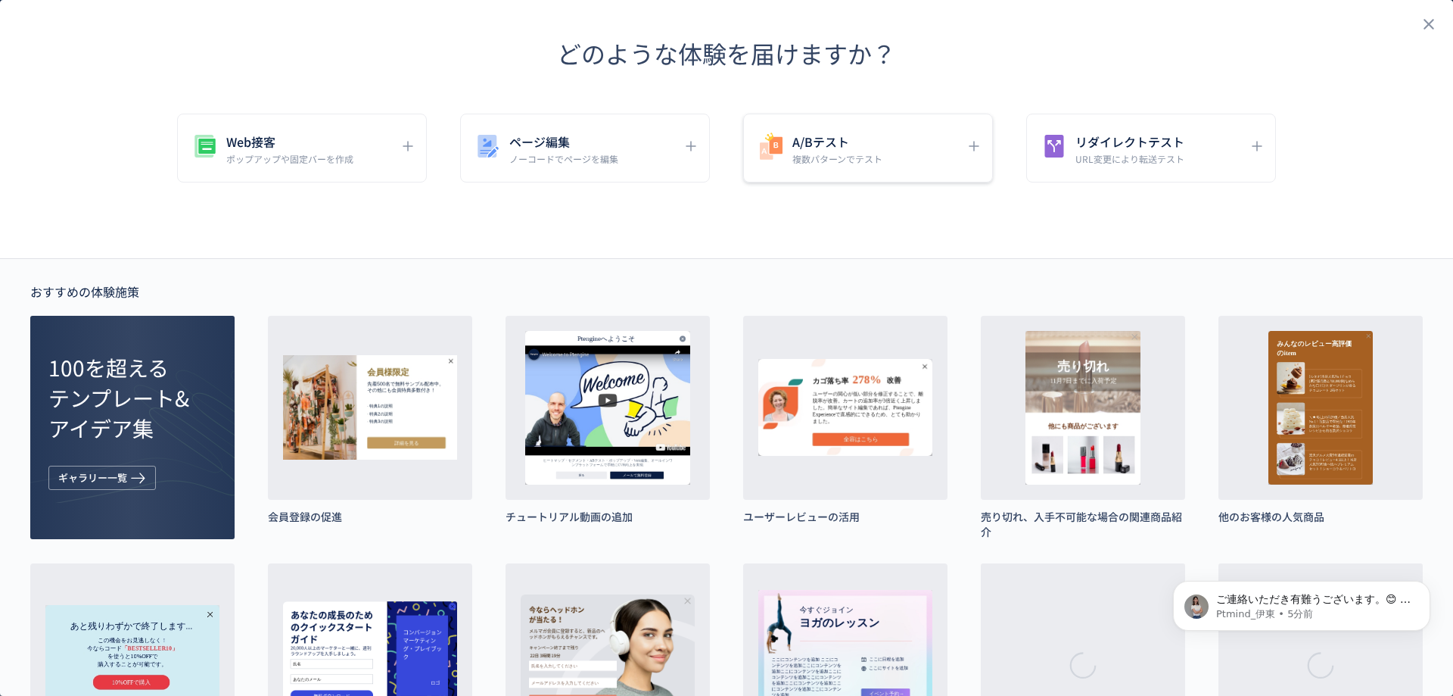
click at [783, 142] on div "A/Bテスト 複数パターンでテスト" at bounding box center [856, 148] width 201 height 34
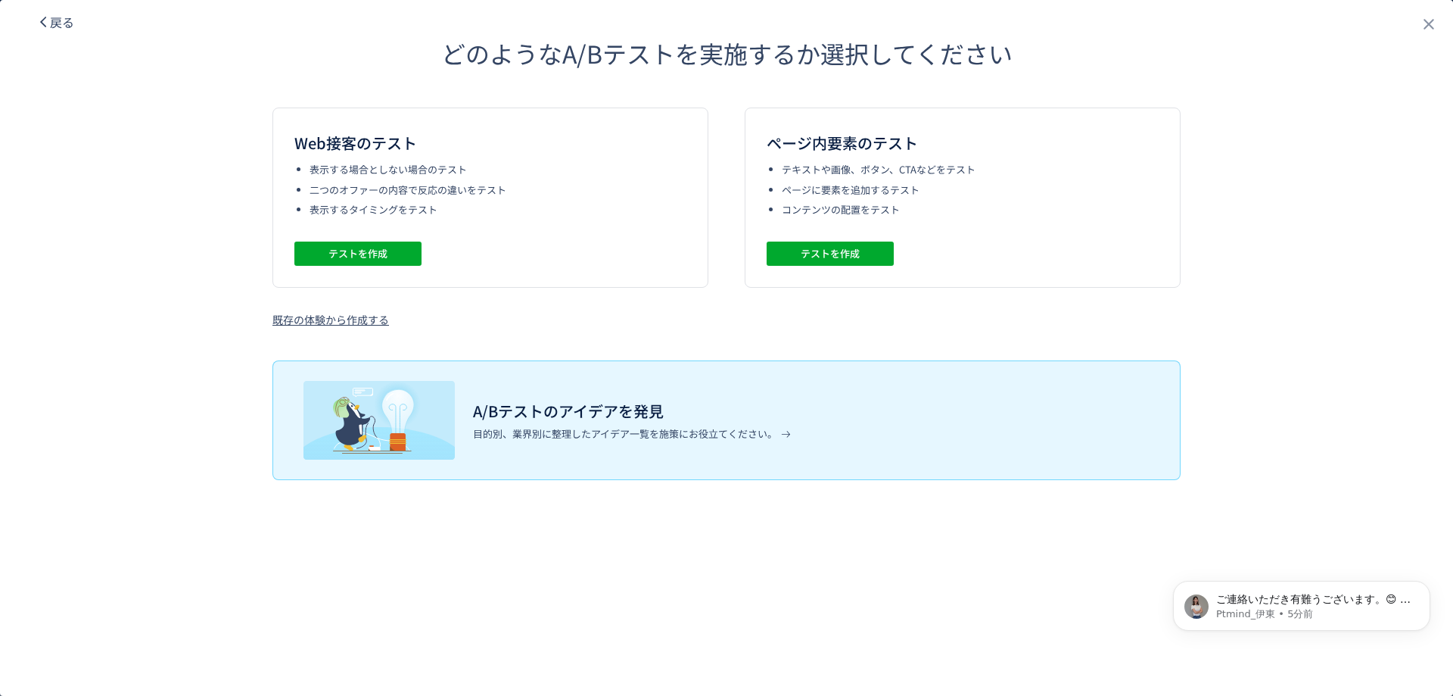
click at [841, 238] on div "ページ内要素のテスト テキストや画像、ボタン、CTAなどをテスト ページに要素を追加するテスト コンテンツの配置をテスト テストを作成" at bounding box center [963, 197] width 436 height 180
click at [843, 258] on span "テストを作成" at bounding box center [830, 253] width 59 height 24
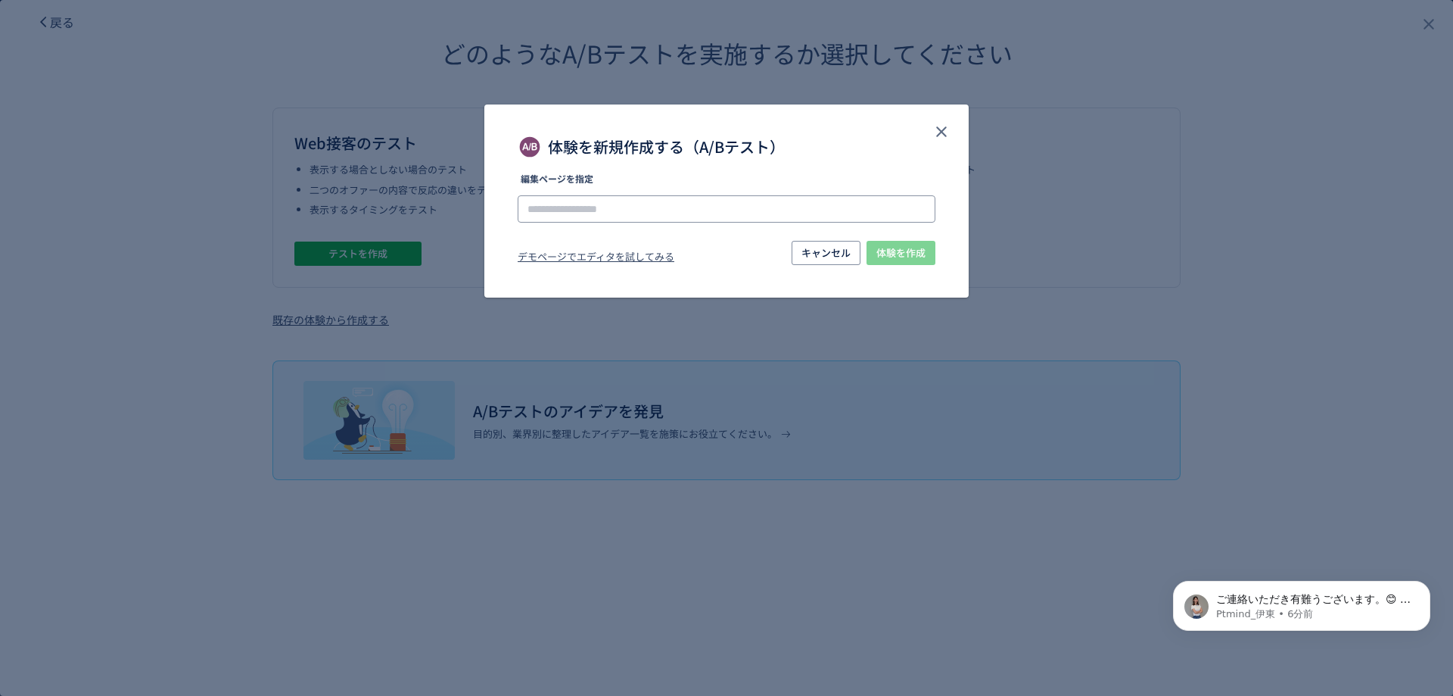
click at [731, 215] on input "体験を新規作成する（A/Bテスト）" at bounding box center [727, 208] width 418 height 27
paste input "**********"
type input "**********"
click at [936, 137] on icon "close" at bounding box center [942, 132] width 18 height 18
